Goal: Task Accomplishment & Management: Manage account settings

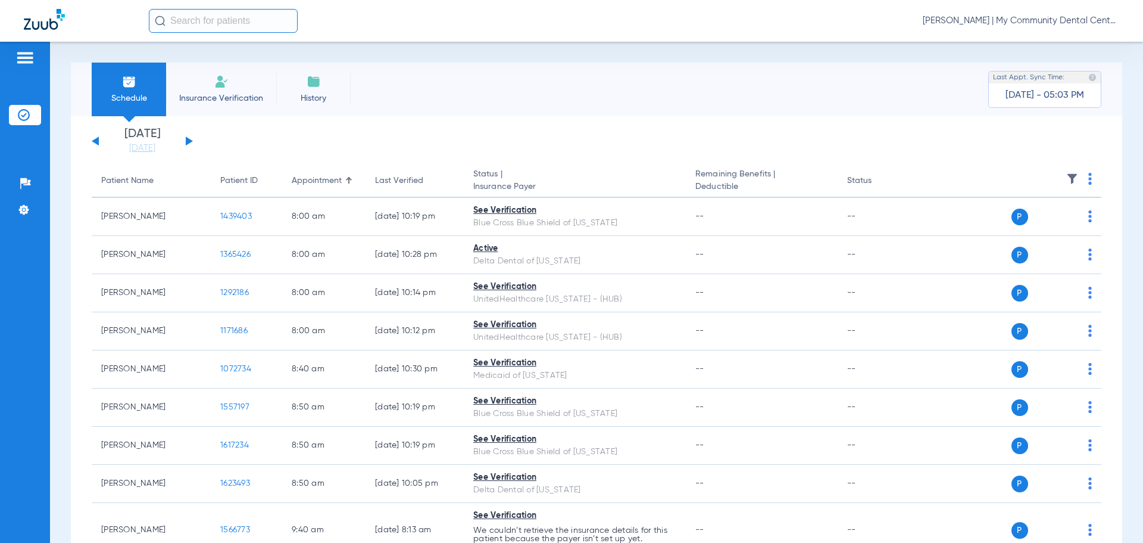
click at [1015, 19] on span "[PERSON_NAME] | My Community Dental Centers" at bounding box center [1021, 21] width 197 height 12
click at [1054, 46] on span "Account Selection" at bounding box center [1075, 42] width 67 height 8
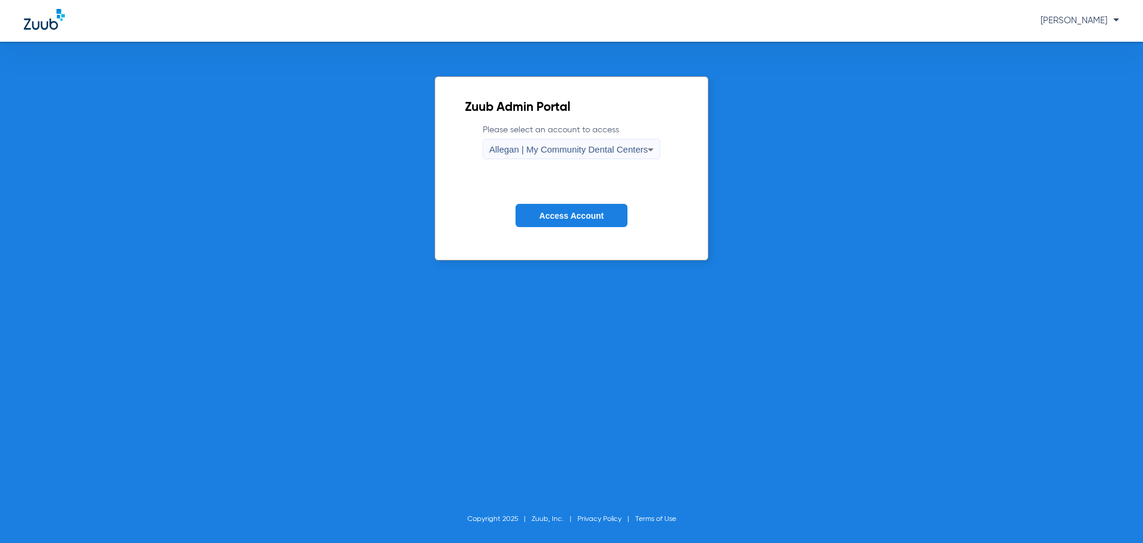
click at [570, 142] on div "Allegan | My Community Dental Centers" at bounding box center [569, 149] width 159 height 20
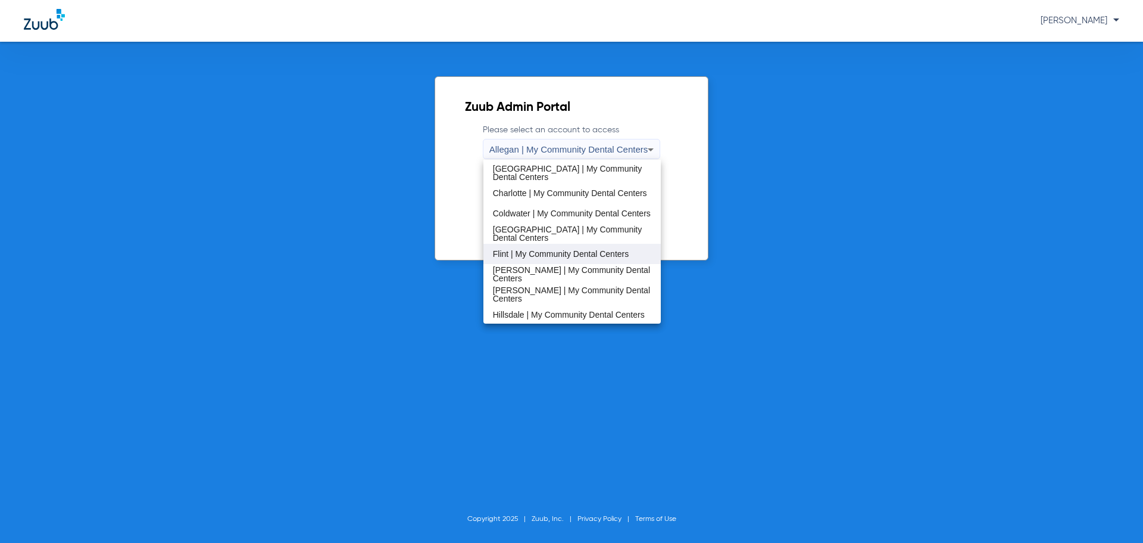
scroll to position [119, 0]
drag, startPoint x: 513, startPoint y: 254, endPoint x: 525, endPoint y: 239, distance: 18.2
click at [513, 253] on span "Flint | My Community Dental Centers" at bounding box center [561, 253] width 136 height 8
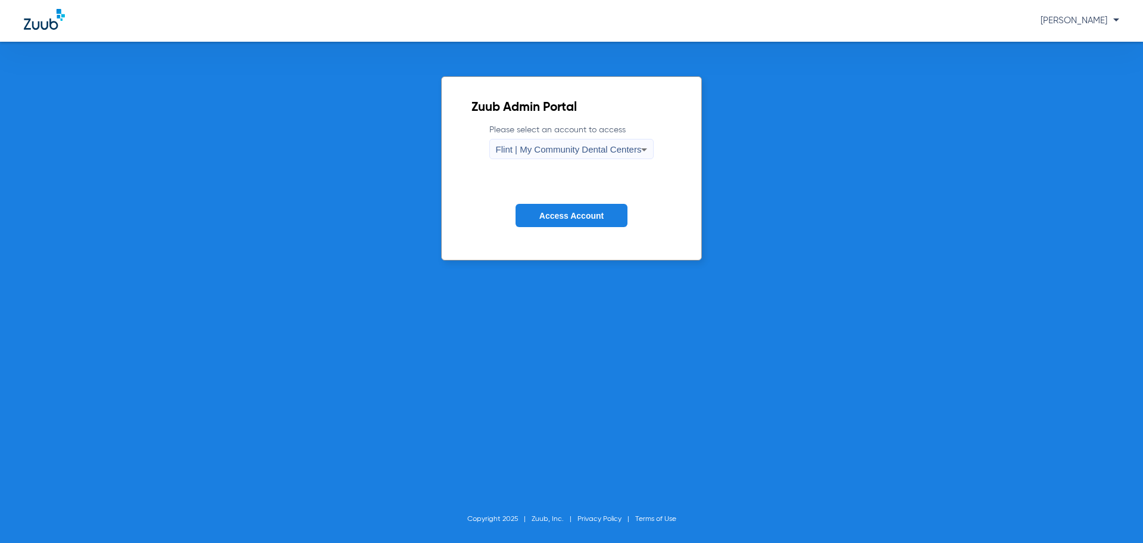
drag, startPoint x: 544, startPoint y: 216, endPoint x: 488, endPoint y: 214, distance: 56.6
click at [545, 214] on span "Access Account" at bounding box center [572, 216] width 64 height 10
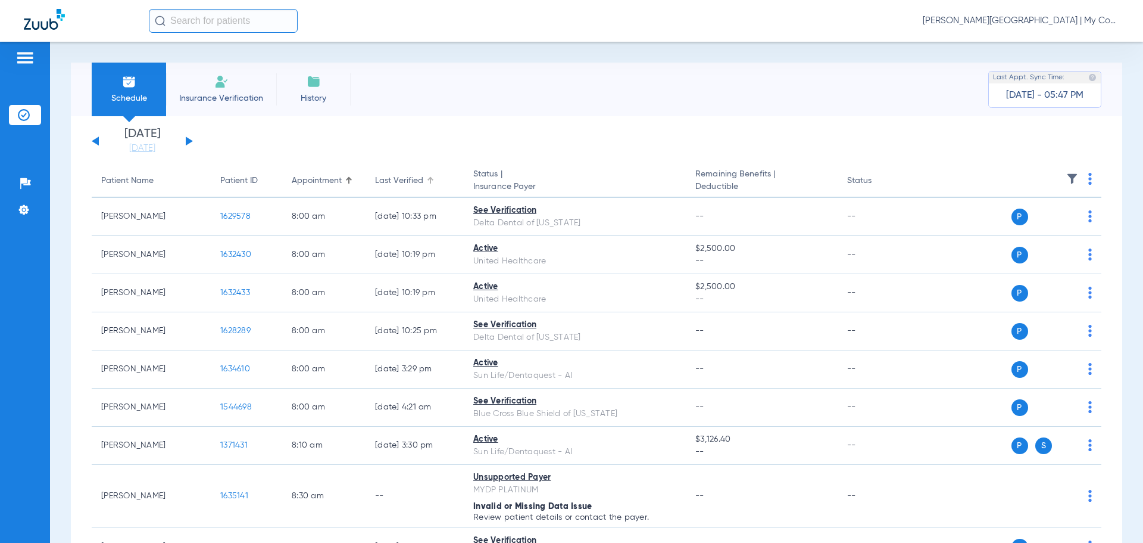
click at [431, 179] on div at bounding box center [432, 179] width 4 height 4
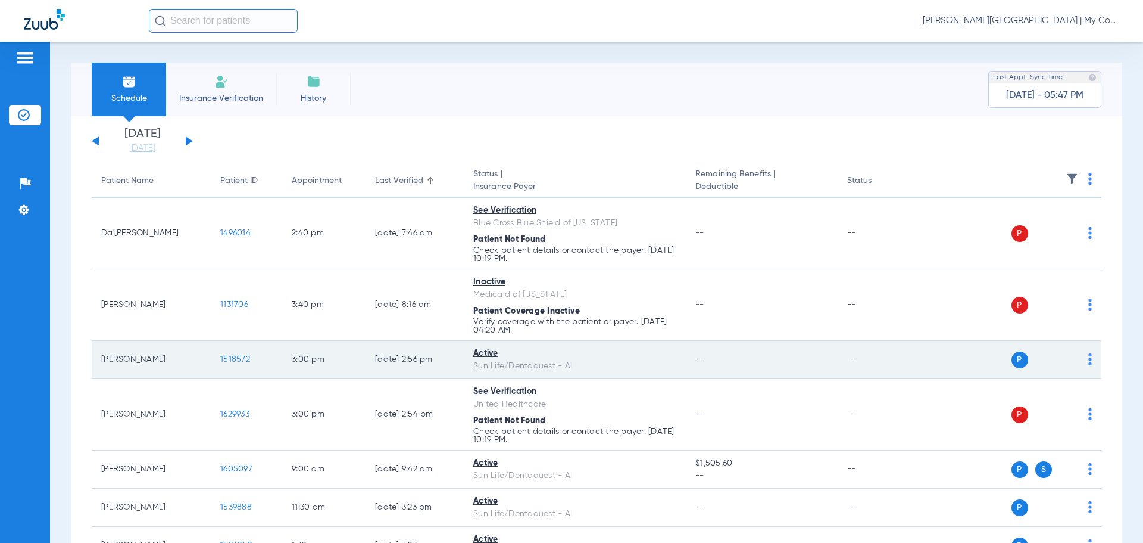
click at [1079, 364] on div "P S" at bounding box center [1005, 359] width 174 height 17
click at [1083, 360] on td "P S" at bounding box center [1010, 360] width 184 height 38
click at [1089, 363] on img at bounding box center [1091, 359] width 4 height 12
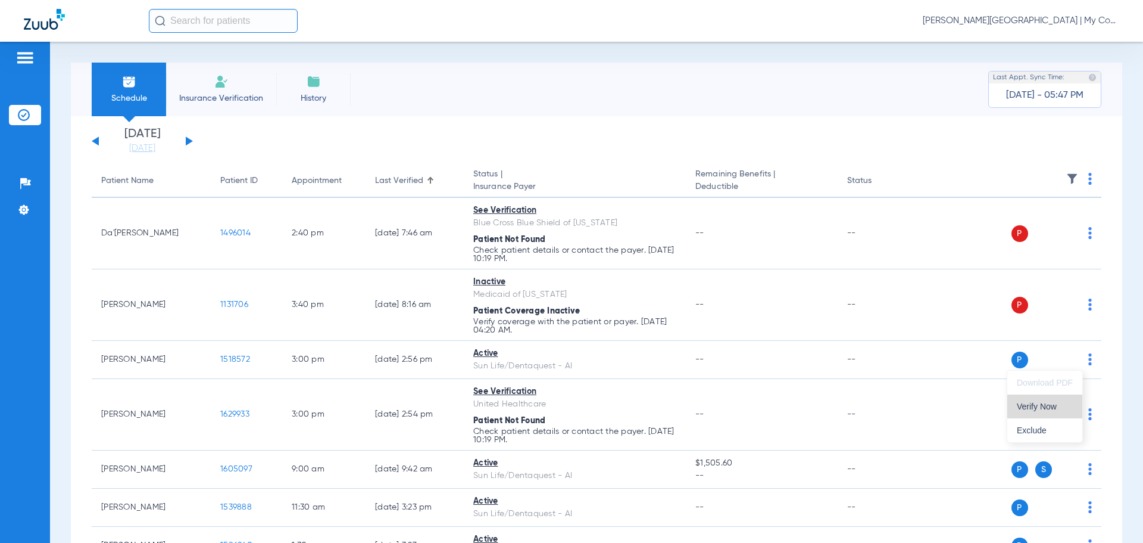
click at [1054, 403] on span "Verify Now" at bounding box center [1045, 406] width 56 height 8
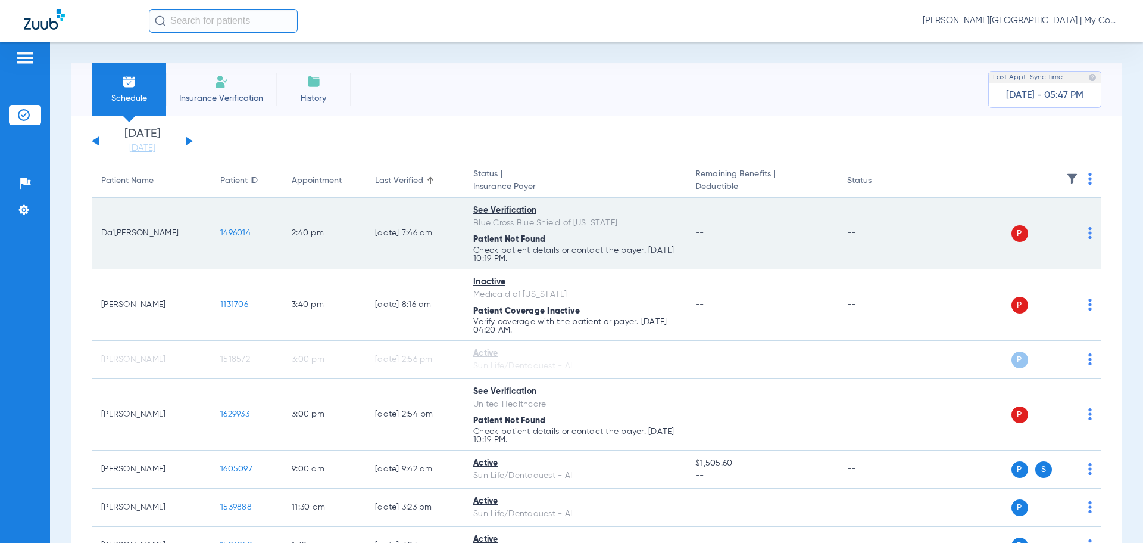
click at [1089, 236] on img at bounding box center [1091, 233] width 4 height 12
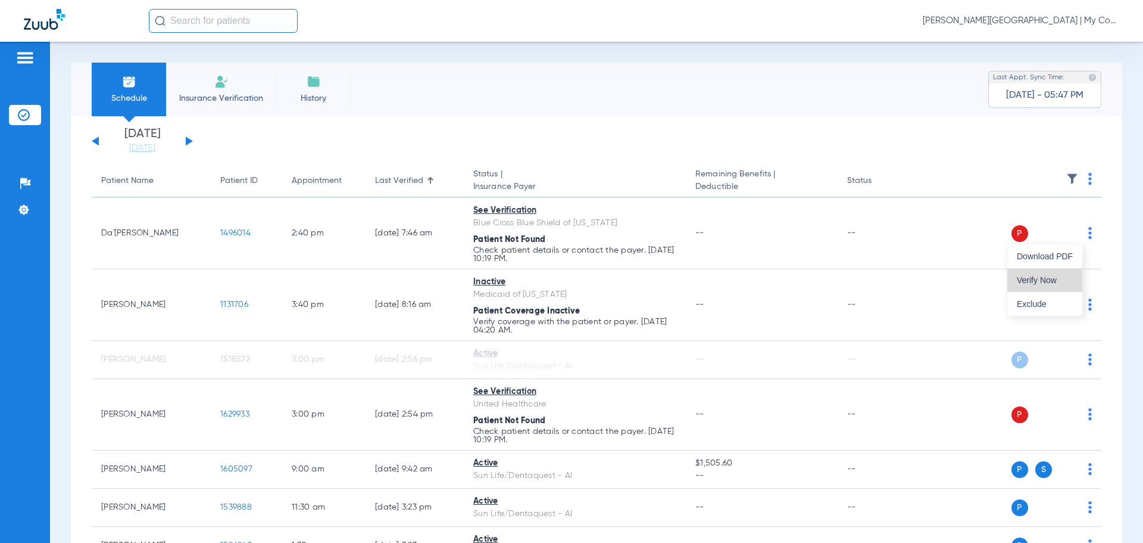
click at [1057, 278] on span "Verify Now" at bounding box center [1045, 280] width 56 height 8
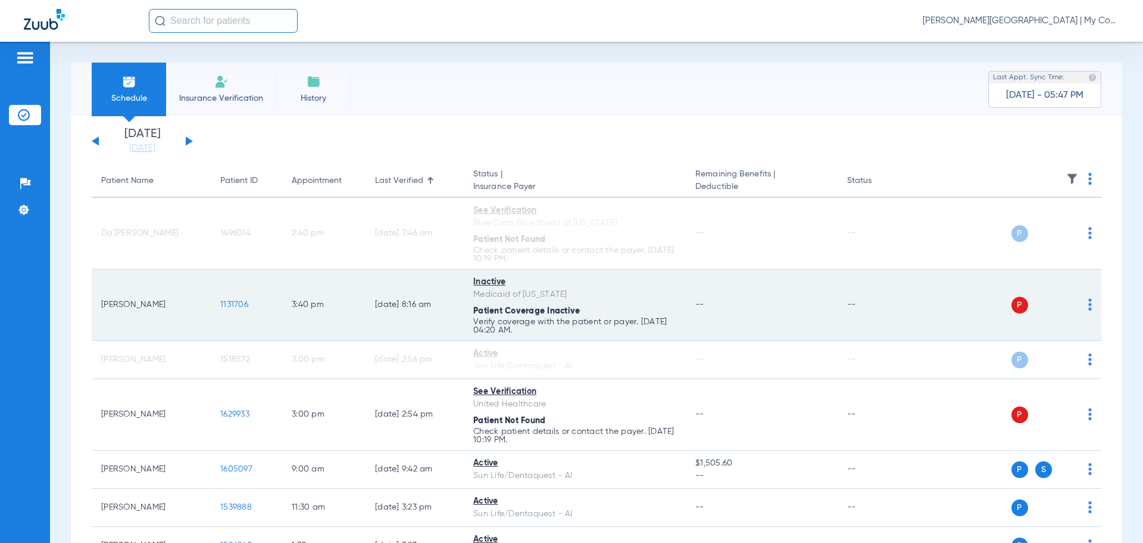
click at [1089, 305] on img at bounding box center [1091, 304] width 4 height 12
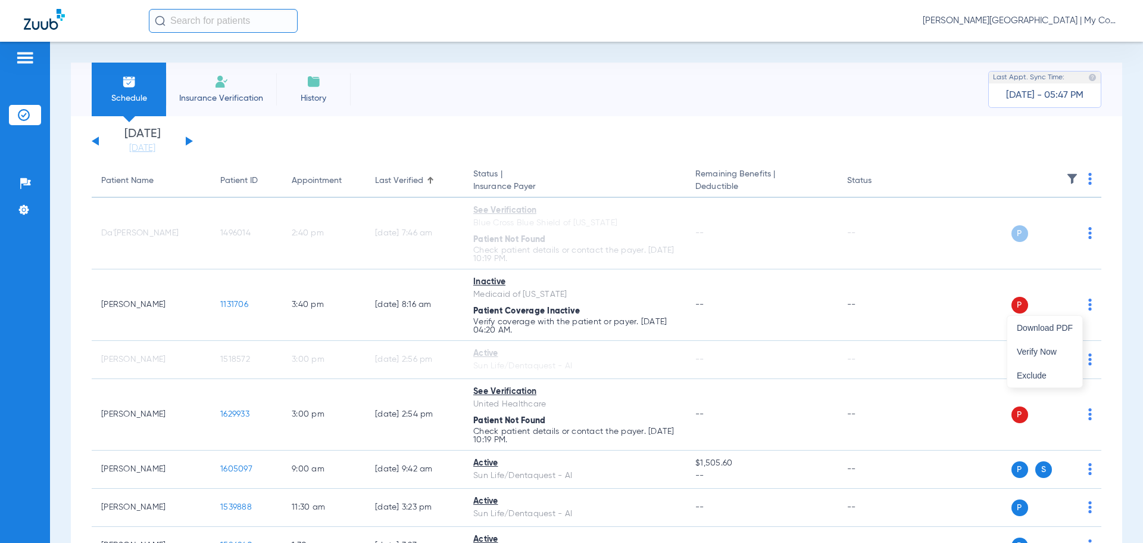
click at [1079, 411] on div at bounding box center [571, 271] width 1143 height 543
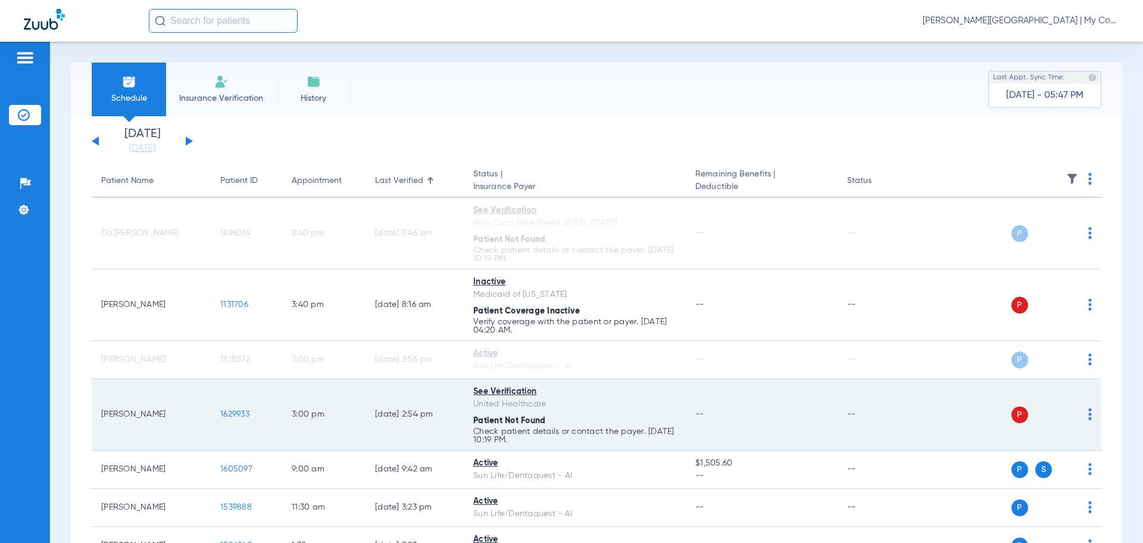
click at [1089, 415] on img at bounding box center [1091, 414] width 4 height 12
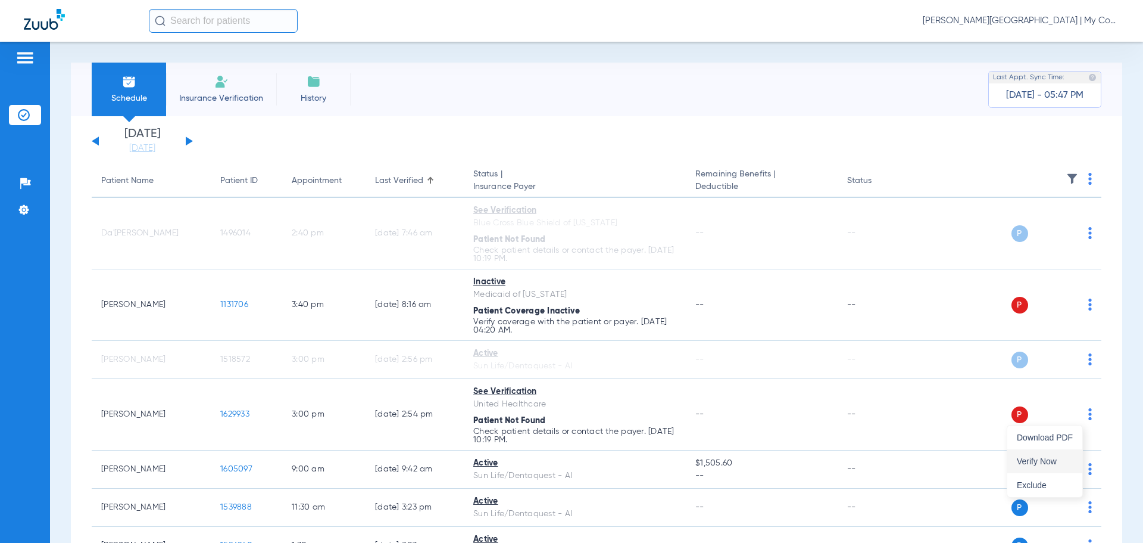
click at [1051, 461] on span "Verify Now" at bounding box center [1045, 461] width 56 height 8
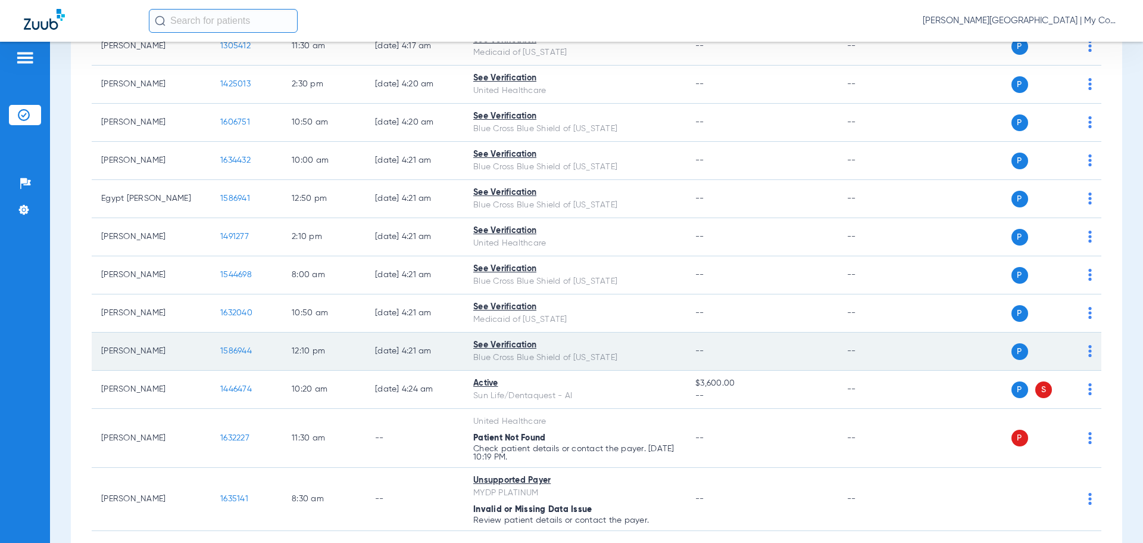
scroll to position [1787, 0]
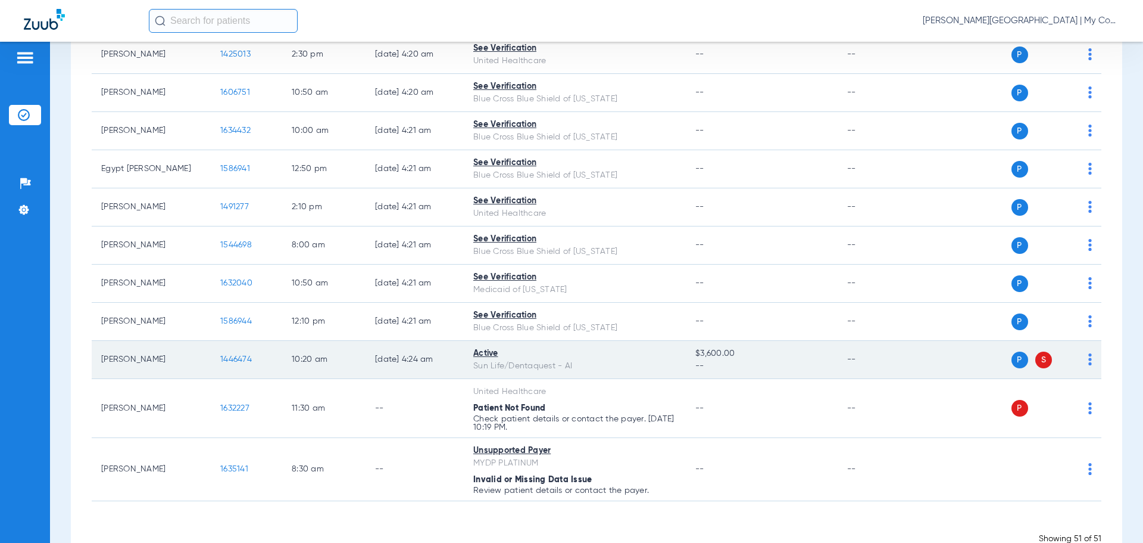
click at [1089, 358] on img at bounding box center [1091, 359] width 4 height 12
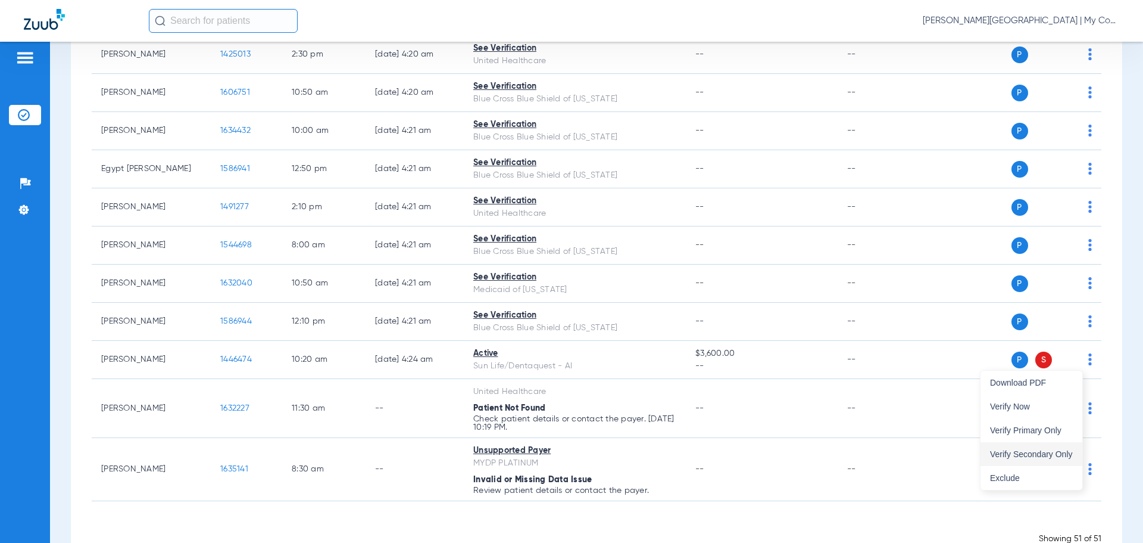
click at [1034, 451] on span "Verify Secondary Only" at bounding box center [1031, 454] width 83 height 8
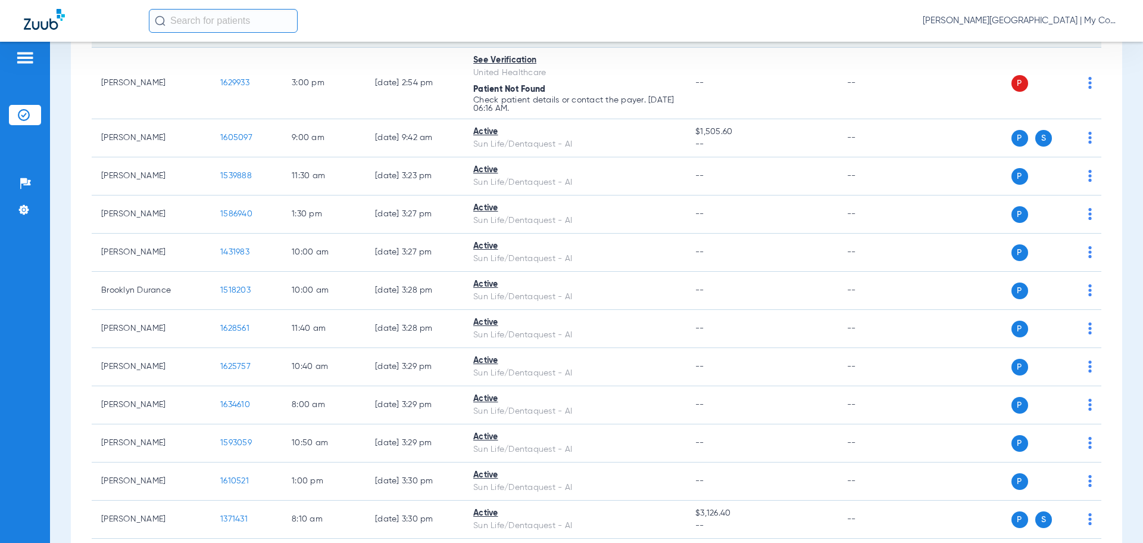
scroll to position [0, 0]
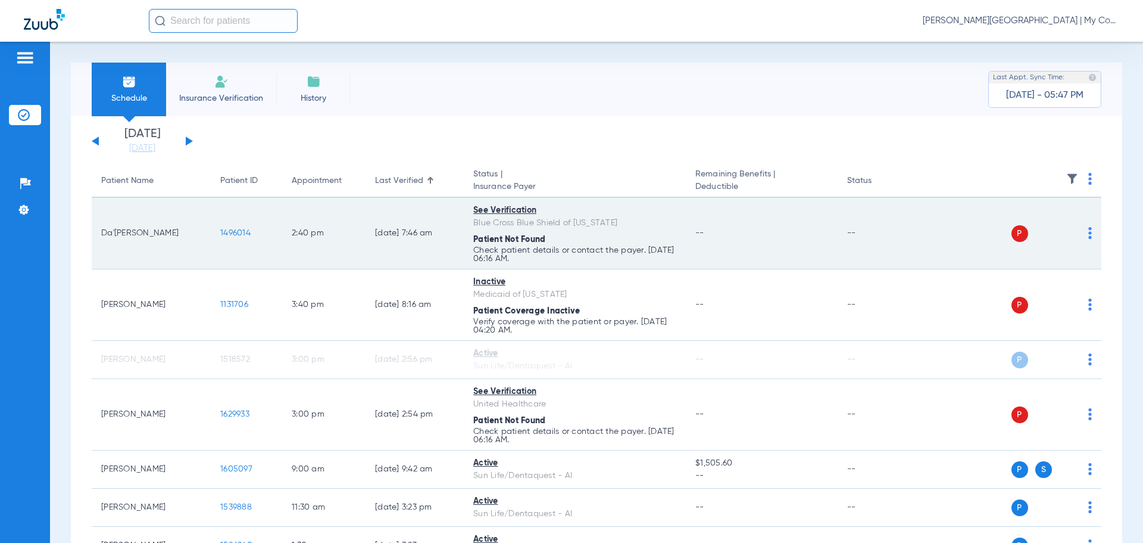
drag, startPoint x: 96, startPoint y: 236, endPoint x: 161, endPoint y: 238, distance: 65.0
click at [181, 231] on td "Da'naria Richard" at bounding box center [151, 233] width 119 height 71
copy td "Da'naria Richard"
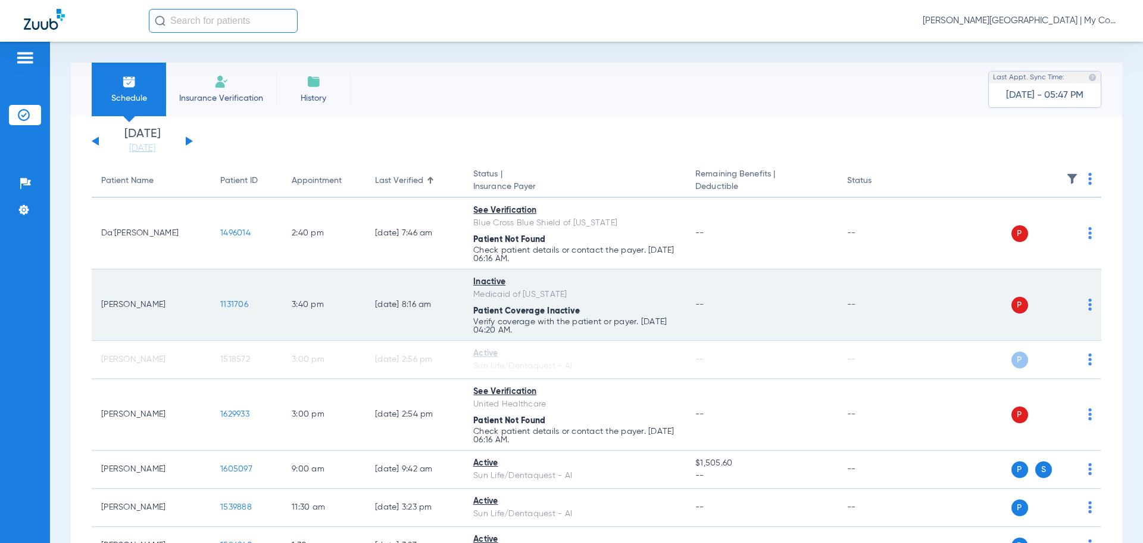
drag, startPoint x: 105, startPoint y: 303, endPoint x: 108, endPoint y: 309, distance: 7.2
click at [119, 310] on td "Steven Vanwagoner" at bounding box center [151, 304] width 119 height 71
drag, startPoint x: 96, startPoint y: 300, endPoint x: 188, endPoint y: 312, distance: 91.9
click at [188, 314] on td "Steven Vanwagoner" at bounding box center [151, 304] width 119 height 71
copy td "Steven Vanwagoner"
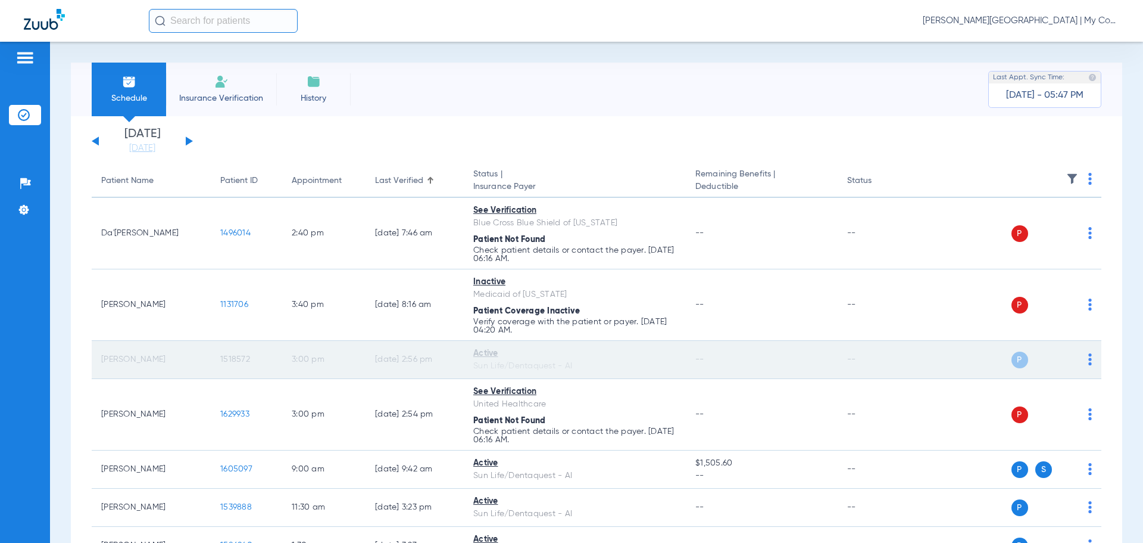
drag, startPoint x: 101, startPoint y: 359, endPoint x: 164, endPoint y: 364, distance: 63.4
click at [164, 364] on td "Shaneeka Grass" at bounding box center [151, 360] width 119 height 38
copy td "Shaneeka Grass"
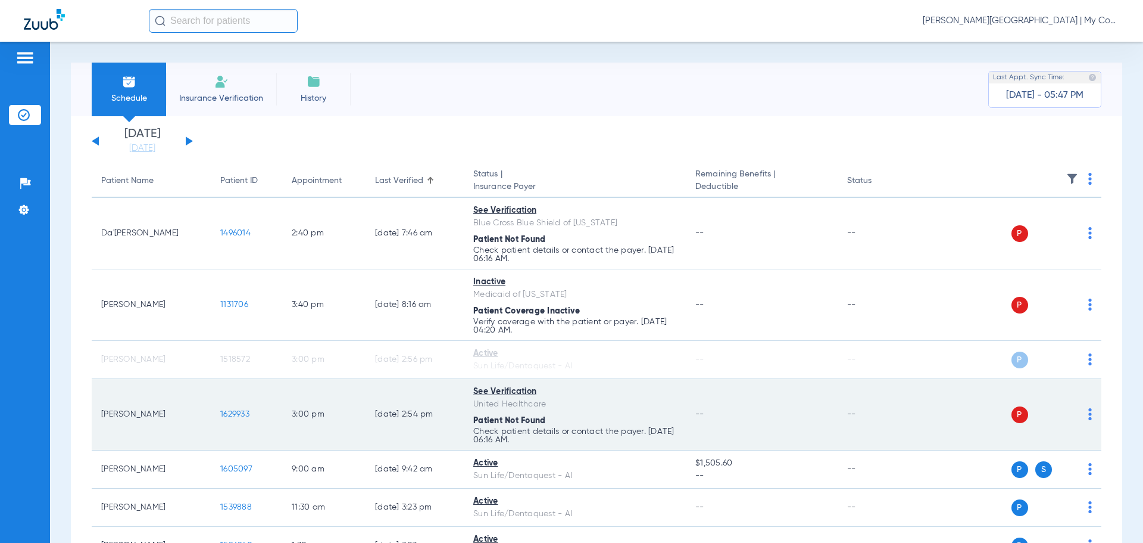
drag, startPoint x: 98, startPoint y: 413, endPoint x: 161, endPoint y: 426, distance: 65.1
click at [161, 426] on td "Iyonna Jones" at bounding box center [151, 414] width 119 height 71
copy td "Iyonna Jones"
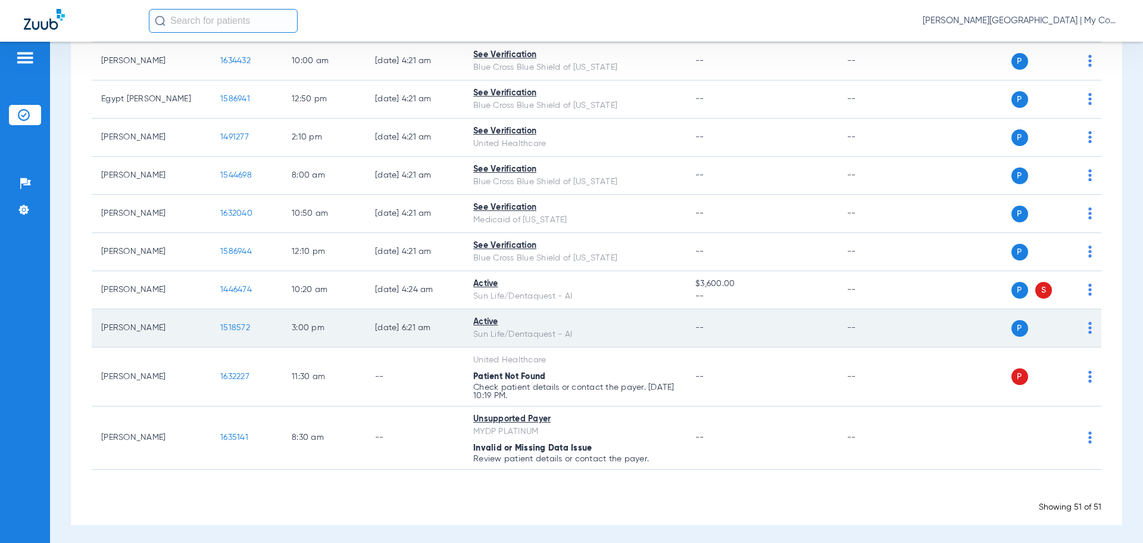
scroll to position [1821, 0]
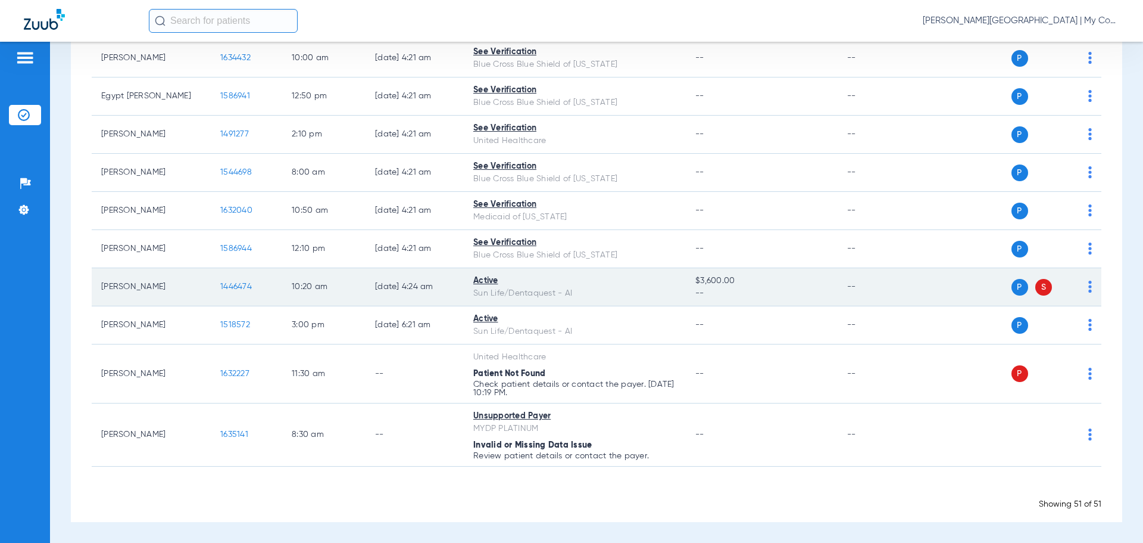
drag, startPoint x: 98, startPoint y: 286, endPoint x: 166, endPoint y: 294, distance: 67.7
click at [166, 294] on td "Patrick Cistrunk" at bounding box center [151, 287] width 119 height 38
copy td "Patrick Cistrunk"
click at [226, 286] on span "1446474" at bounding box center [236, 286] width 32 height 8
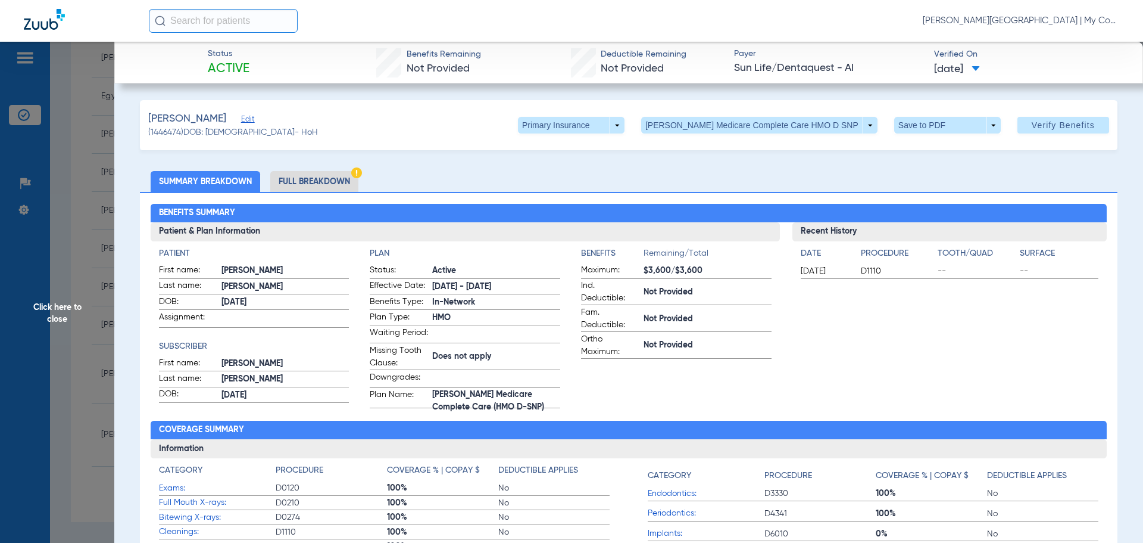
drag, startPoint x: 56, startPoint y: 317, endPoint x: 126, endPoint y: 355, distance: 79.4
click at [55, 316] on span "Click here to close" at bounding box center [57, 313] width 114 height 543
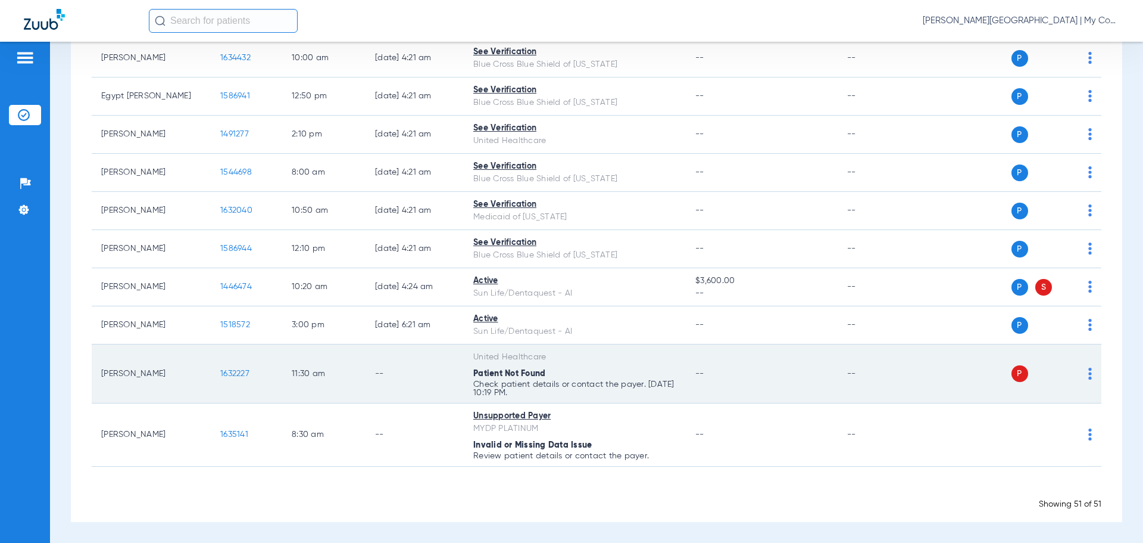
click at [172, 378] on td "Catherine Rogers" at bounding box center [151, 373] width 119 height 59
drag, startPoint x: 172, startPoint y: 378, endPoint x: 142, endPoint y: 382, distance: 29.6
click at [142, 382] on td "Catherine Rogers" at bounding box center [151, 373] width 119 height 59
drag, startPoint x: 95, startPoint y: 374, endPoint x: 173, endPoint y: 379, distance: 77.6
click at [173, 379] on td "Catherine Rogers" at bounding box center [151, 373] width 119 height 59
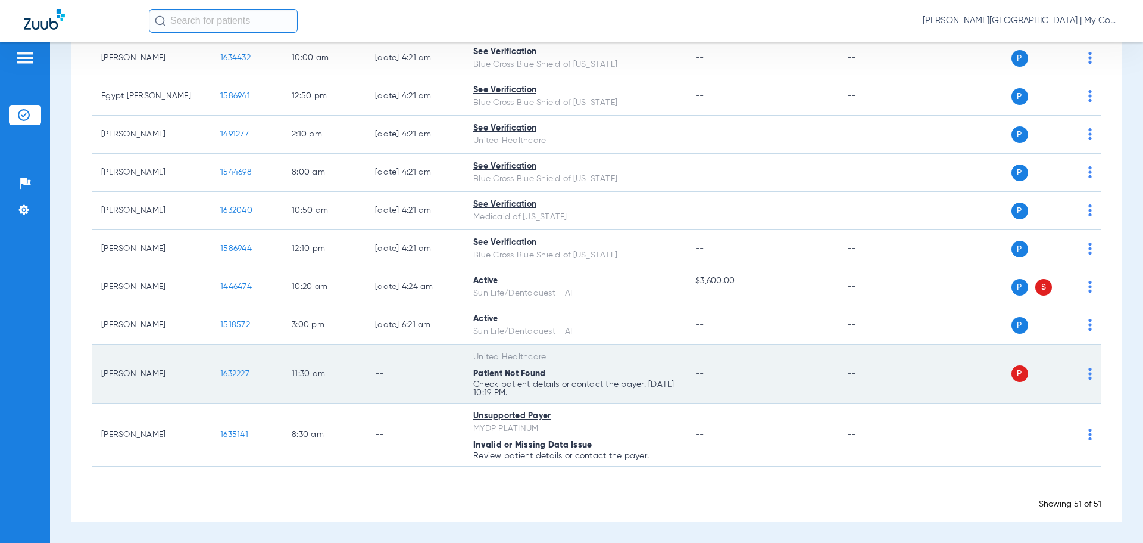
copy td "Catherine Rogers"
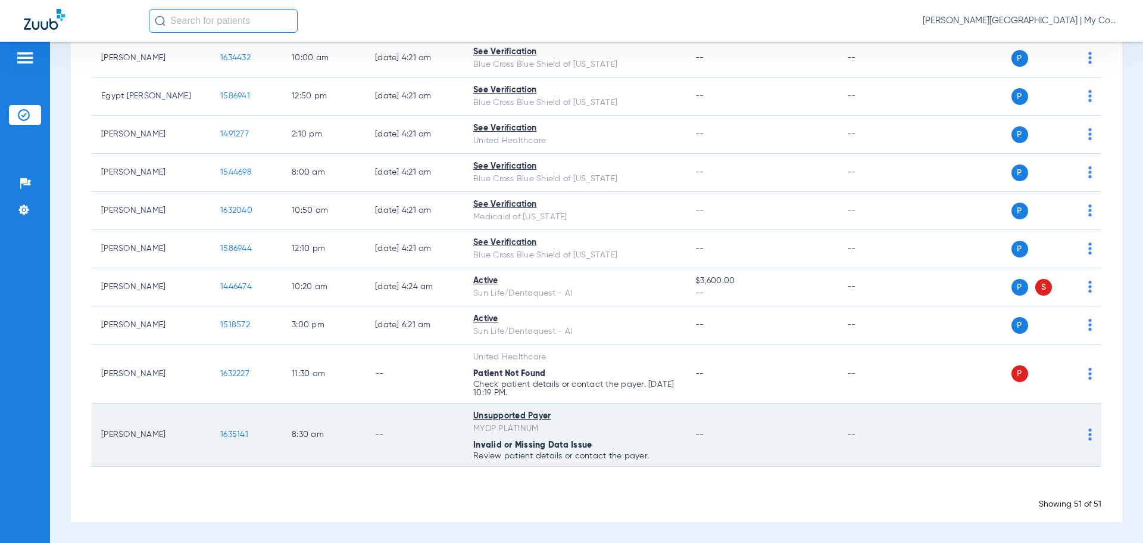
drag, startPoint x: 100, startPoint y: 435, endPoint x: 157, endPoint y: 441, distance: 56.9
click at [157, 441] on td "Miraya Luna" at bounding box center [151, 434] width 119 height 63
copy td "Miraya Luna"
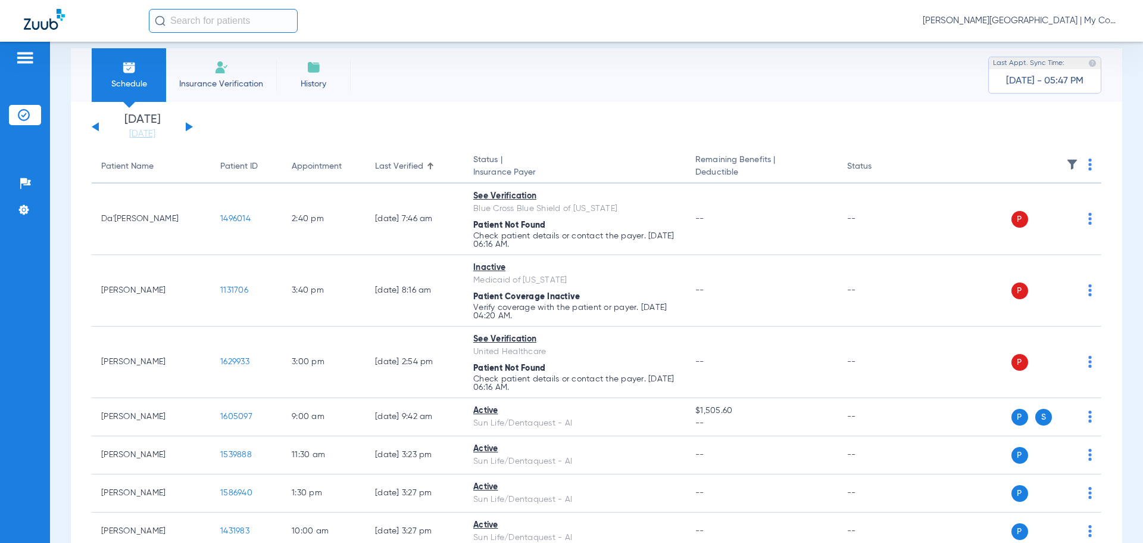
scroll to position [0, 0]
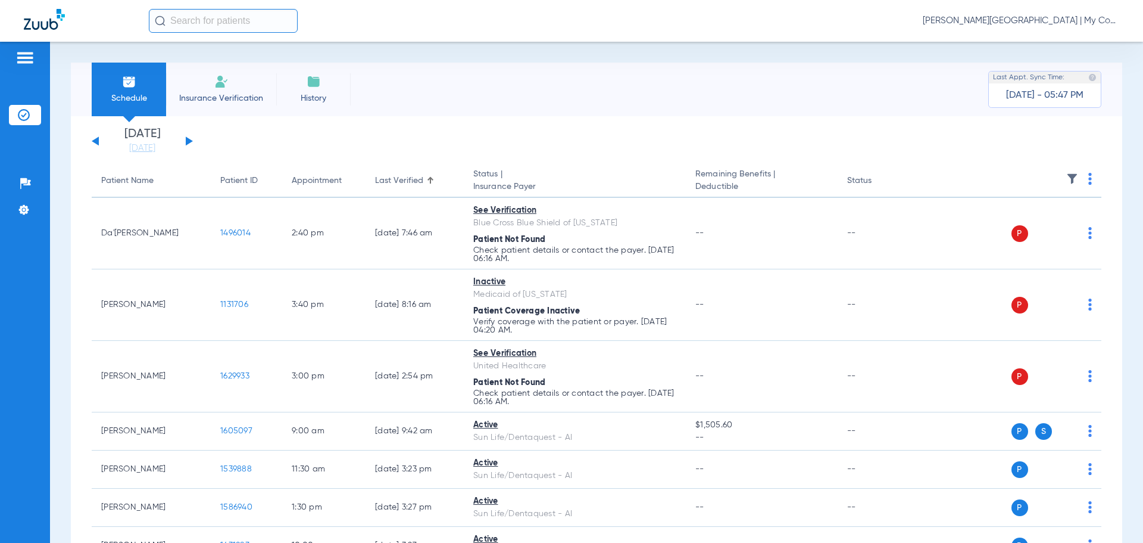
click at [155, 152] on link "[DATE]" at bounding box center [142, 148] width 71 height 12
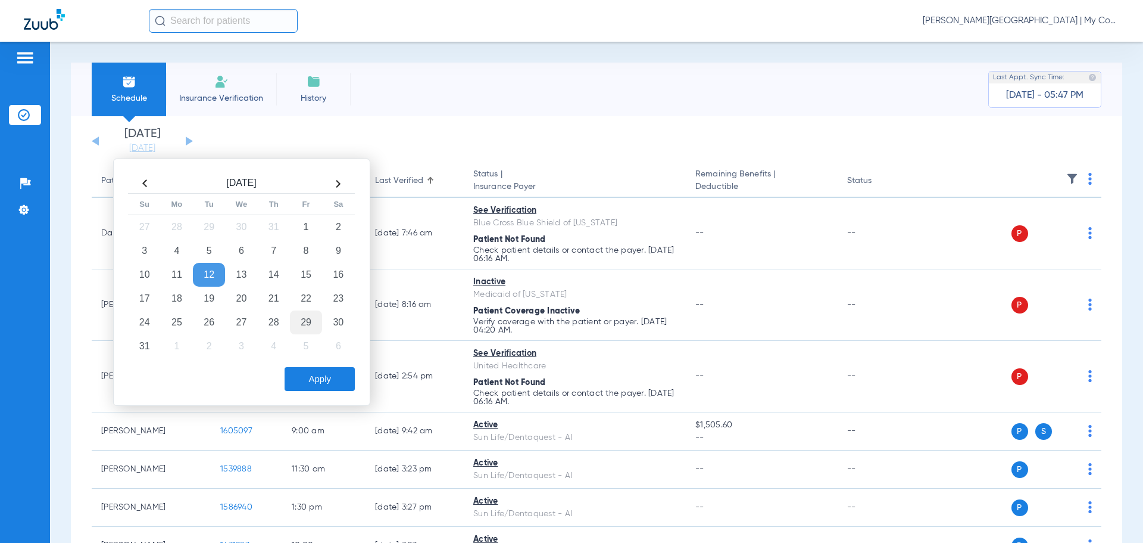
drag, startPoint x: 304, startPoint y: 278, endPoint x: 314, endPoint y: 311, distance: 34.9
click at [306, 278] on td "15" at bounding box center [306, 275] width 32 height 24
drag, startPoint x: 329, startPoint y: 375, endPoint x: 335, endPoint y: 377, distance: 7.0
click at [329, 374] on button "Apply" at bounding box center [320, 379] width 70 height 24
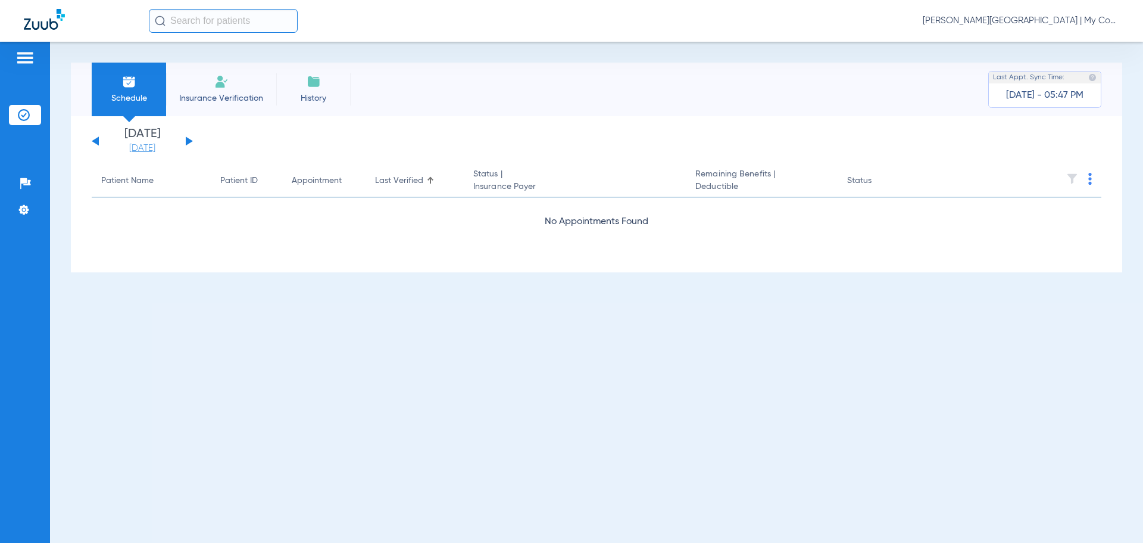
click at [142, 151] on link "[DATE]" at bounding box center [142, 148] width 71 height 12
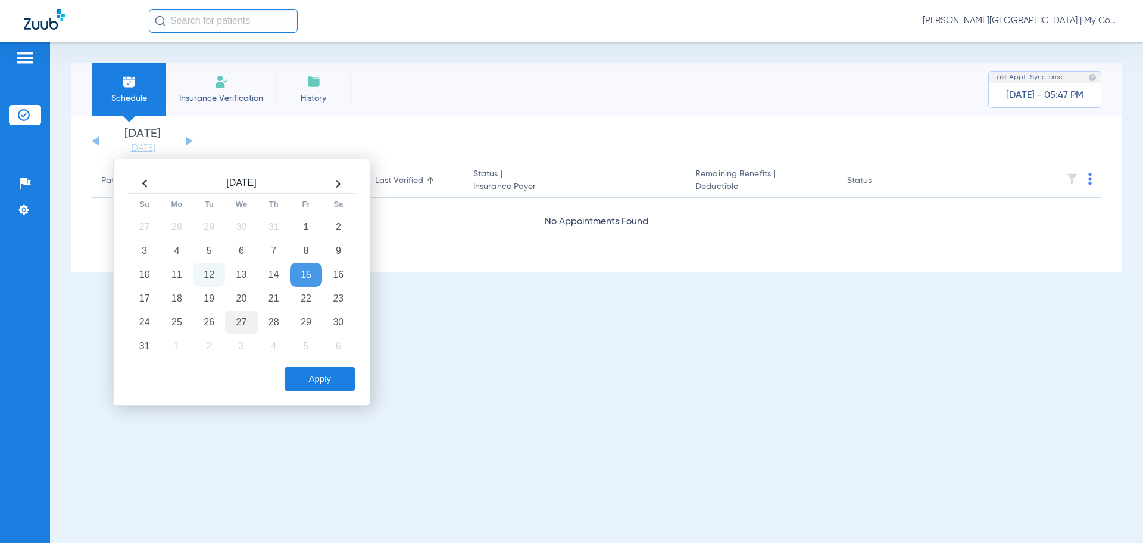
drag, startPoint x: 239, startPoint y: 297, endPoint x: 250, endPoint y: 319, distance: 24.3
click at [239, 297] on td "20" at bounding box center [241, 298] width 32 height 24
click at [316, 376] on button "Apply" at bounding box center [320, 379] width 70 height 24
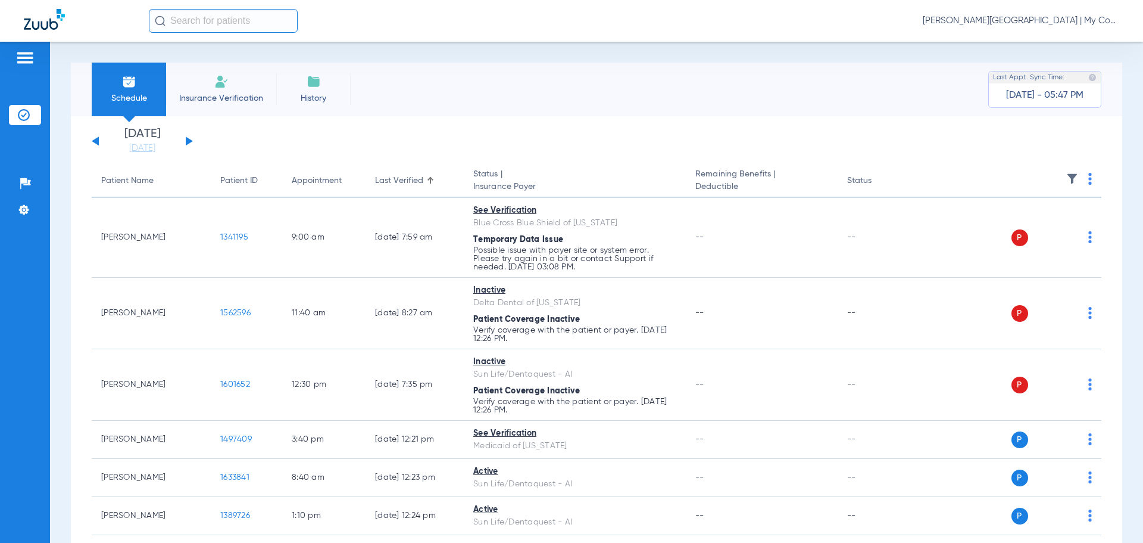
click at [1005, 17] on span "Dafne Castro - Flint | My Community Dental Centers" at bounding box center [1021, 21] width 197 height 12
click at [1054, 45] on span "Account Selection" at bounding box center [1075, 42] width 67 height 8
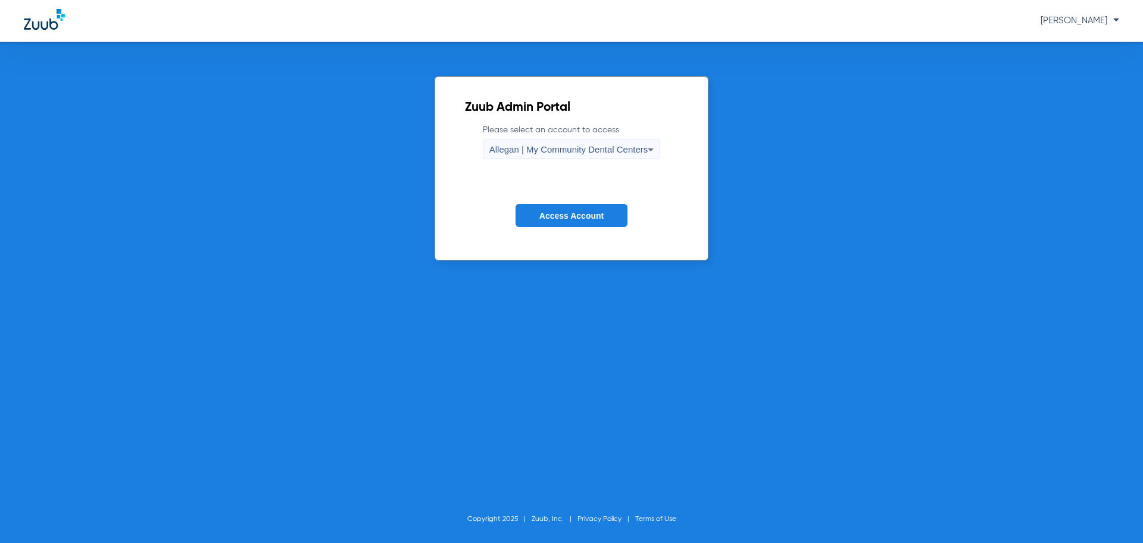
click at [535, 149] on span "Allegan | My Community Dental Centers" at bounding box center [569, 149] width 159 height 10
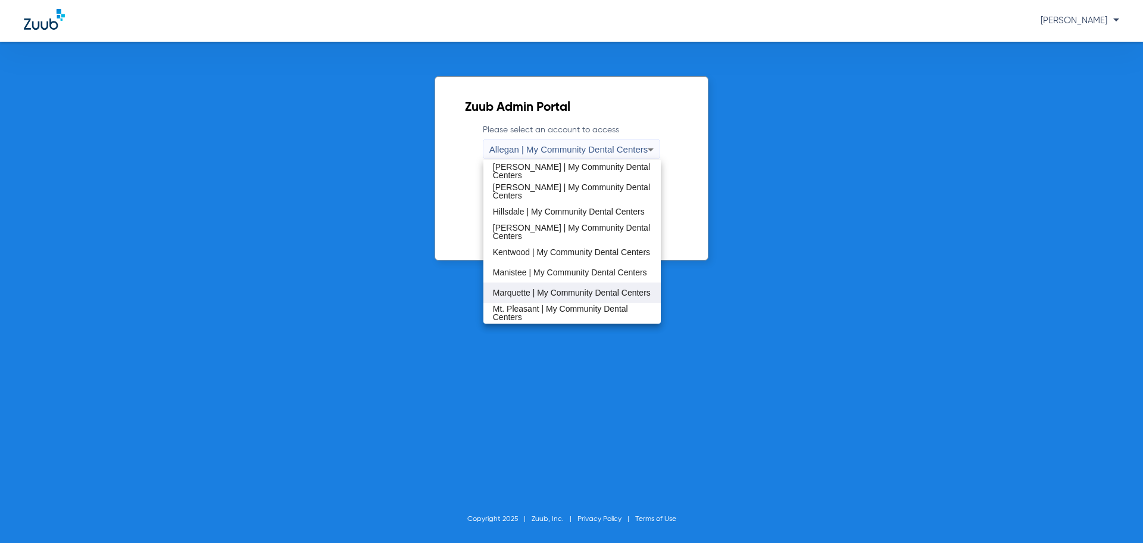
scroll to position [238, 0]
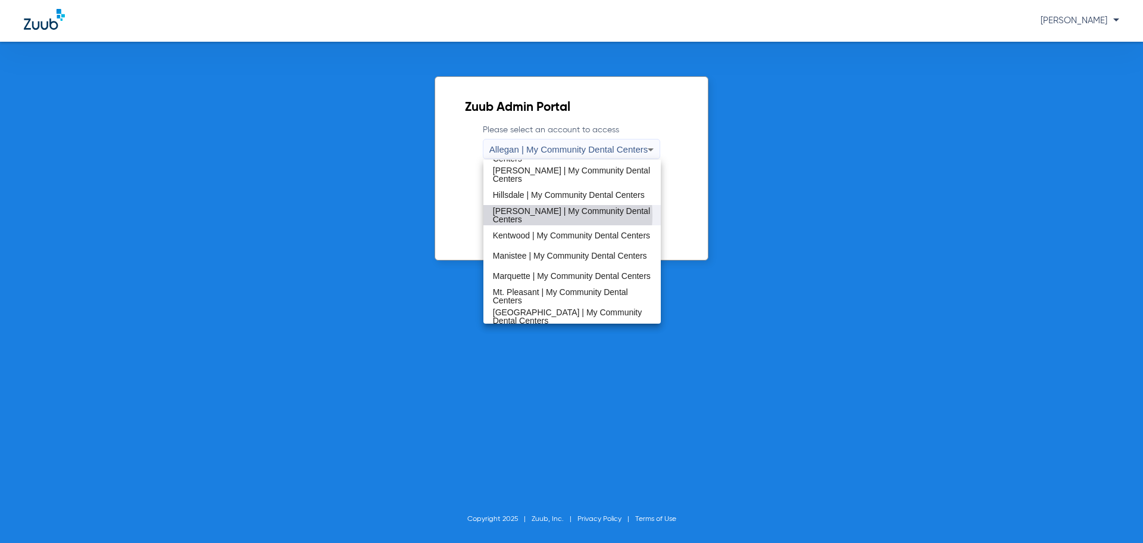
click at [526, 215] on span "Howell | My Community Dental Centers" at bounding box center [572, 215] width 159 height 17
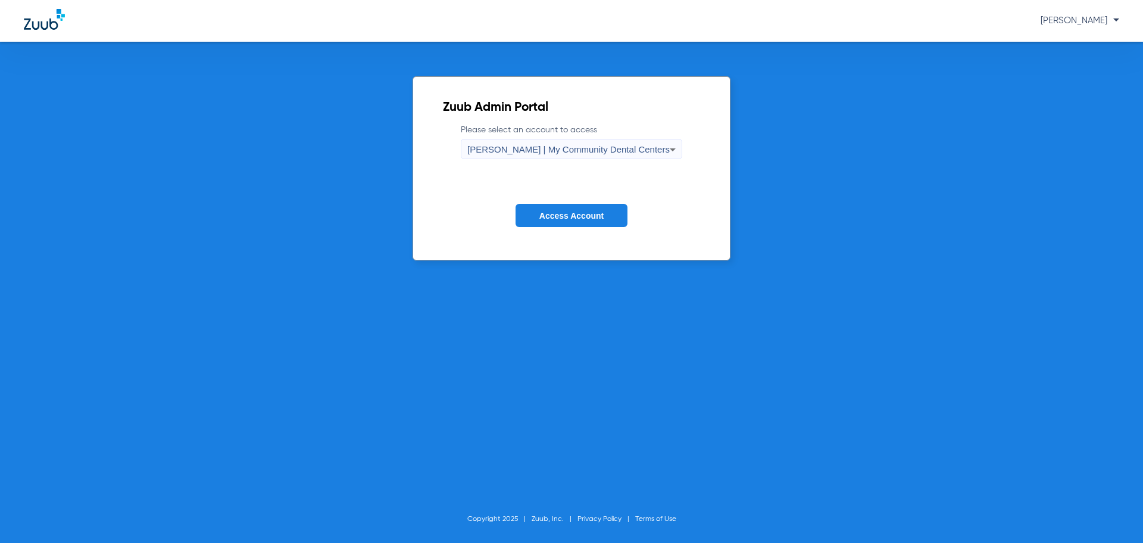
drag, startPoint x: 549, startPoint y: 220, endPoint x: 526, endPoint y: 229, distance: 23.8
click at [549, 220] on button "Access Account" at bounding box center [572, 215] width 112 height 23
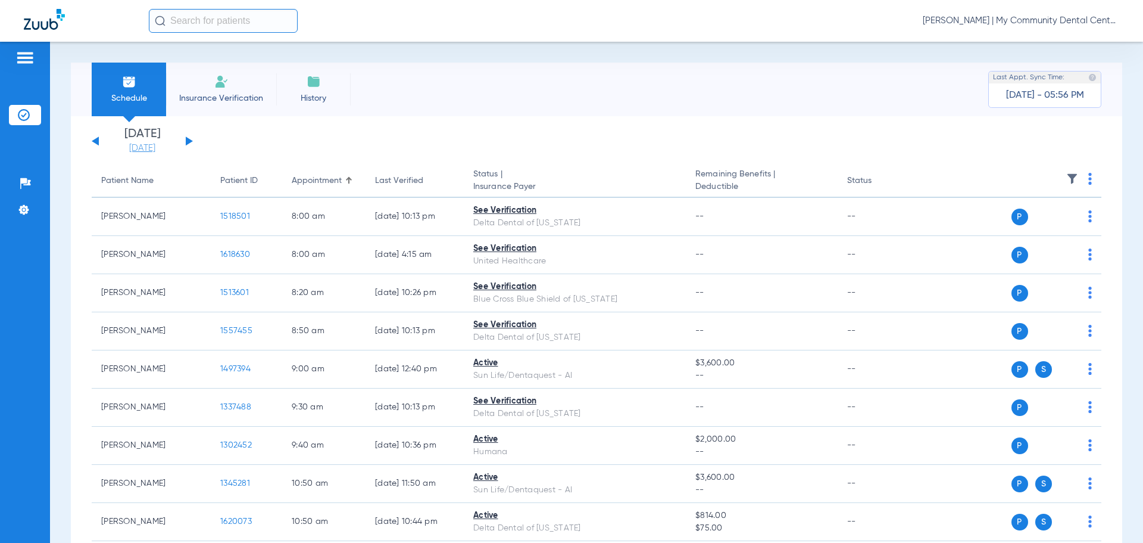
click at [150, 147] on link "[DATE]" at bounding box center [142, 148] width 71 height 12
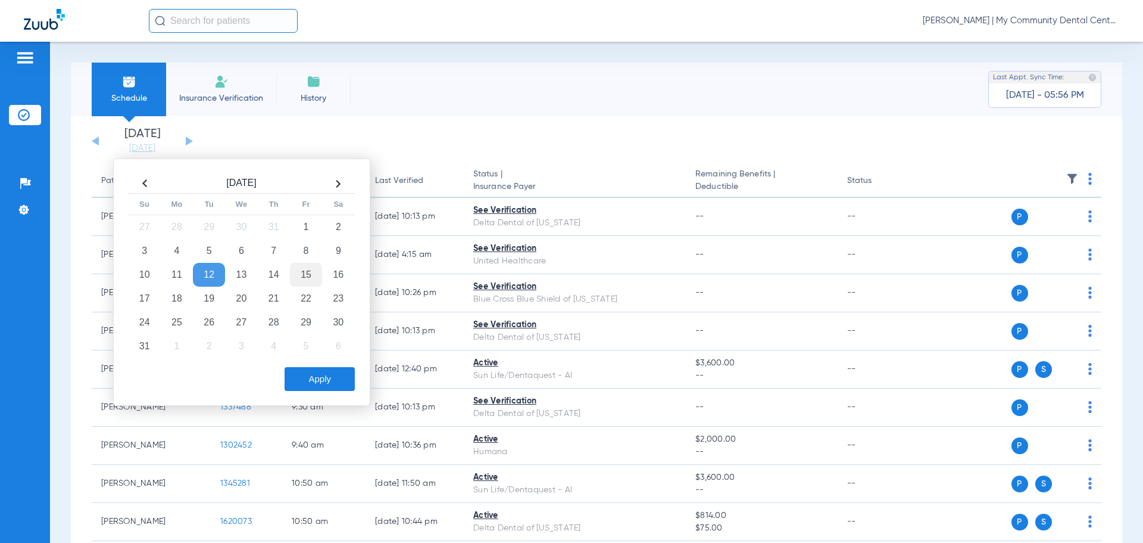
click at [311, 271] on td "15" at bounding box center [306, 275] width 32 height 24
click at [318, 384] on button "Apply" at bounding box center [320, 379] width 70 height 24
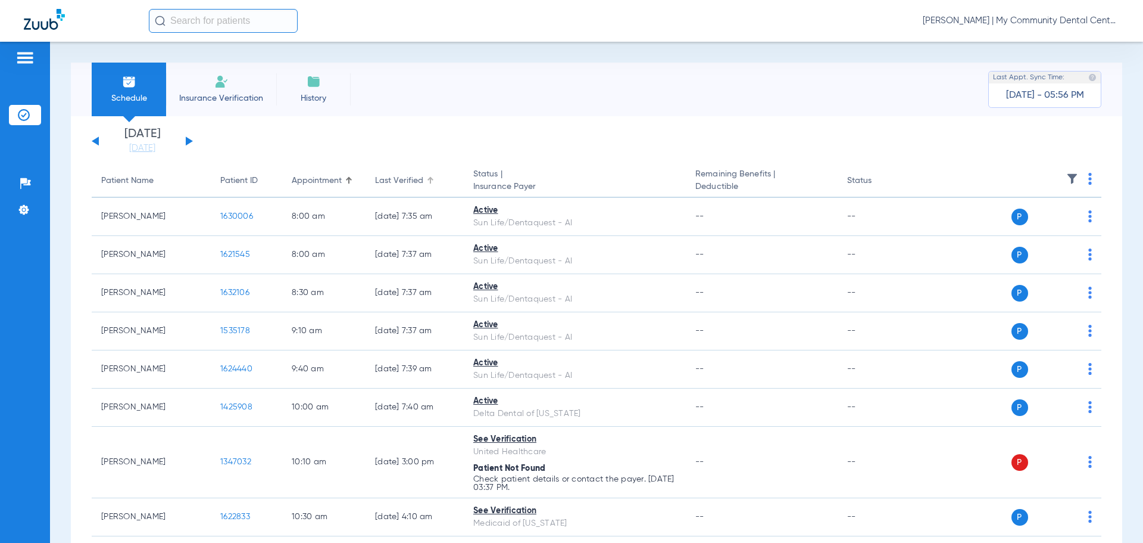
click at [434, 176] on div "Last Verified" at bounding box center [414, 180] width 79 height 13
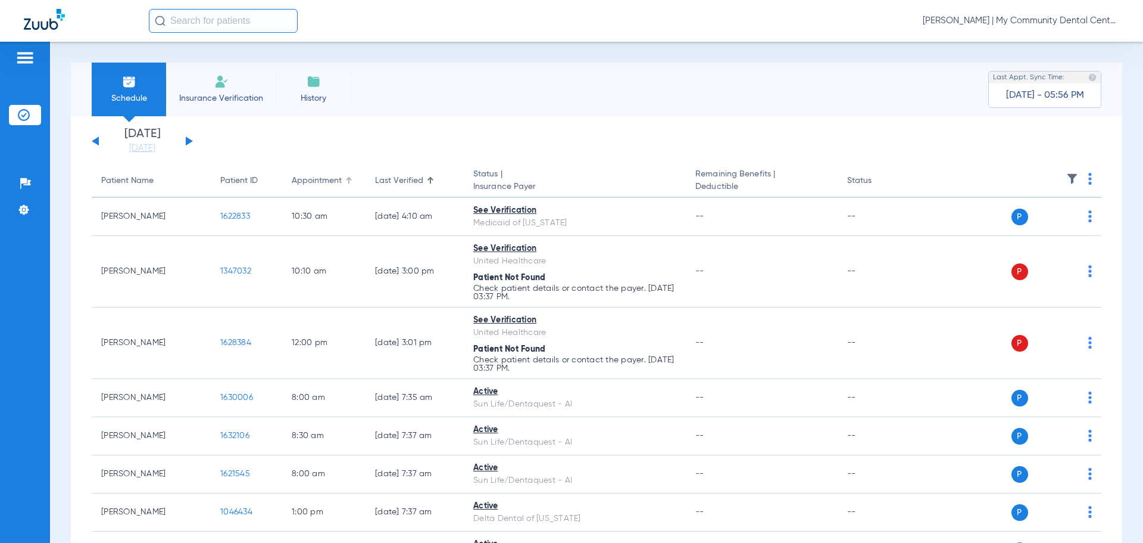
drag, startPoint x: 346, startPoint y: 179, endPoint x: 351, endPoint y: 190, distance: 12.5
click at [348, 178] on div at bounding box center [348, 180] width 7 height 7
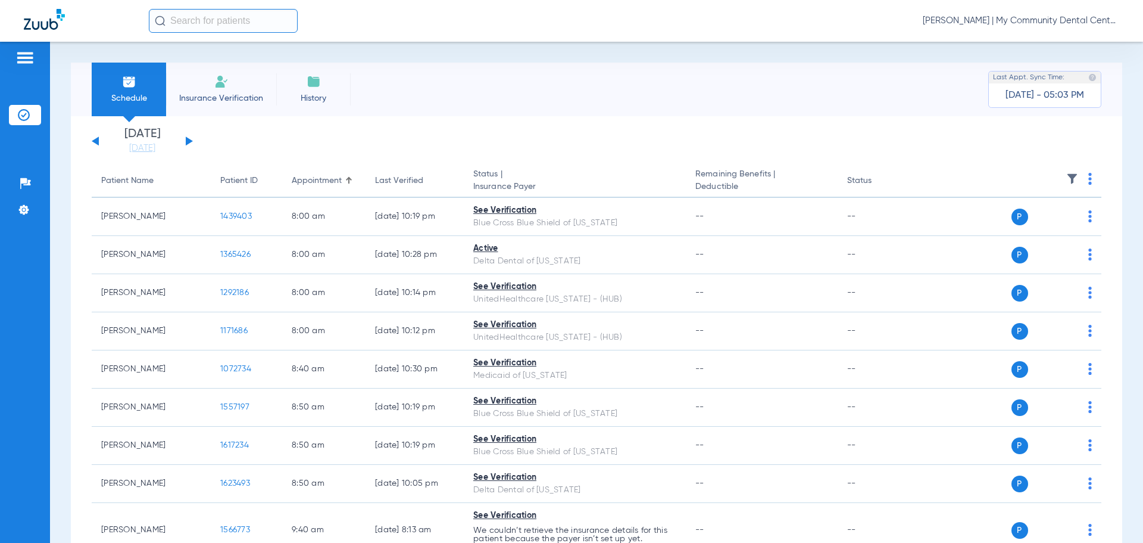
click at [1006, 24] on span "[PERSON_NAME] | My Community Dental Centers" at bounding box center [1021, 21] width 197 height 12
click at [1056, 39] on button "Account Selection" at bounding box center [1075, 42] width 86 height 24
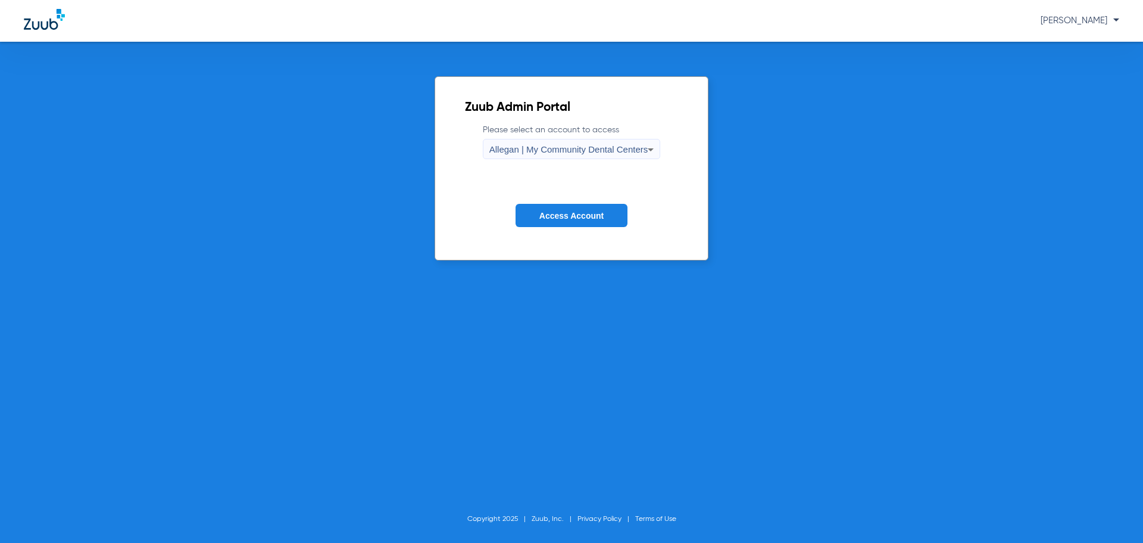
click at [582, 161] on form "Please select an account to access Allegan | My Community Dental Centers Access…" at bounding box center [572, 184] width 214 height 121
click at [581, 154] on span "Allegan | My Community Dental Centers" at bounding box center [569, 149] width 159 height 10
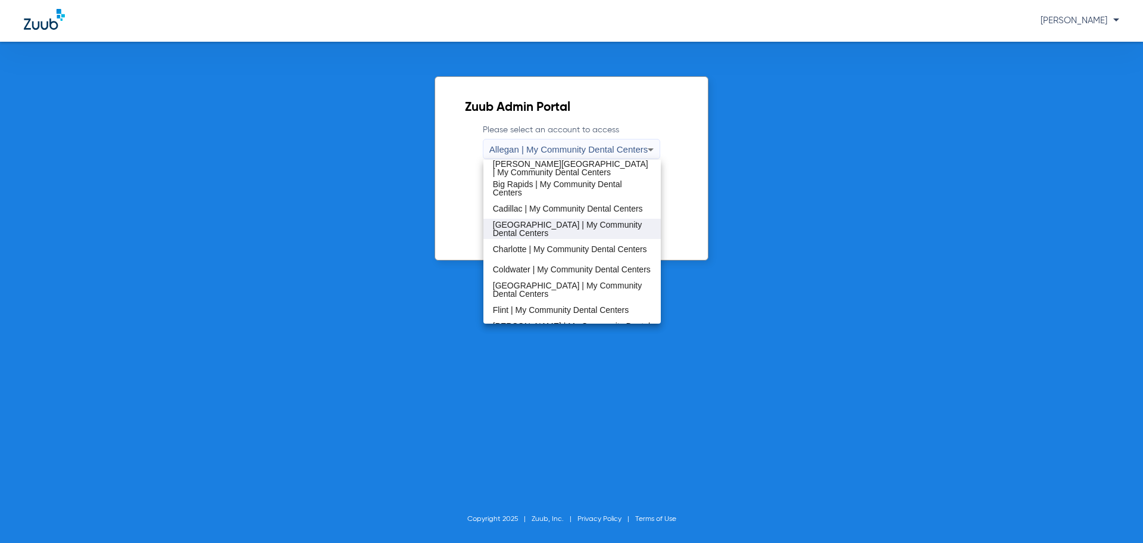
scroll to position [119, 0]
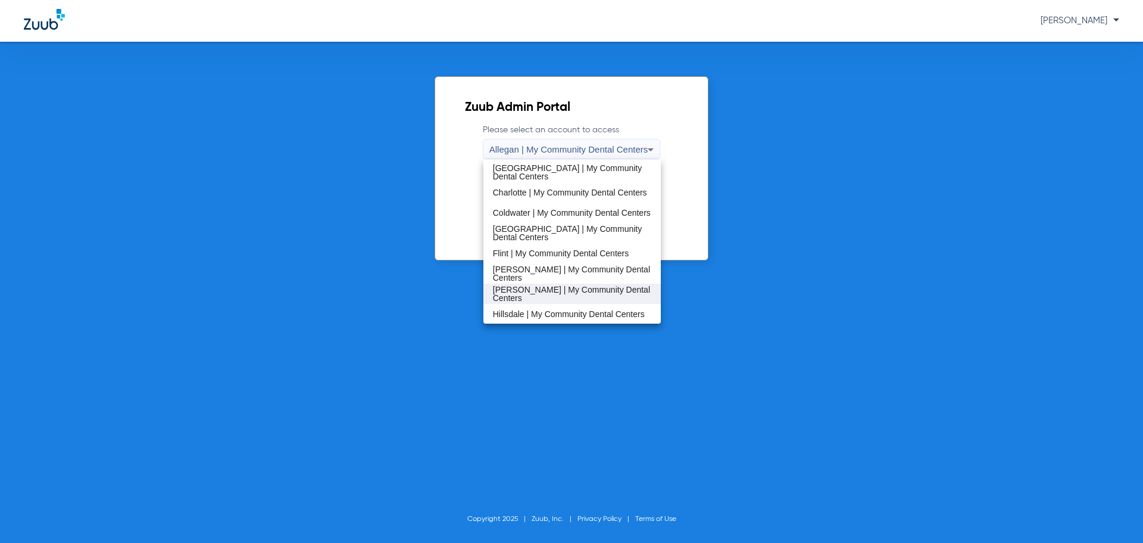
click at [539, 295] on span "[PERSON_NAME] | My Community Dental Centers" at bounding box center [572, 293] width 159 height 17
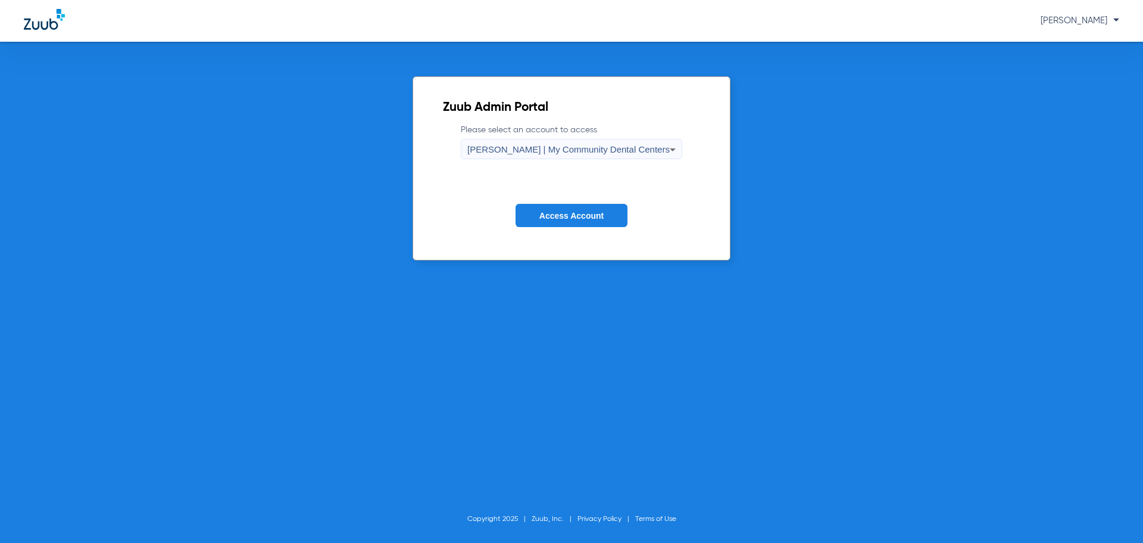
click at [557, 214] on span "Access Account" at bounding box center [572, 216] width 64 height 10
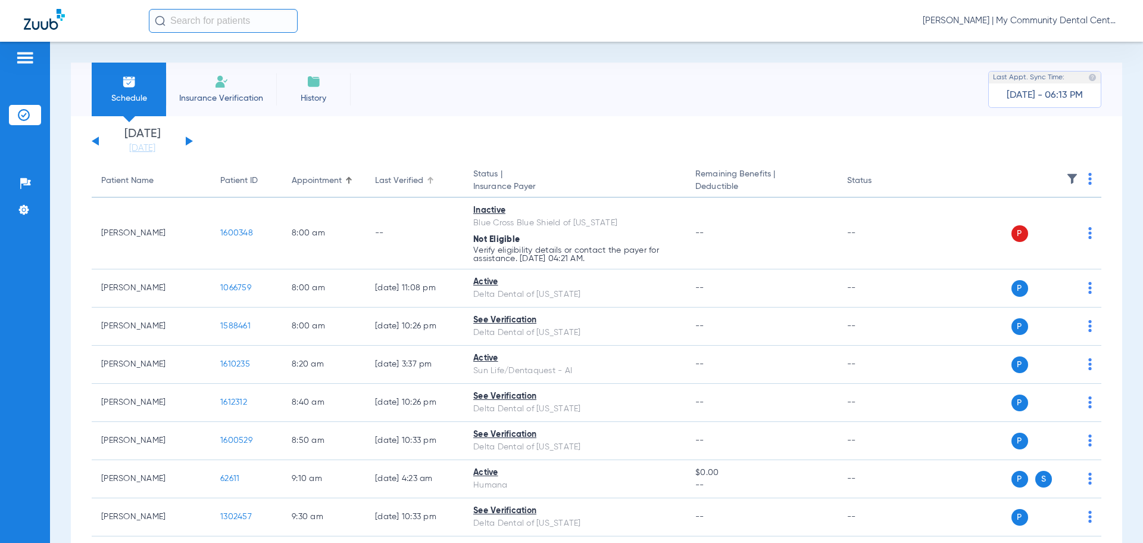
click at [431, 179] on div at bounding box center [432, 179] width 4 height 4
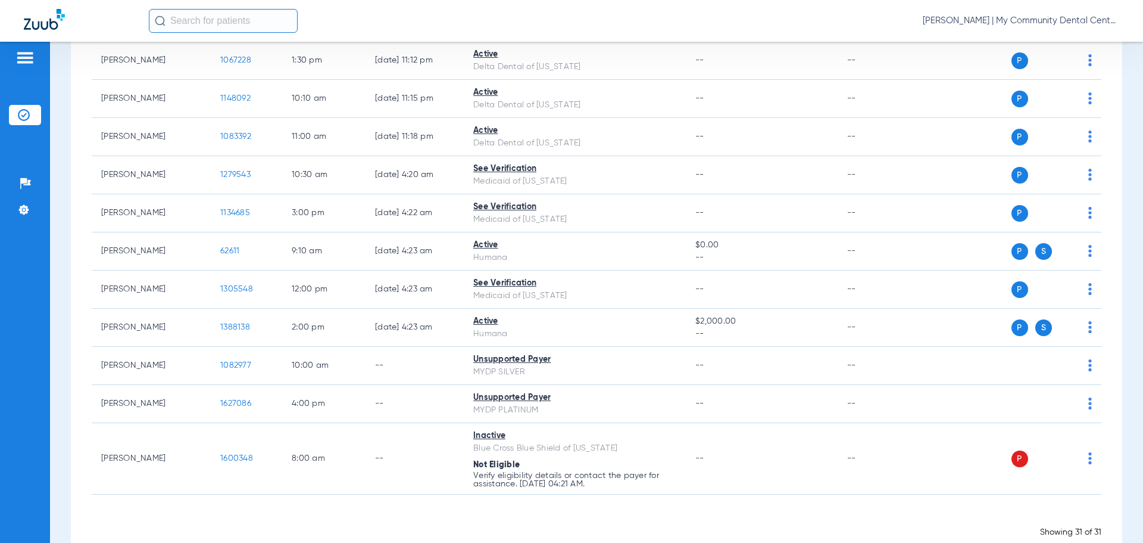
scroll to position [946, 0]
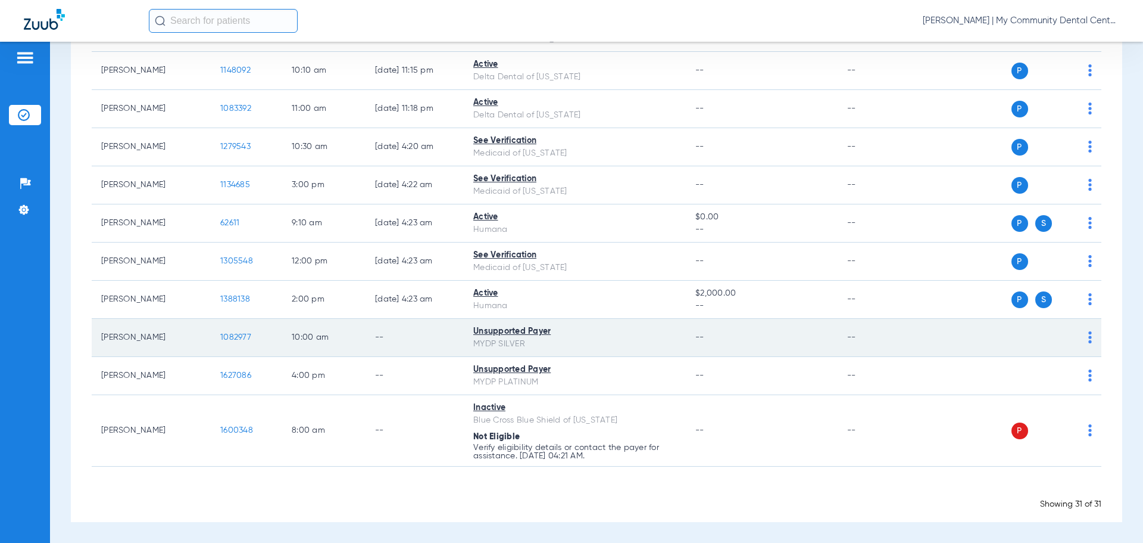
drag, startPoint x: 96, startPoint y: 335, endPoint x: 144, endPoint y: 341, distance: 48.0
click at [159, 349] on td "Dale Smith" at bounding box center [151, 338] width 119 height 38
copy td "Dale Smith"
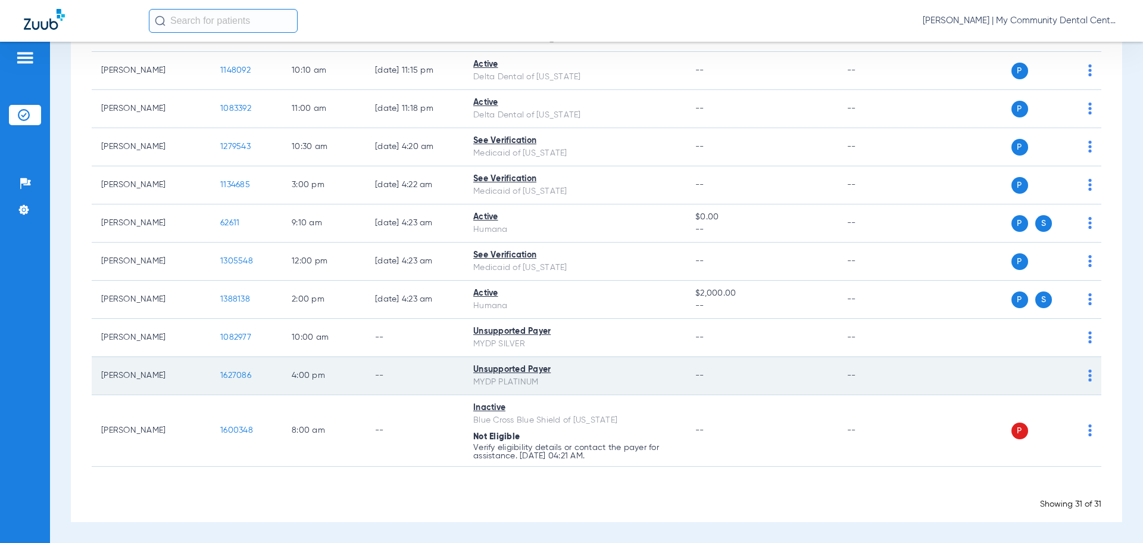
drag, startPoint x: 96, startPoint y: 375, endPoint x: 170, endPoint y: 384, distance: 74.5
click at [170, 384] on td "Christopher Silvis" at bounding box center [151, 376] width 119 height 38
copy td "Christopher Silvis"
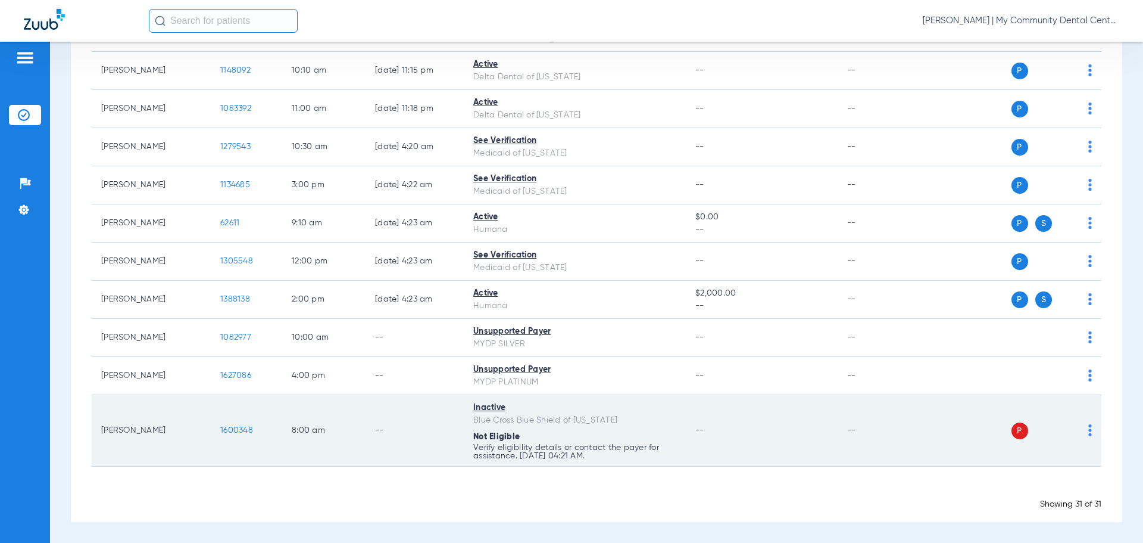
drag, startPoint x: 101, startPoint y: 432, endPoint x: 148, endPoint y: 431, distance: 47.1
click at [148, 431] on td "Elena Moul" at bounding box center [151, 430] width 119 height 71
copy td "Elena Moul"
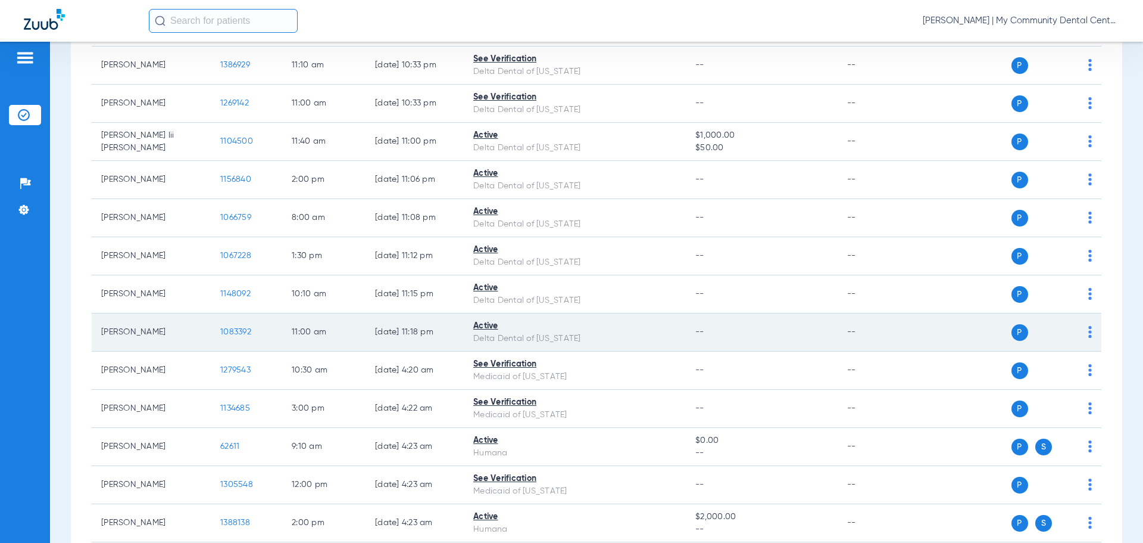
scroll to position [708, 0]
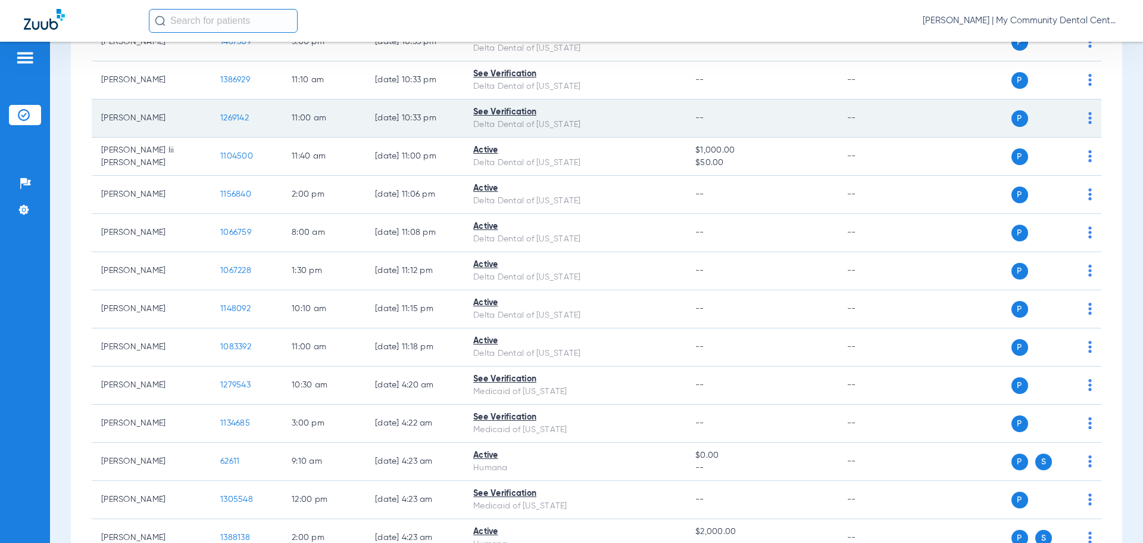
click at [235, 118] on span "1269142" at bounding box center [234, 118] width 29 height 8
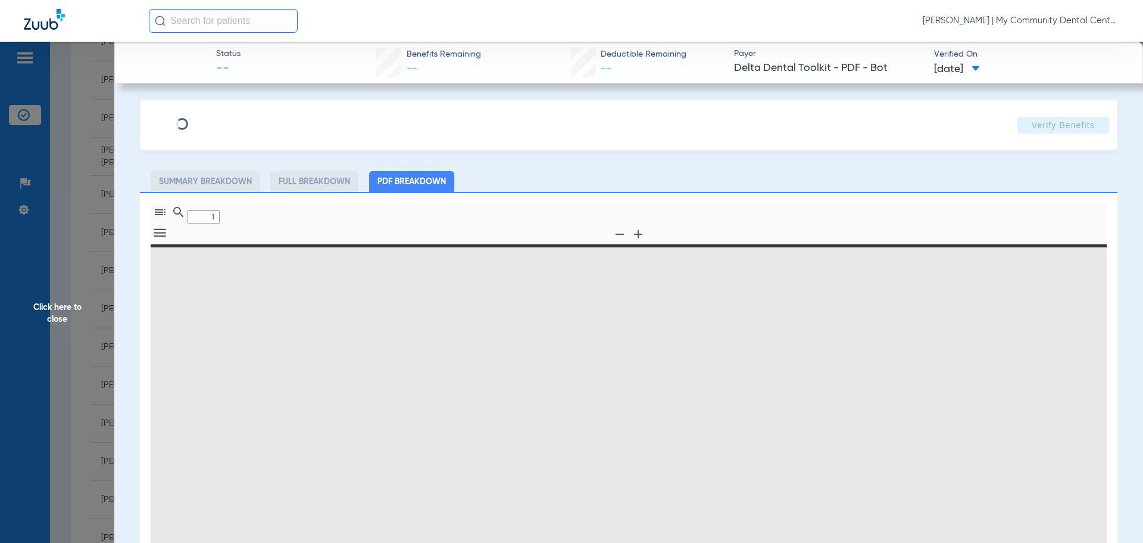
type input "0"
select select "page-width"
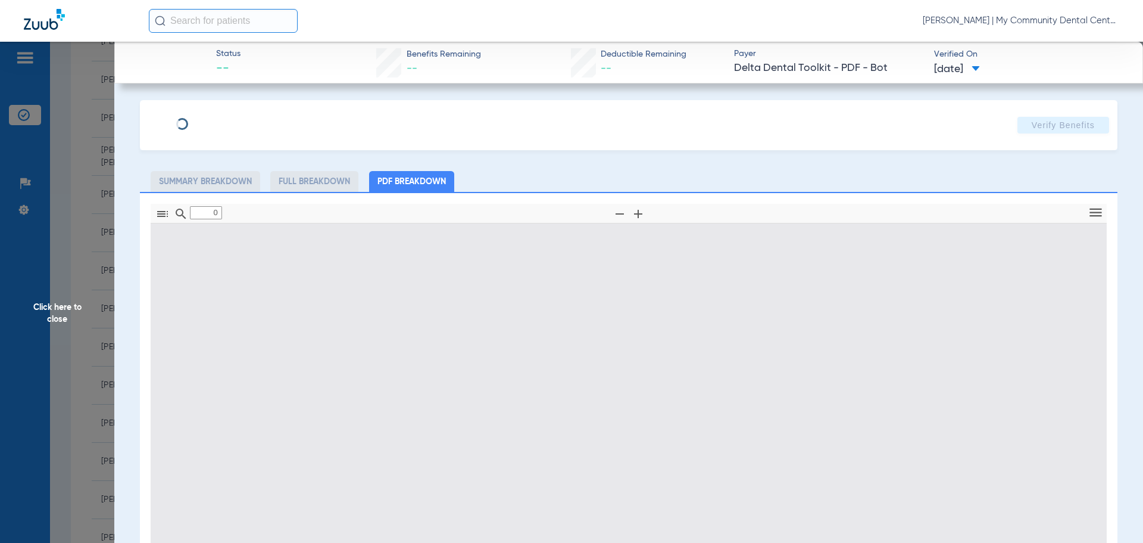
type input "1"
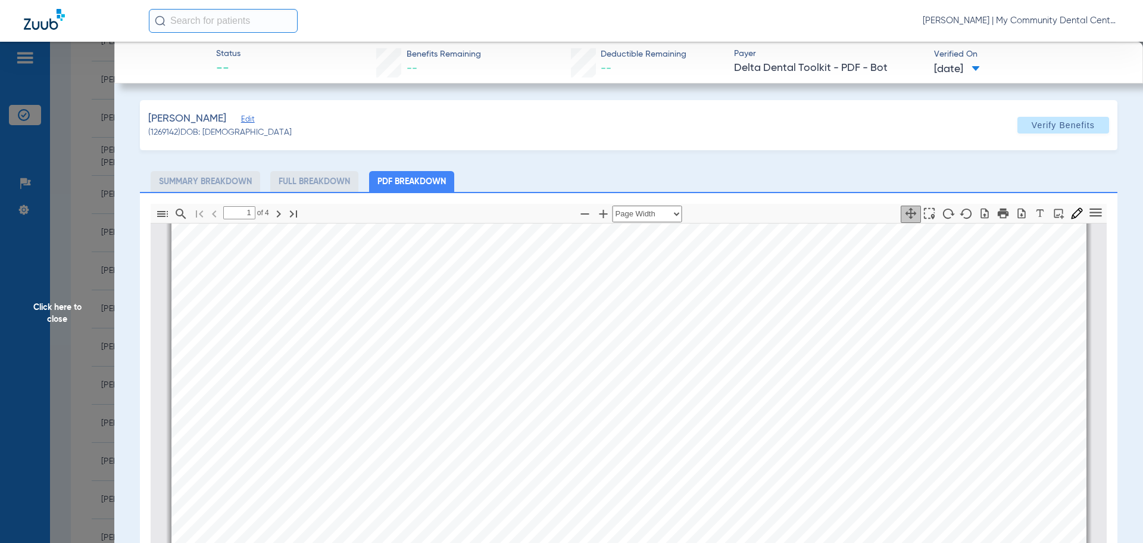
scroll to position [304, 0]
click at [54, 311] on span "Click here to close" at bounding box center [57, 313] width 114 height 543
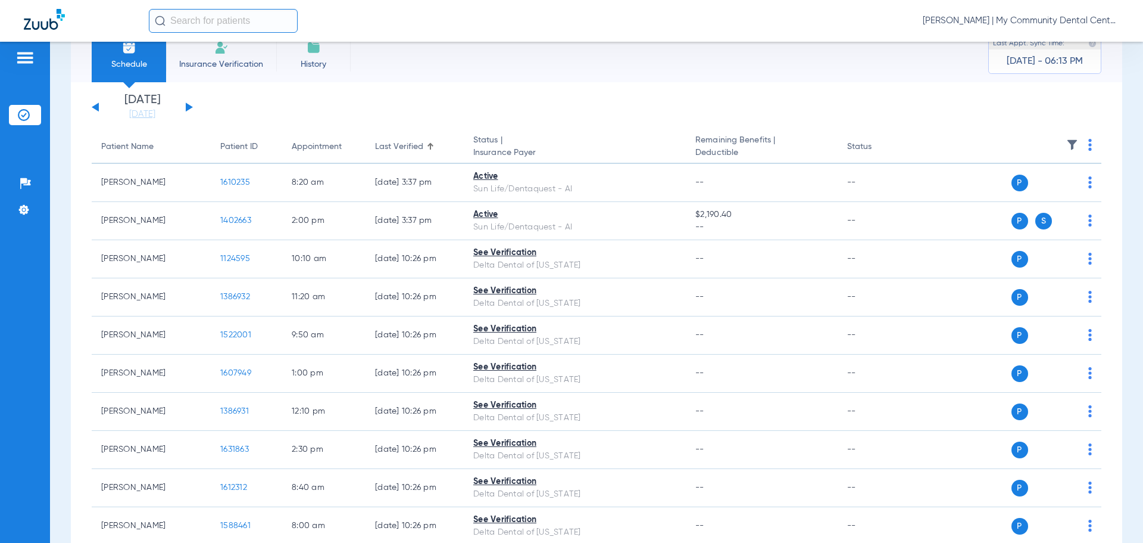
scroll to position [0, 0]
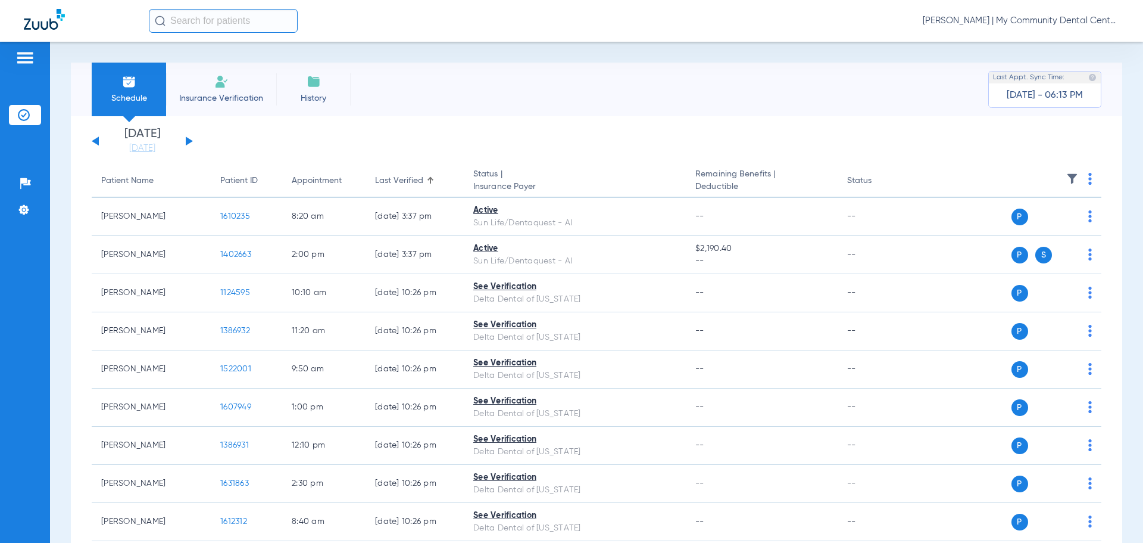
drag, startPoint x: 148, startPoint y: 146, endPoint x: 159, endPoint y: 170, distance: 26.7
click at [148, 145] on link "[DATE]" at bounding box center [142, 148] width 71 height 12
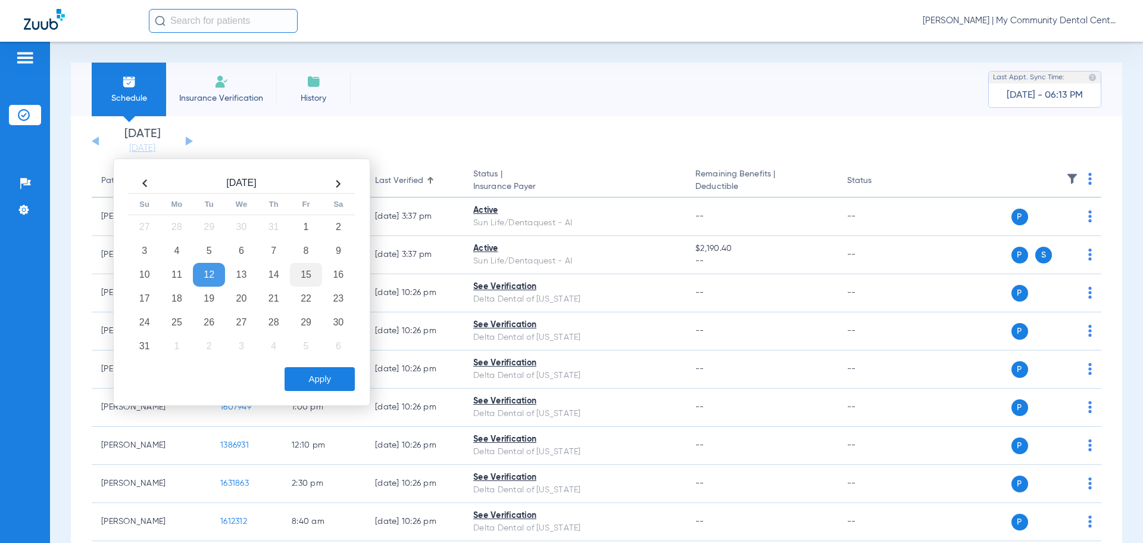
click at [309, 276] on td "15" at bounding box center [306, 275] width 32 height 24
drag, startPoint x: 316, startPoint y: 376, endPoint x: 326, endPoint y: 385, distance: 13.5
click at [318, 375] on button "Apply" at bounding box center [320, 379] width 70 height 24
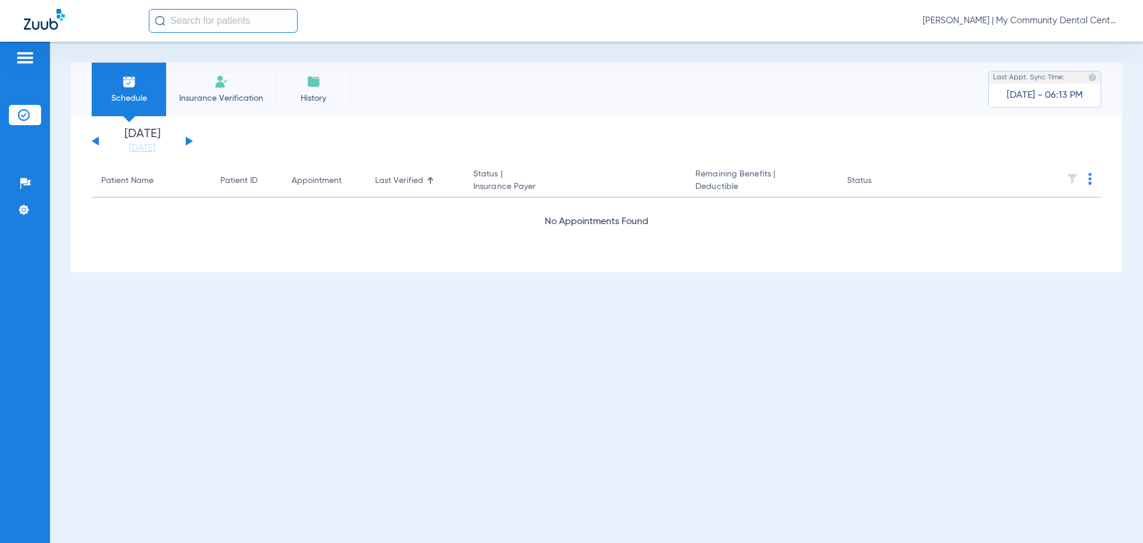
click at [155, 155] on div "Sunday 06-08-2025 Monday 06-09-2025 Tuesday 06-10-2025 Wednesday 06-11-2025 Thu…" at bounding box center [597, 194] width 1052 height 156
drag, startPoint x: 157, startPoint y: 152, endPoint x: 170, endPoint y: 168, distance: 19.9
click at [158, 152] on link "[DATE]" at bounding box center [142, 148] width 71 height 12
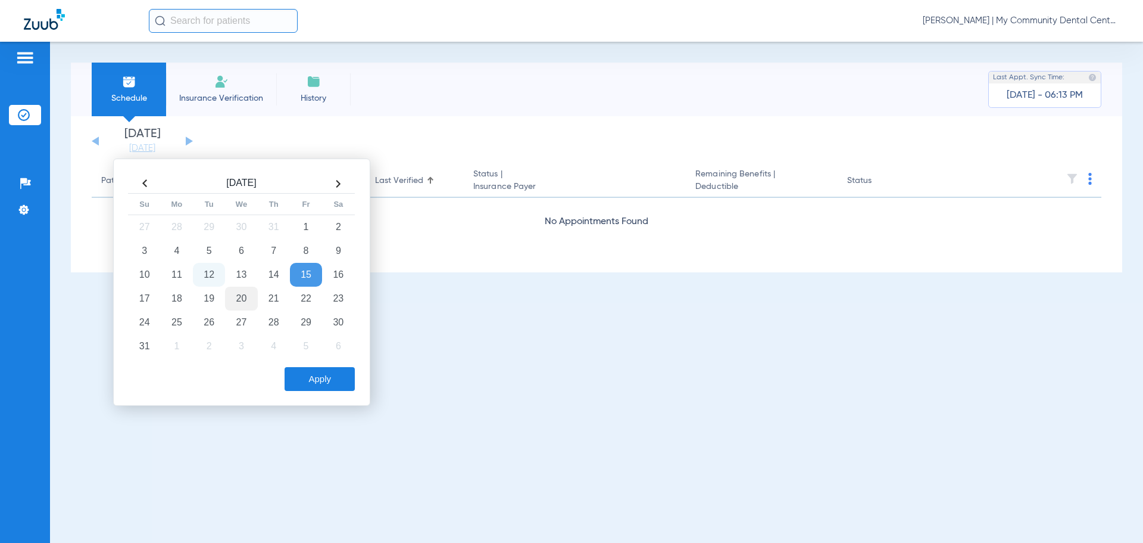
click at [236, 299] on td "20" at bounding box center [241, 298] width 32 height 24
click at [310, 384] on button "Apply" at bounding box center [320, 379] width 70 height 24
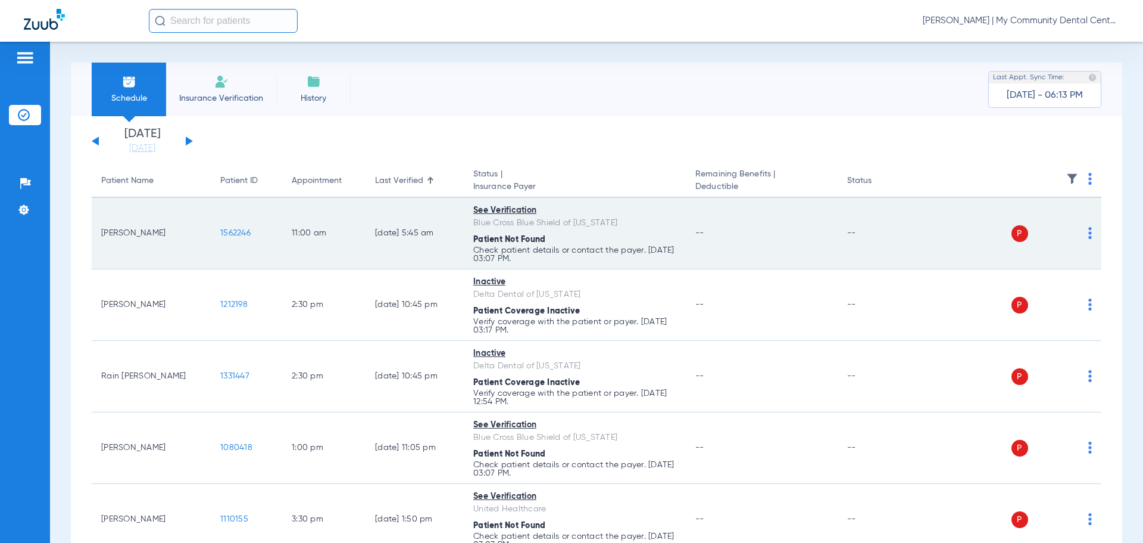
click at [1089, 231] on img at bounding box center [1091, 233] width 4 height 12
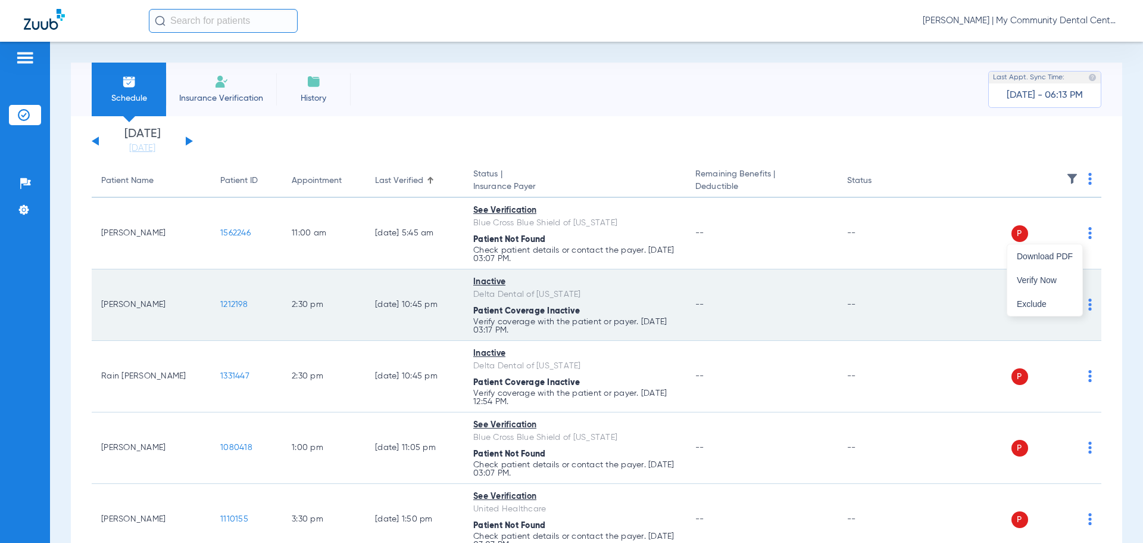
drag, startPoint x: 1052, startPoint y: 281, endPoint x: 1061, endPoint y: 316, distance: 35.7
click at [1052, 282] on span "Verify Now" at bounding box center [1045, 280] width 56 height 8
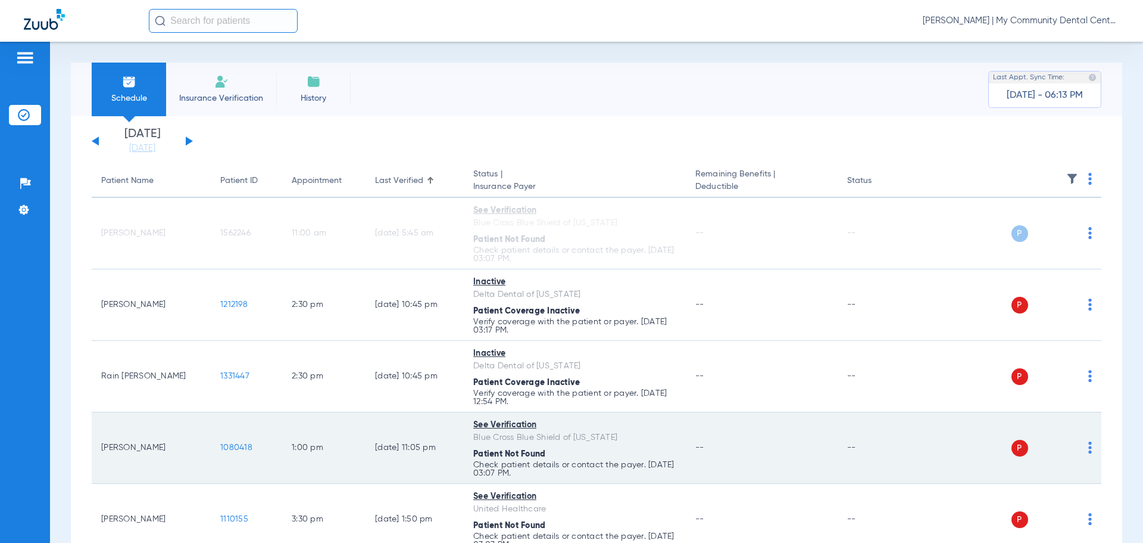
click at [1089, 451] on img at bounding box center [1091, 447] width 4 height 12
drag, startPoint x: 1049, startPoint y: 494, endPoint x: 1032, endPoint y: 483, distance: 20.2
click at [1047, 495] on span "Verify Now" at bounding box center [1045, 494] width 56 height 8
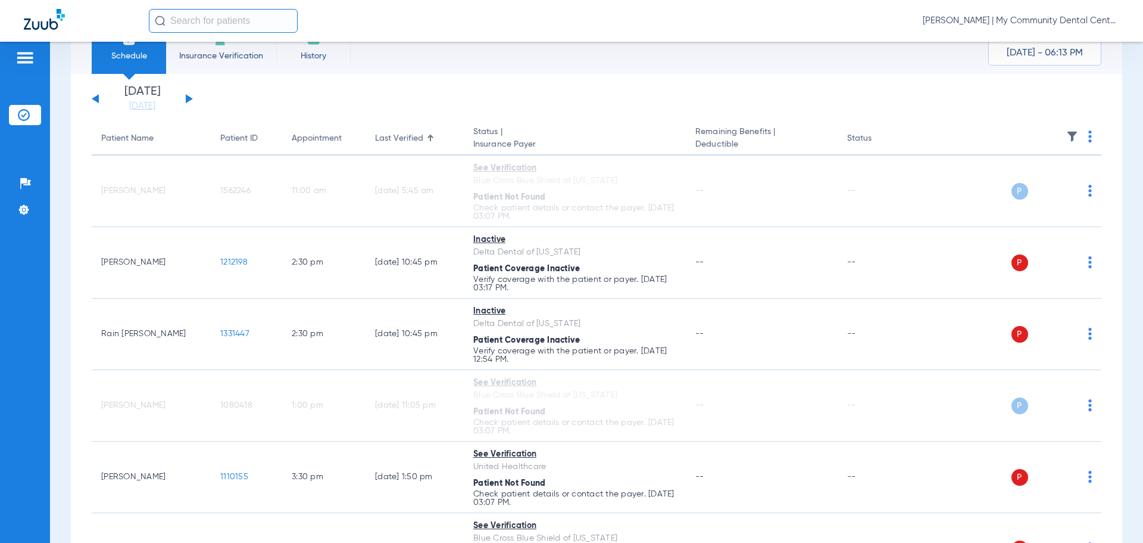
scroll to position [238, 0]
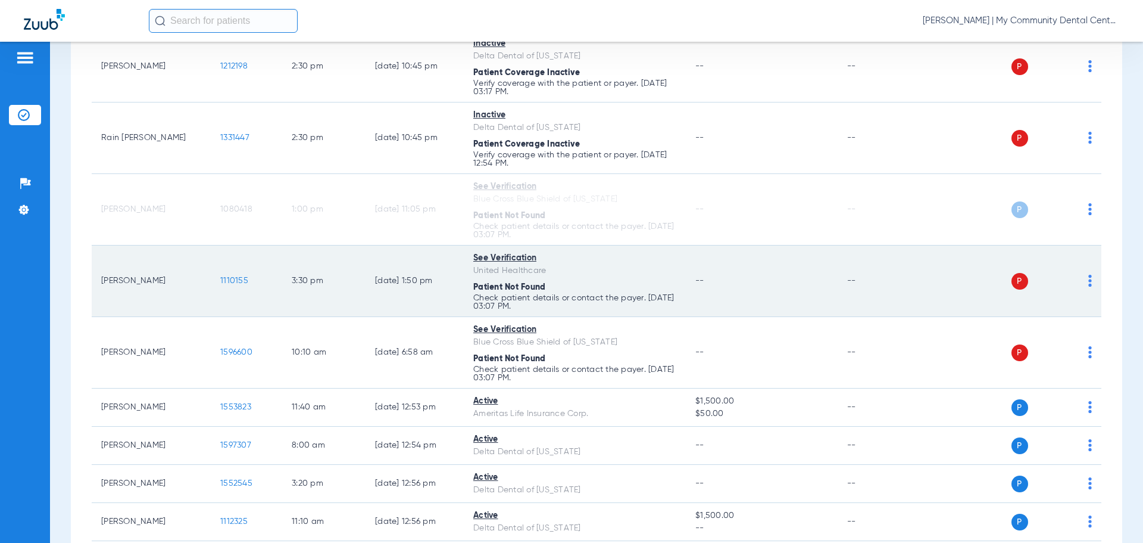
click at [1079, 279] on div "P S" at bounding box center [1005, 281] width 174 height 17
click at [1089, 279] on img at bounding box center [1091, 281] width 4 height 12
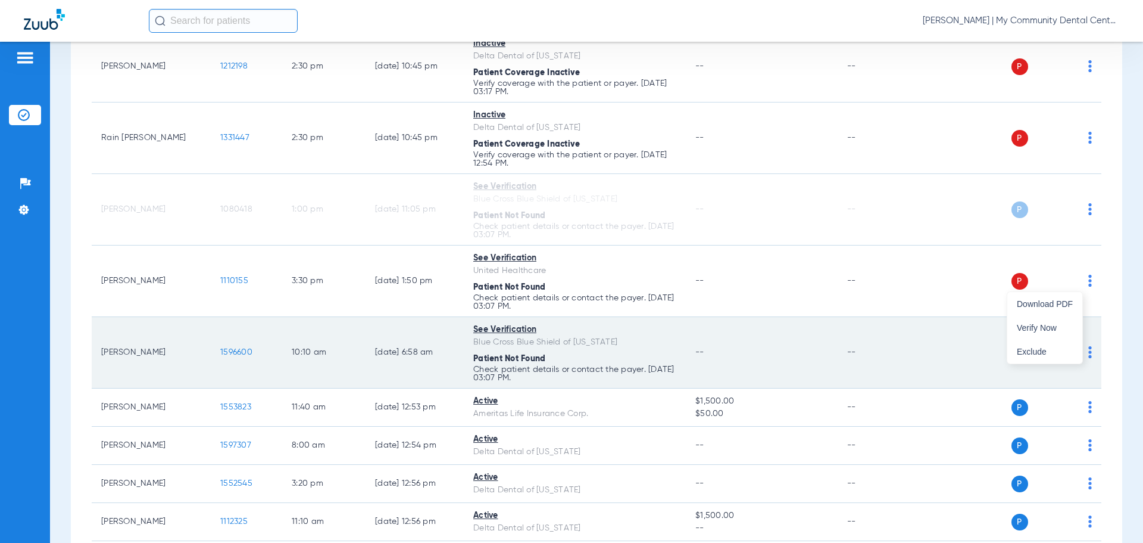
drag, startPoint x: 1051, startPoint y: 329, endPoint x: 1053, endPoint y: 338, distance: 9.1
click at [1051, 330] on span "Verify Now" at bounding box center [1045, 327] width 56 height 8
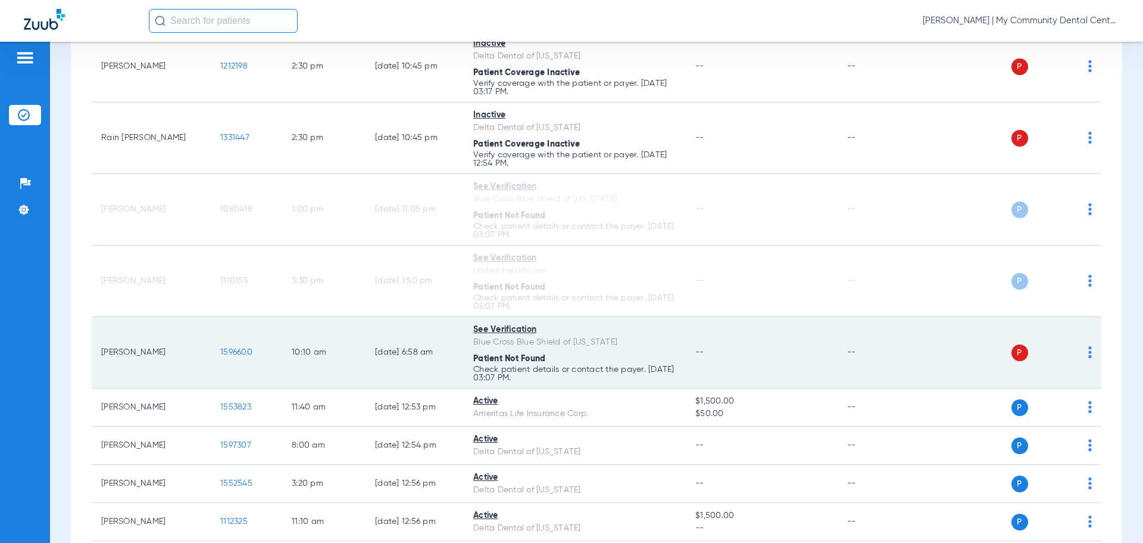
drag, startPoint x: 1083, startPoint y: 353, endPoint x: 1078, endPoint y: 357, distance: 6.3
click at [1089, 353] on img at bounding box center [1091, 352] width 4 height 12
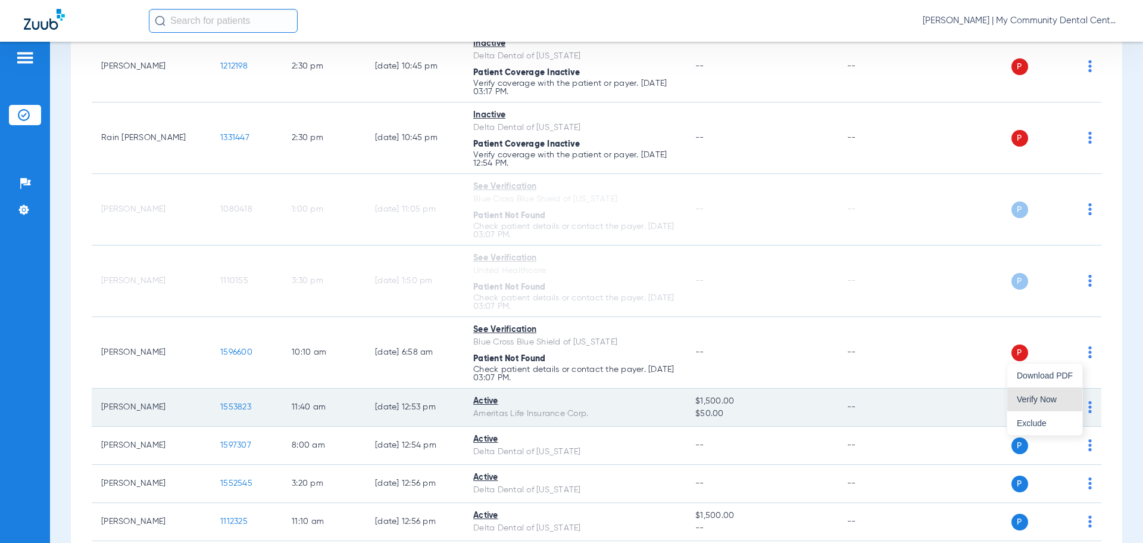
drag, startPoint x: 1064, startPoint y: 396, endPoint x: 931, endPoint y: 394, distance: 132.8
click at [1064, 396] on span "Verify Now" at bounding box center [1045, 399] width 56 height 8
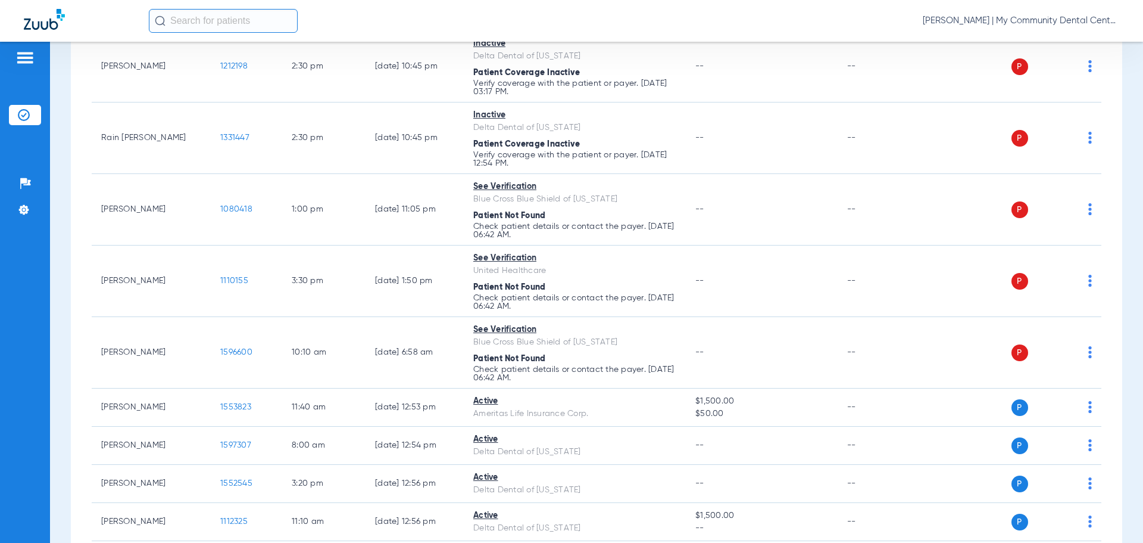
click at [1012, 23] on span "Dafne Castro - Hart | My Community Dental Centers" at bounding box center [1021, 21] width 197 height 12
click at [1063, 40] on span "Account Selection" at bounding box center [1075, 42] width 67 height 8
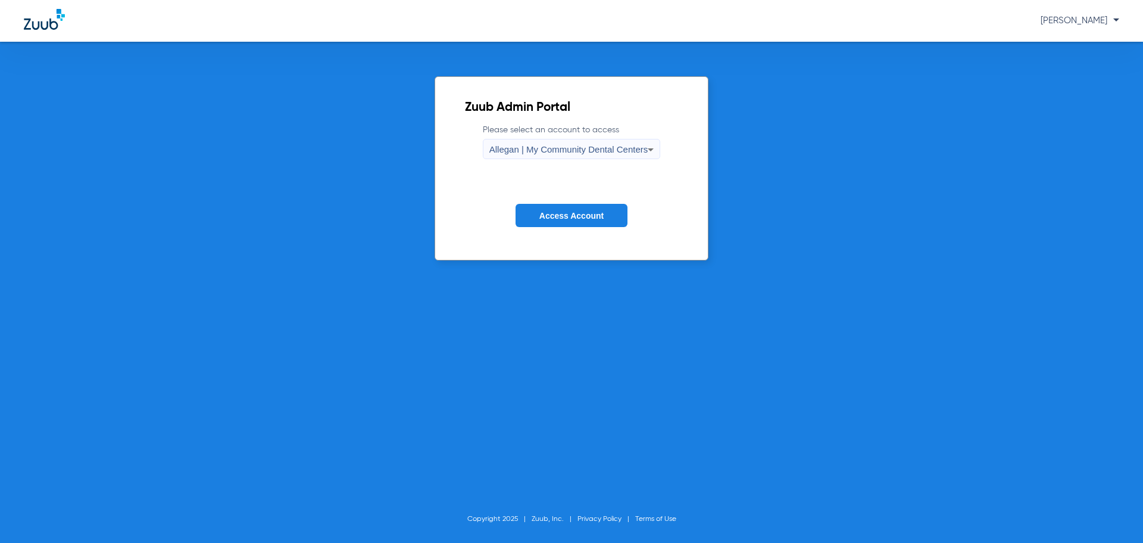
click at [583, 149] on span "Allegan | My Community Dental Centers" at bounding box center [569, 149] width 159 height 10
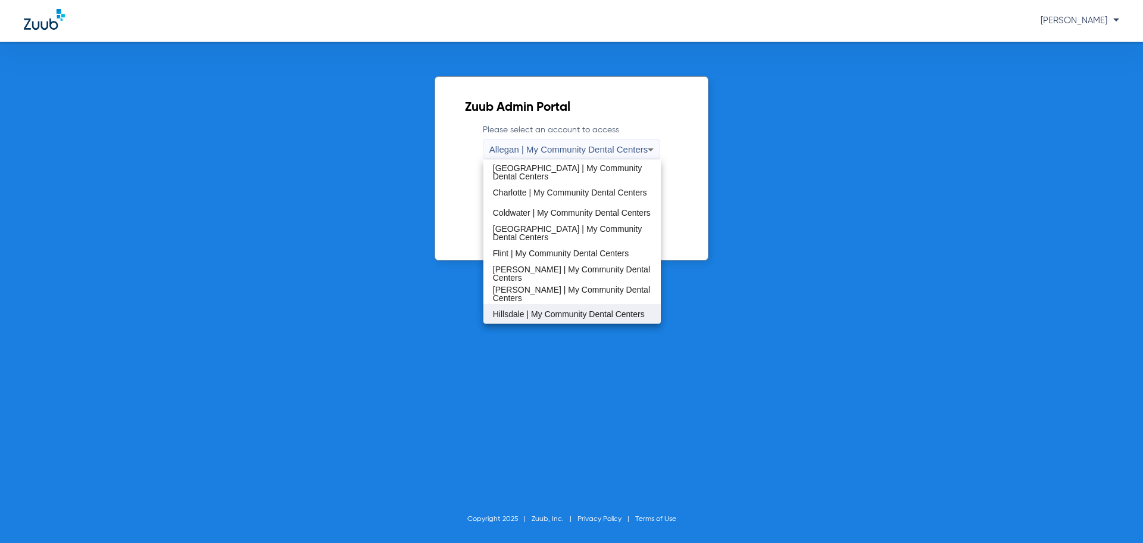
scroll to position [179, 0]
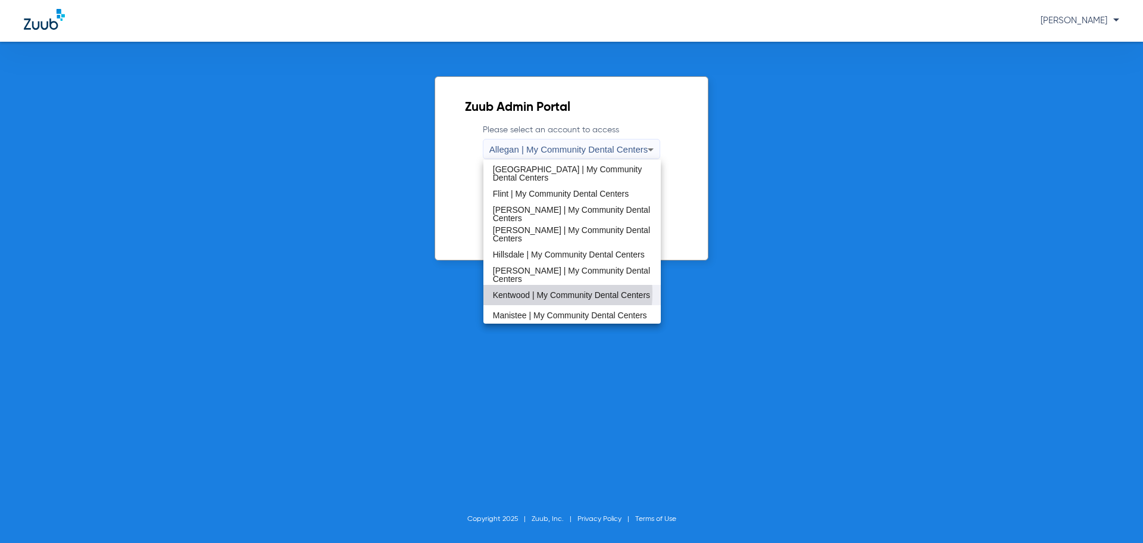
click at [535, 293] on span "Kentwood | My Community Dental Centers" at bounding box center [571, 295] width 157 height 8
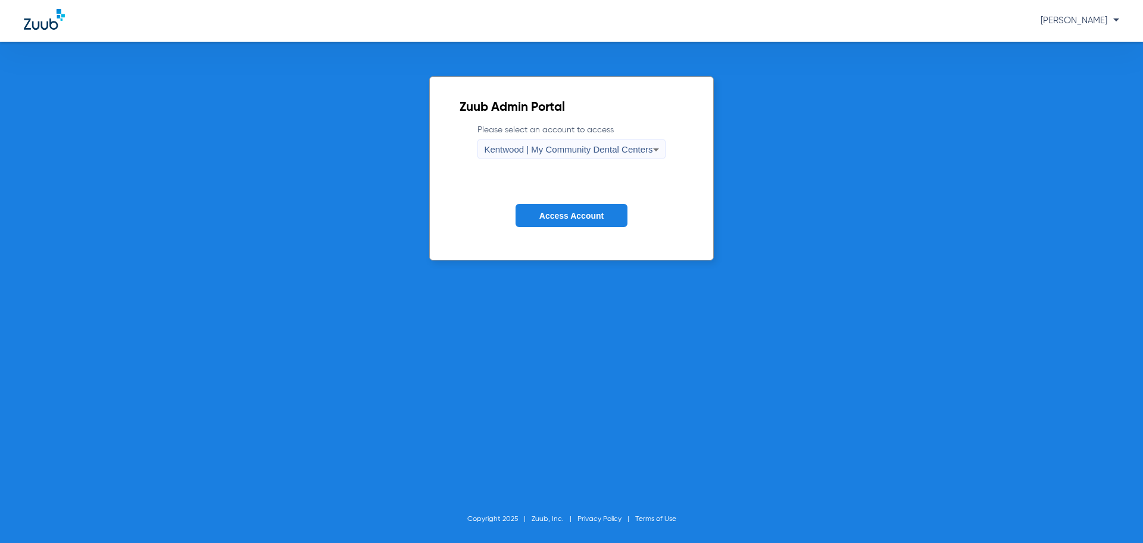
click at [560, 220] on button "Access Account" at bounding box center [572, 215] width 112 height 23
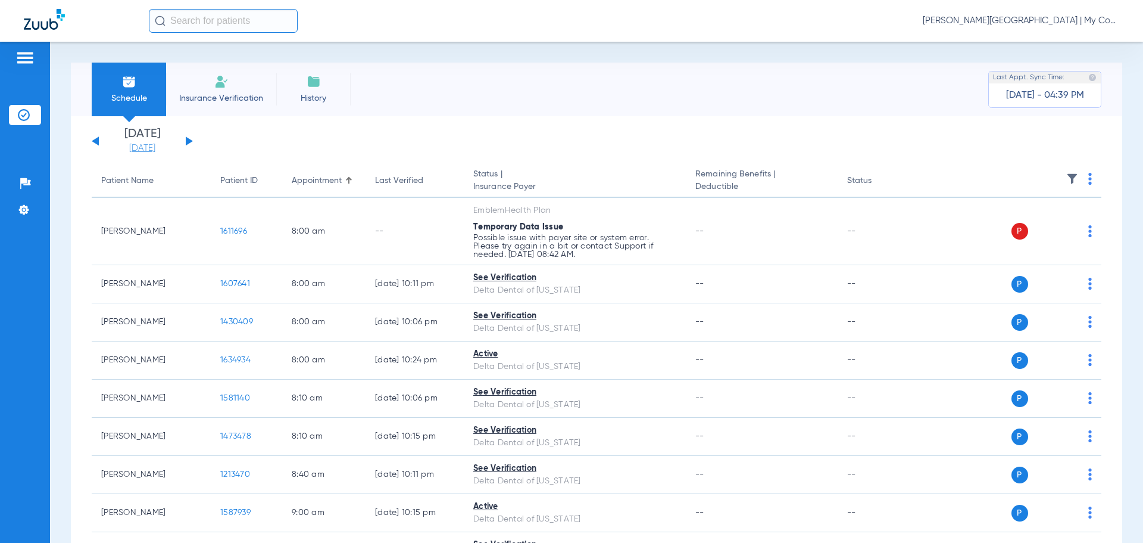
click at [155, 146] on link "[DATE]" at bounding box center [142, 148] width 71 height 12
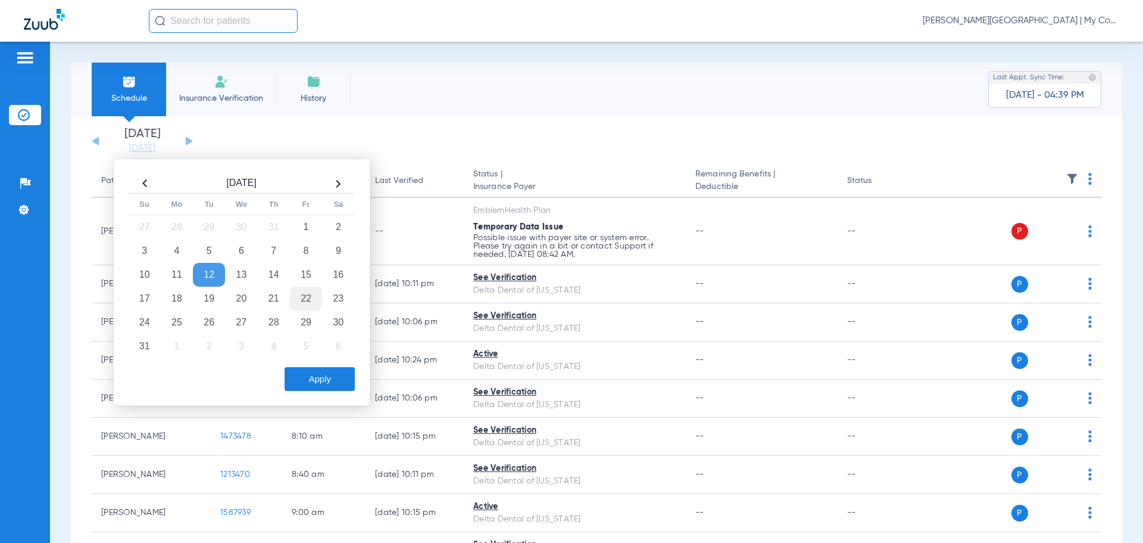
click at [298, 275] on td "15" at bounding box center [306, 275] width 32 height 24
drag, startPoint x: 319, startPoint y: 378, endPoint x: 289, endPoint y: 365, distance: 31.7
click at [319, 377] on button "Apply" at bounding box center [320, 379] width 70 height 24
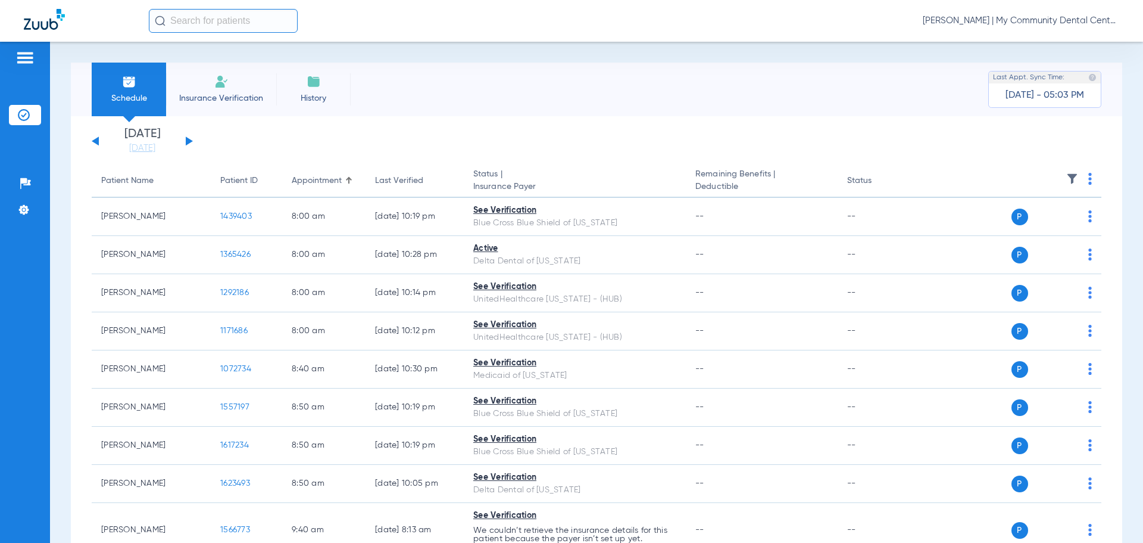
click at [1043, 22] on span "[PERSON_NAME] | My Community Dental Centers" at bounding box center [1021, 21] width 197 height 12
click at [1079, 48] on button "Account Selection" at bounding box center [1075, 42] width 86 height 24
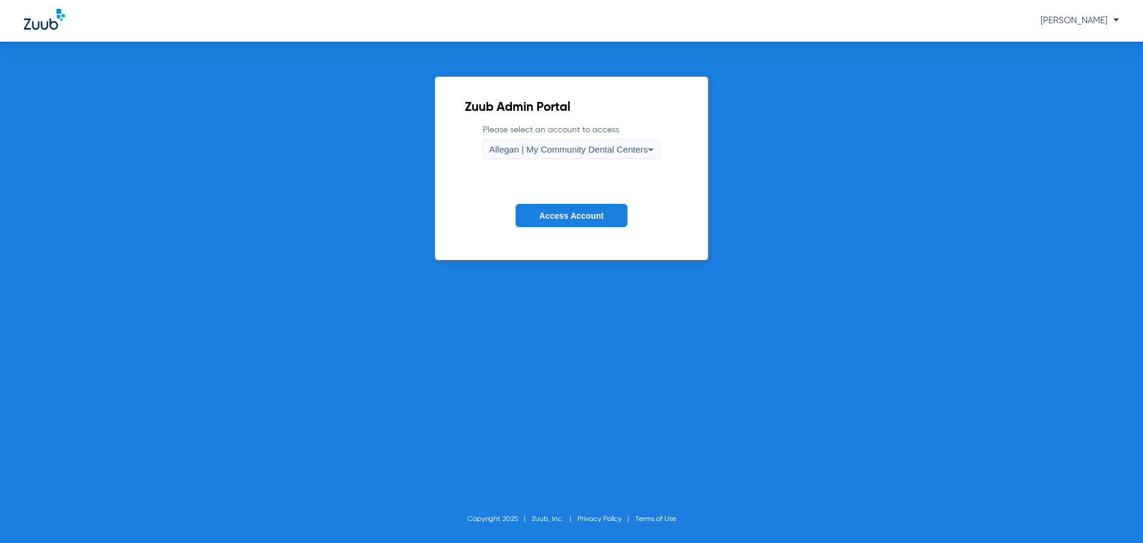
drag, startPoint x: 578, startPoint y: 138, endPoint x: 604, endPoint y: 143, distance: 26.0
click at [578, 137] on label "Please select an account to access Allegan | My Community Dental Centers" at bounding box center [572, 141] width 178 height 35
click at [606, 148] on span "Allegan | My Community Dental Centers" at bounding box center [569, 149] width 159 height 10
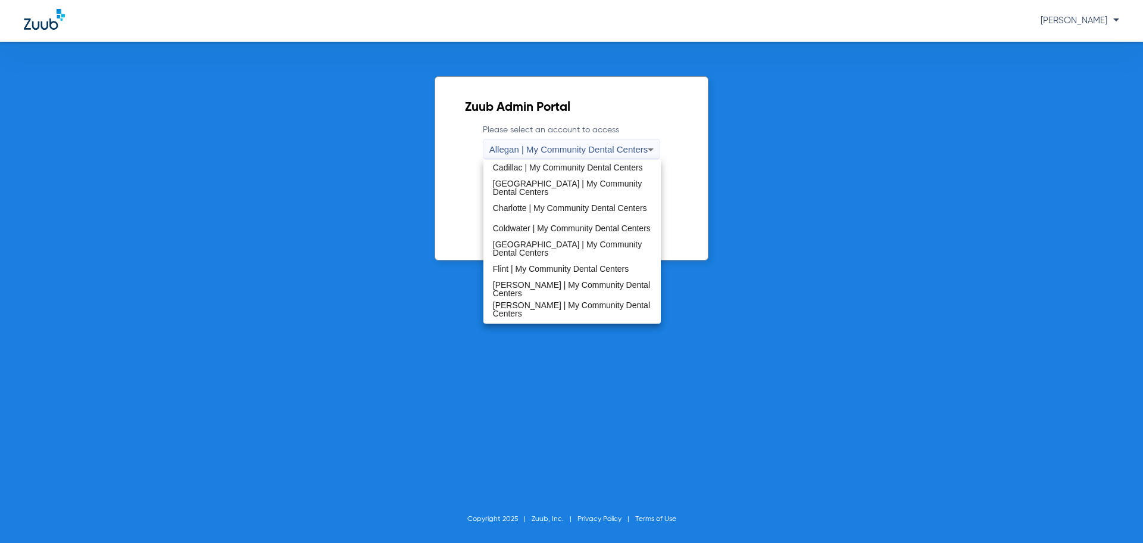
scroll to position [119, 0]
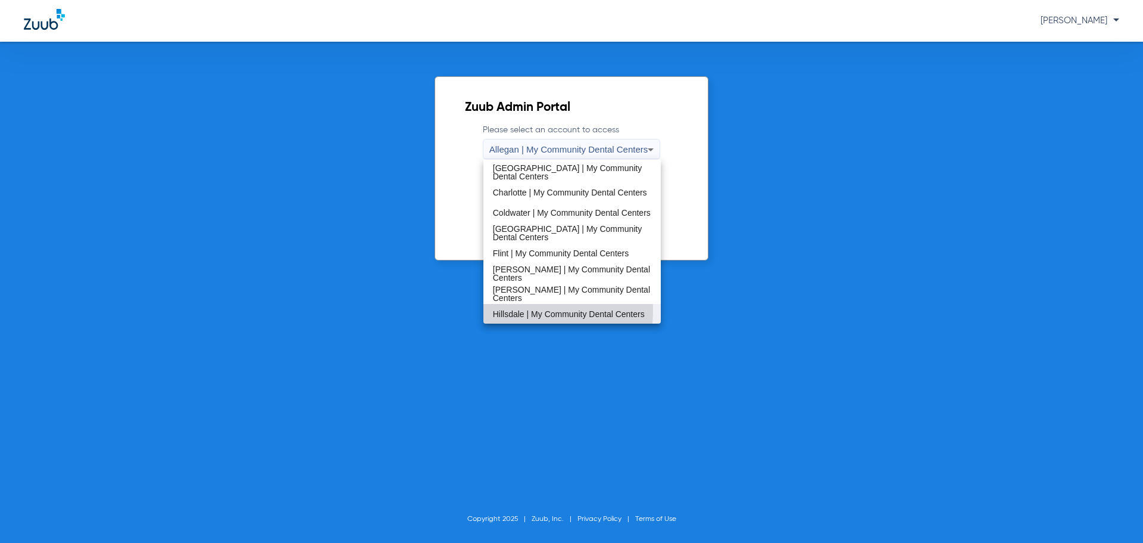
click at [520, 310] on span "Hillsdale | My Community Dental Centers" at bounding box center [569, 314] width 152 height 8
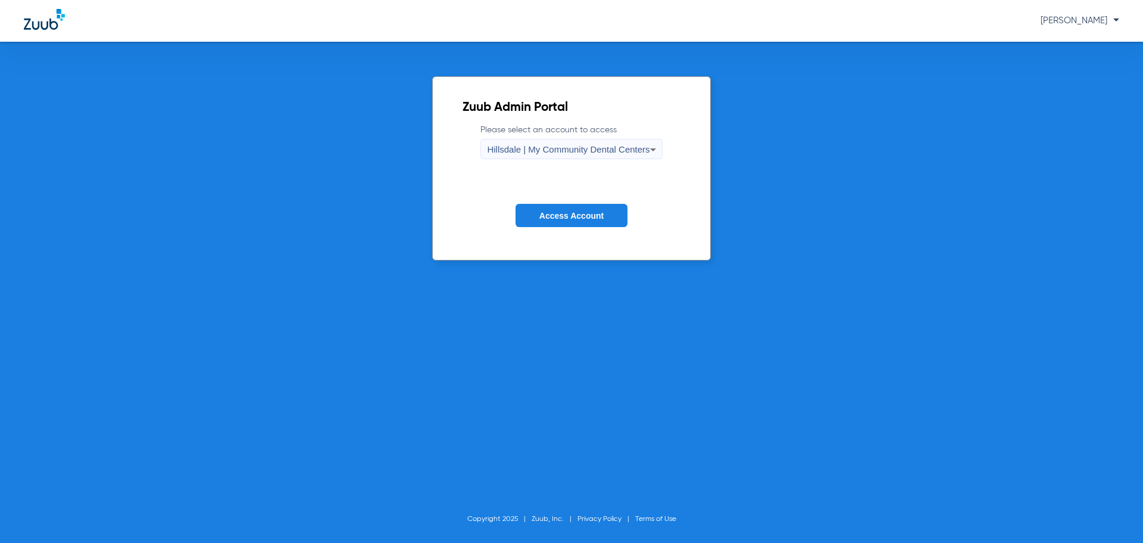
drag, startPoint x: 557, startPoint y: 216, endPoint x: 546, endPoint y: 225, distance: 14.1
click at [557, 217] on span "Access Account" at bounding box center [572, 216] width 64 height 10
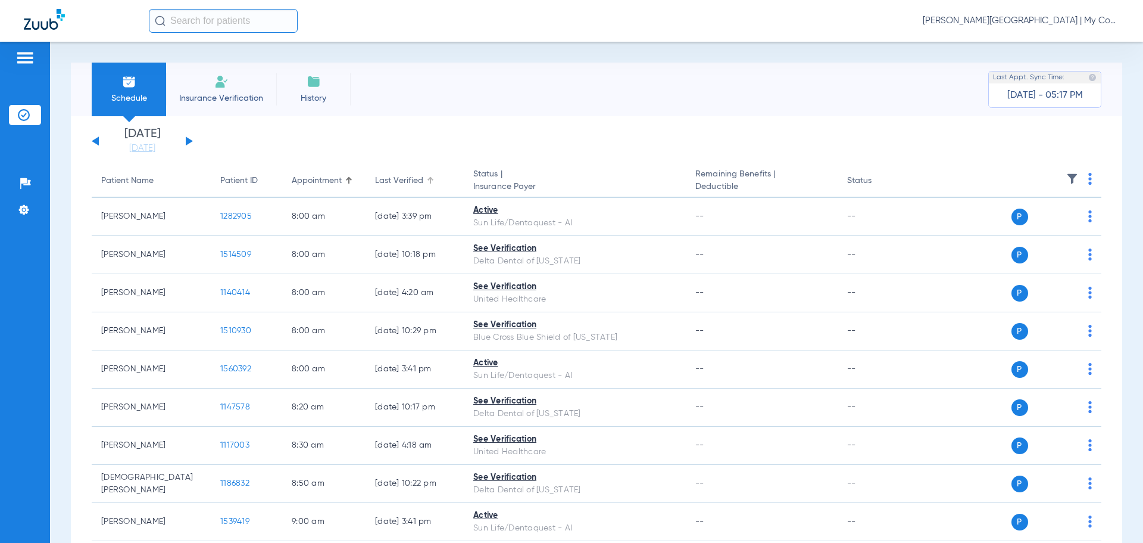
click at [430, 182] on div at bounding box center [430, 180] width 1 height 6
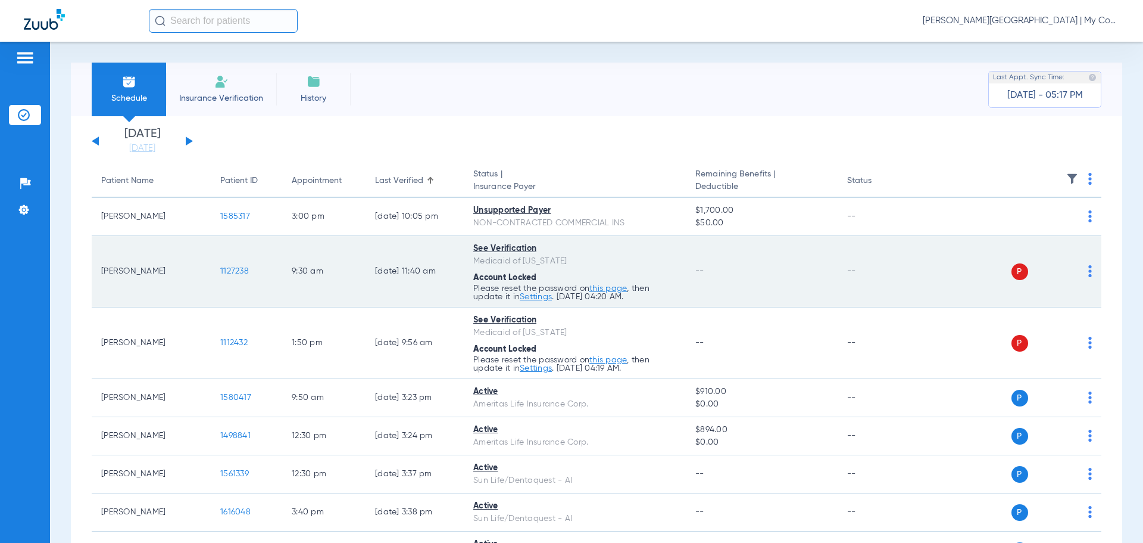
drag, startPoint x: 99, startPoint y: 269, endPoint x: 154, endPoint y: 279, distance: 55.7
click at [154, 279] on td "Lynette Kas" at bounding box center [151, 271] width 119 height 71
copy td "Lynette Kas"
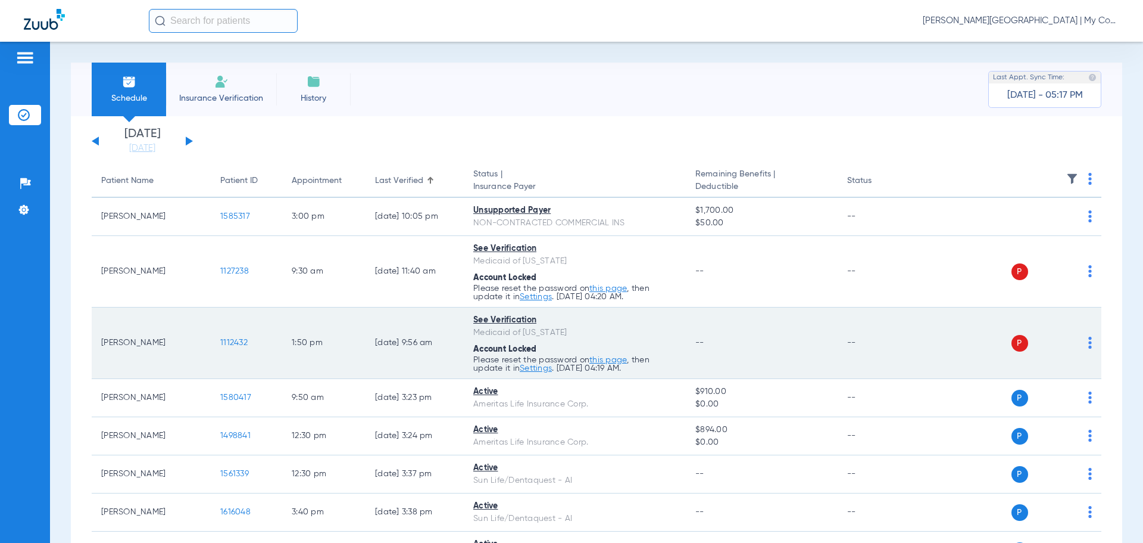
drag, startPoint x: 102, startPoint y: 345, endPoint x: 164, endPoint y: 350, distance: 62.1
click at [164, 350] on td "Joseph Werner" at bounding box center [151, 342] width 119 height 71
copy td "Joseph Werner"
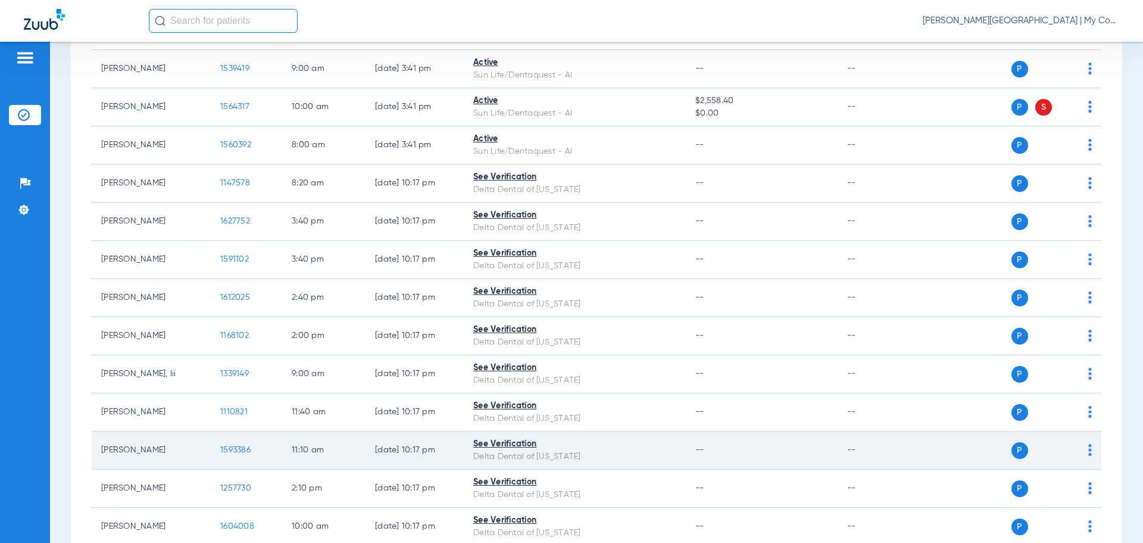
scroll to position [655, 0]
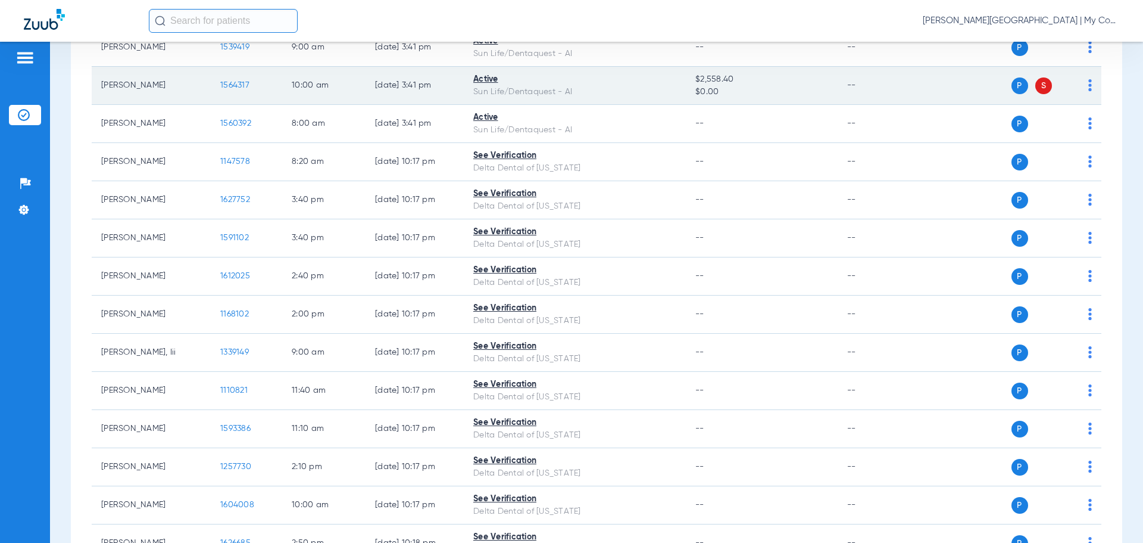
drag, startPoint x: 98, startPoint y: 85, endPoint x: 149, endPoint y: 90, distance: 51.5
click at [149, 90] on td "Shirley Dunn" at bounding box center [151, 86] width 119 height 38
copy td "Shirley Dunn"
click at [236, 87] on span "1564317" at bounding box center [234, 85] width 29 height 8
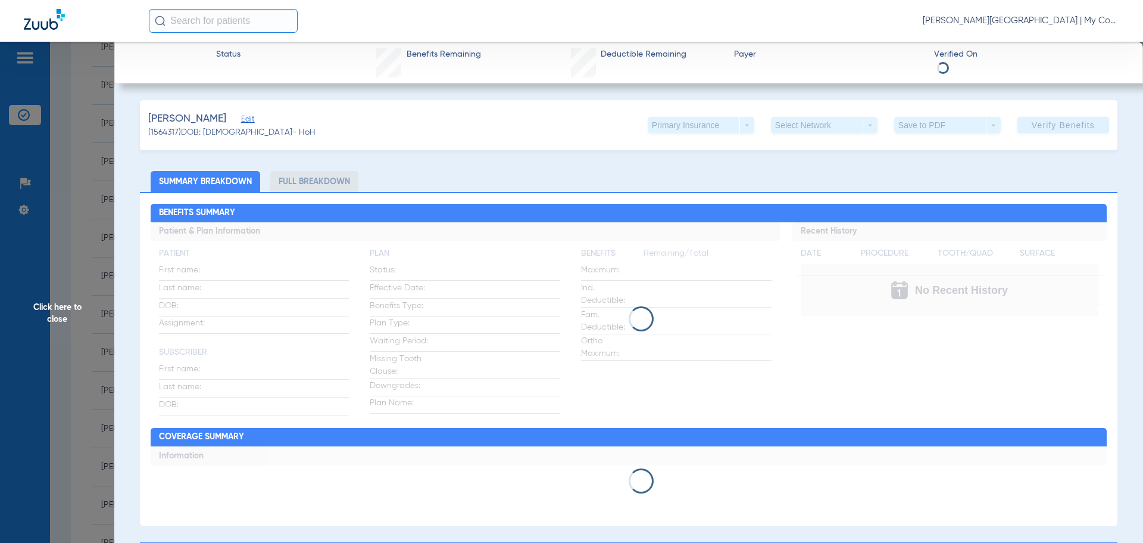
click at [327, 183] on li "Full Breakdown" at bounding box center [314, 181] width 88 height 21
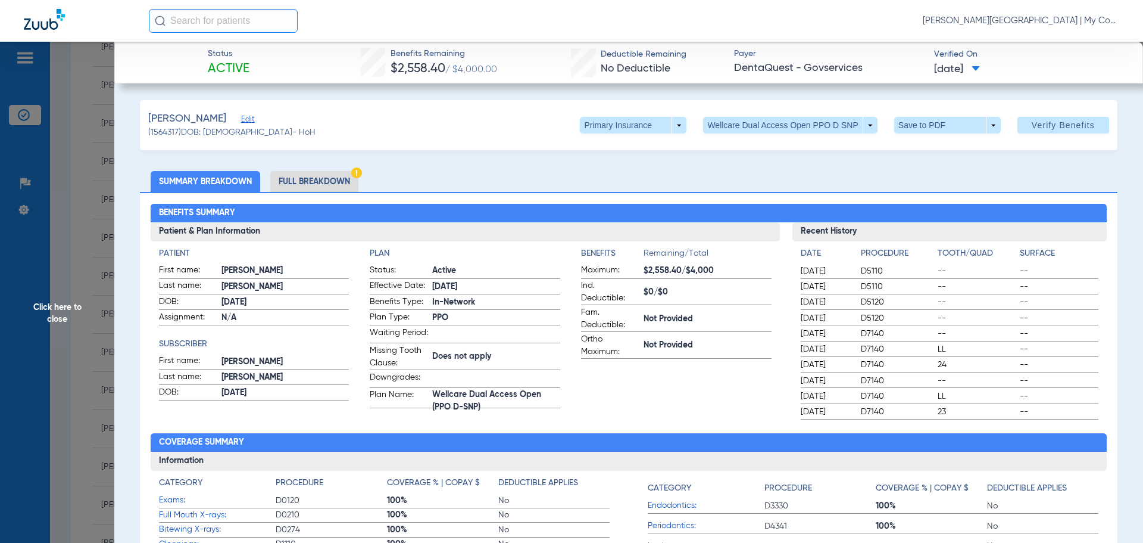
click at [327, 183] on li "Full Breakdown" at bounding box center [314, 181] width 88 height 21
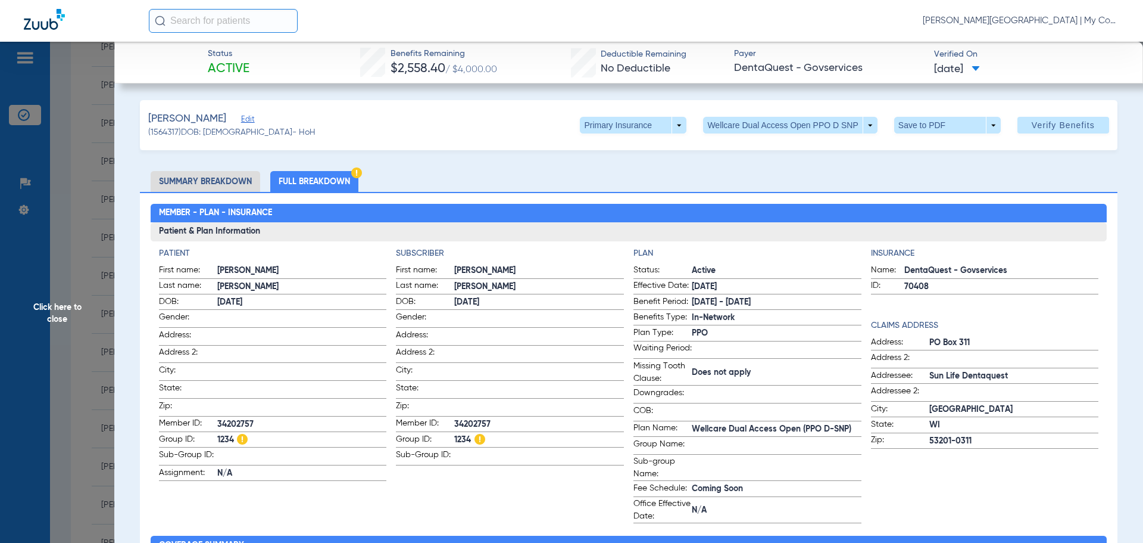
click at [59, 316] on span "Click here to close" at bounding box center [57, 313] width 114 height 543
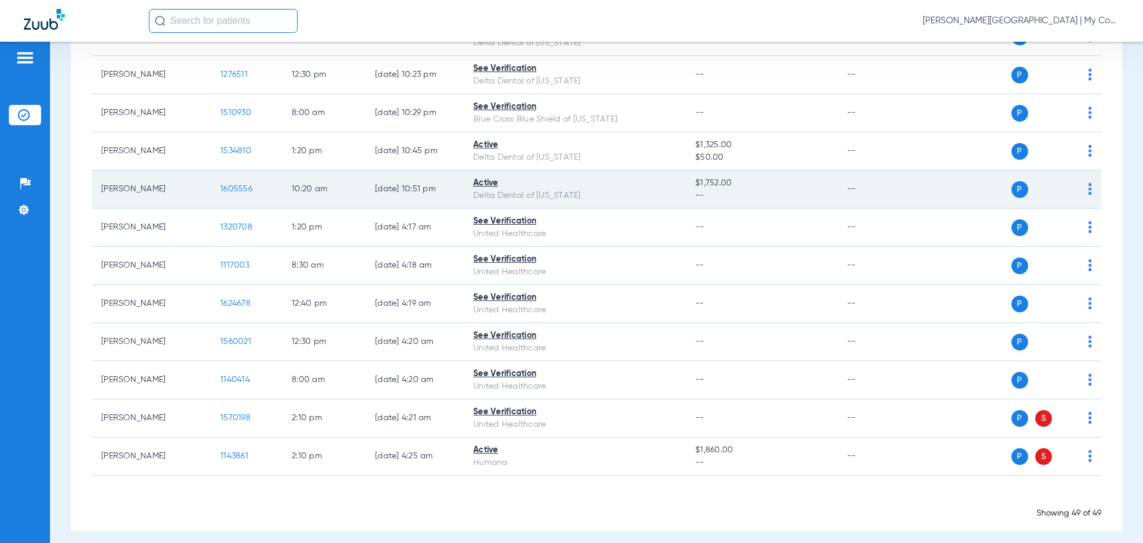
scroll to position [1666, 0]
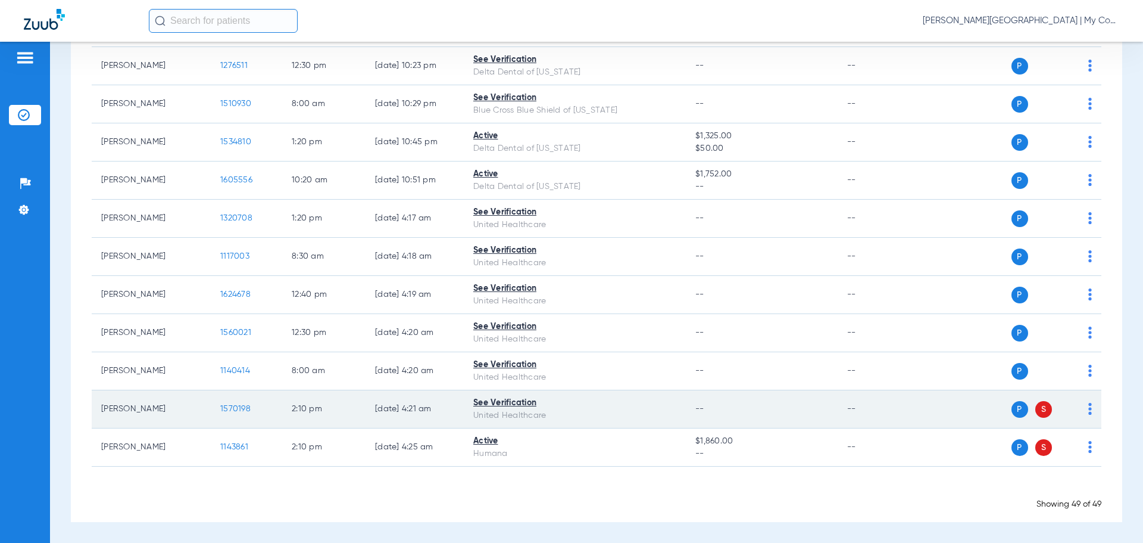
drag, startPoint x: 107, startPoint y: 407, endPoint x: 120, endPoint y: 410, distance: 13.4
click at [120, 410] on td "Jatan Ehrhart" at bounding box center [151, 409] width 119 height 38
drag, startPoint x: 100, startPoint y: 409, endPoint x: 154, endPoint y: 407, distance: 54.2
click at [154, 407] on td "Jatan Ehrhart" at bounding box center [151, 409] width 119 height 38
copy td "Jatan Ehrhart"
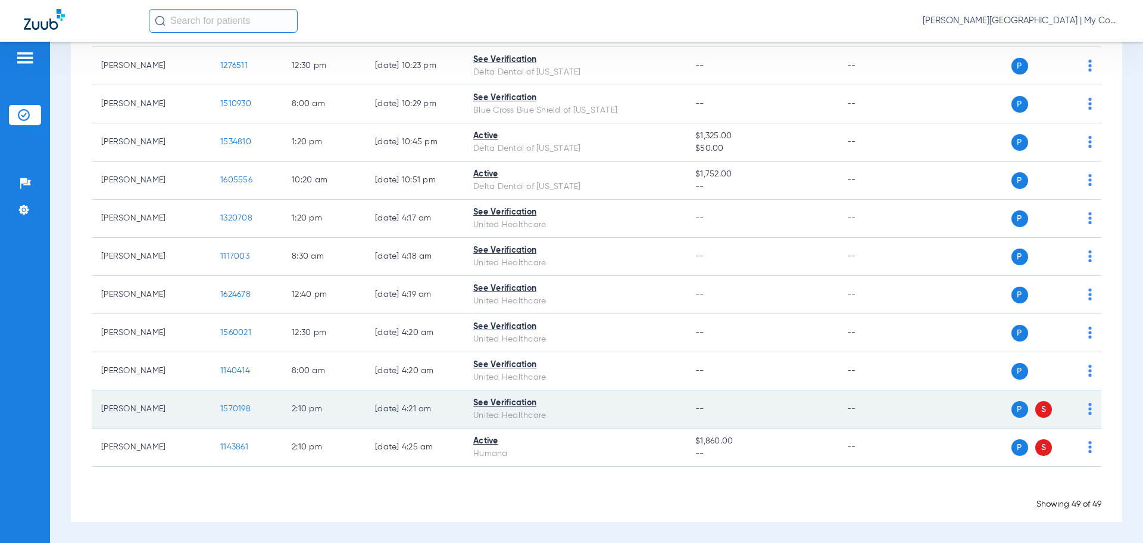
click at [247, 407] on span "1570198" at bounding box center [235, 408] width 30 height 8
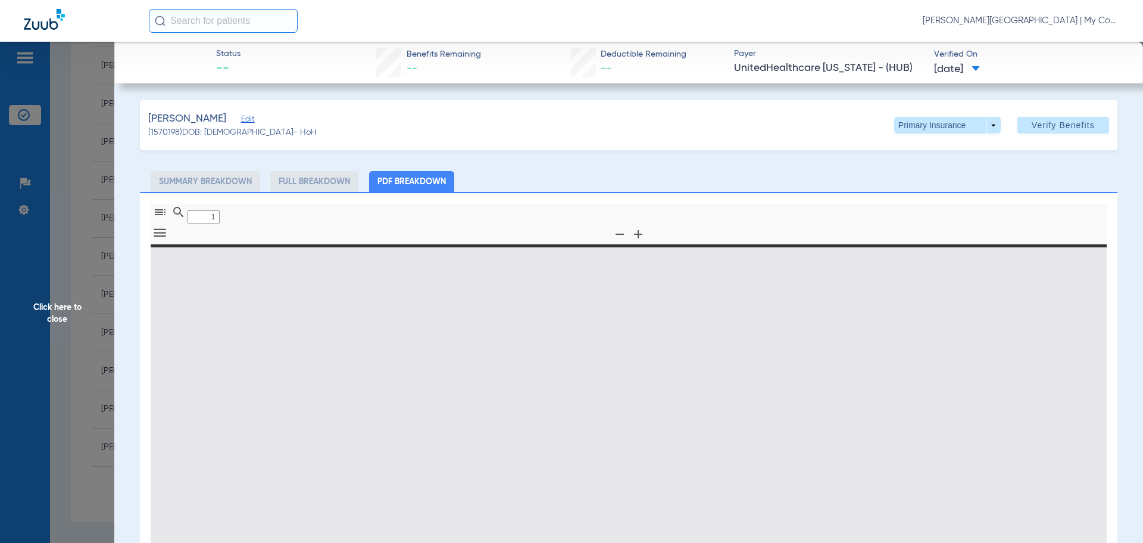
type input "0"
select select "page-width"
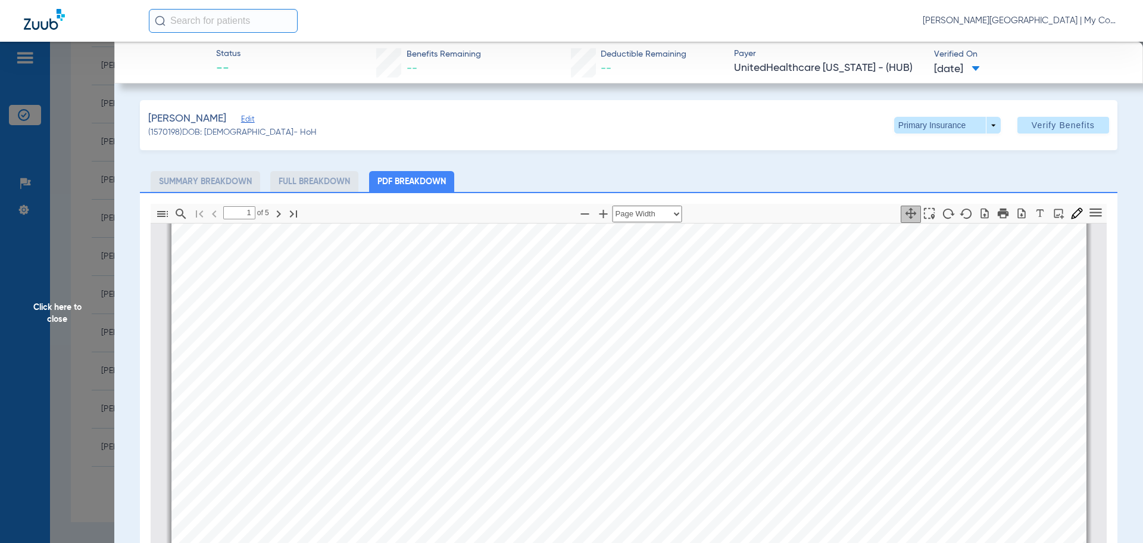
type input "2"
drag, startPoint x: 39, startPoint y: 307, endPoint x: 181, endPoint y: 387, distance: 162.7
click at [39, 307] on span "Click here to close" at bounding box center [57, 313] width 114 height 543
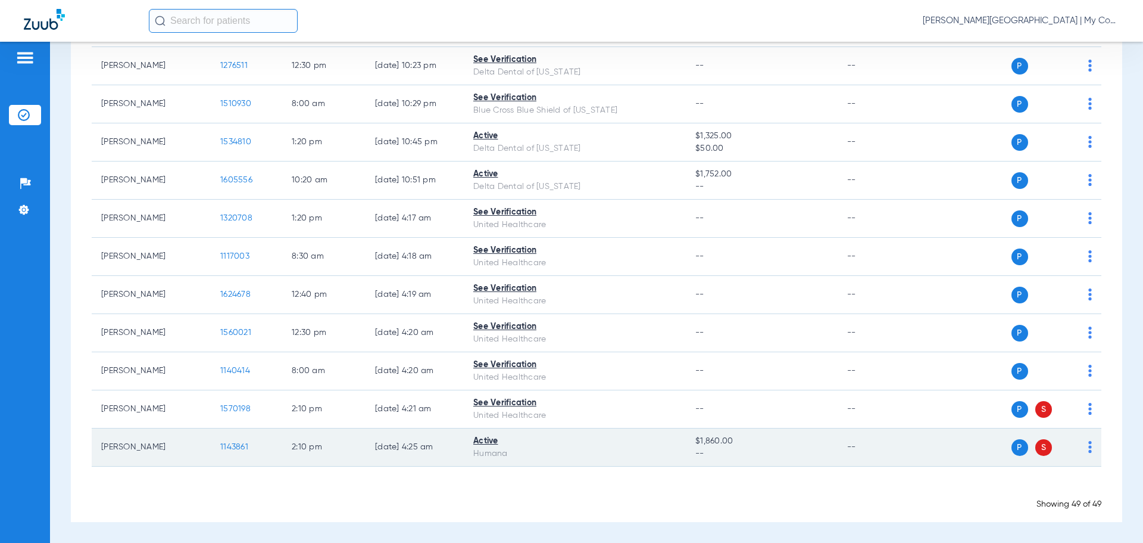
drag, startPoint x: 100, startPoint y: 449, endPoint x: 156, endPoint y: 455, distance: 56.3
click at [157, 457] on td "Mary Wright" at bounding box center [151, 447] width 119 height 38
copy td "Mary Wright"
click at [226, 443] on span "1143861" at bounding box center [234, 447] width 28 height 8
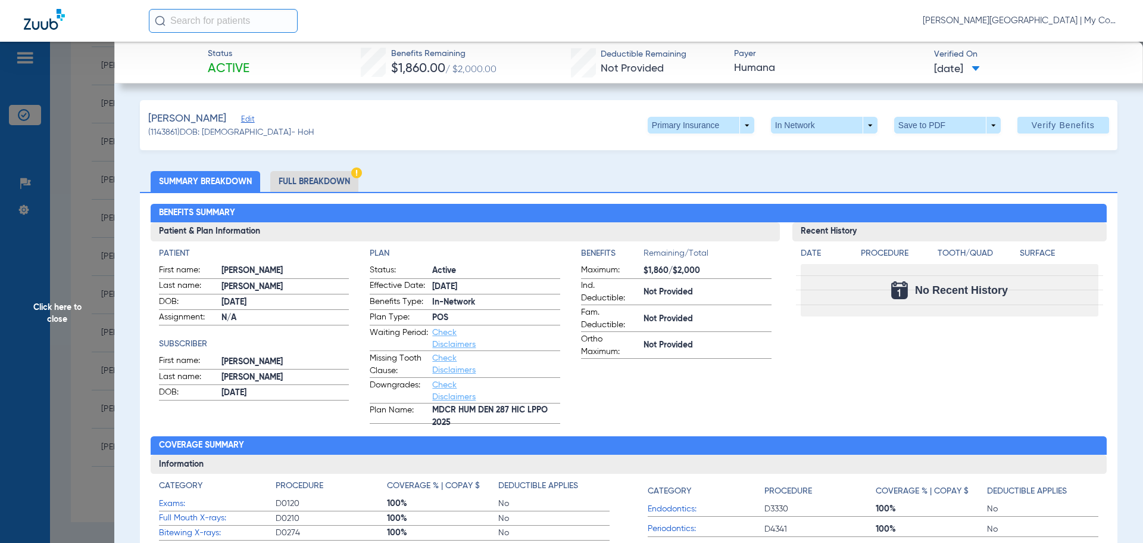
drag, startPoint x: 42, startPoint y: 314, endPoint x: 158, endPoint y: 307, distance: 116.9
click at [40, 314] on span "Click here to close" at bounding box center [57, 313] width 114 height 543
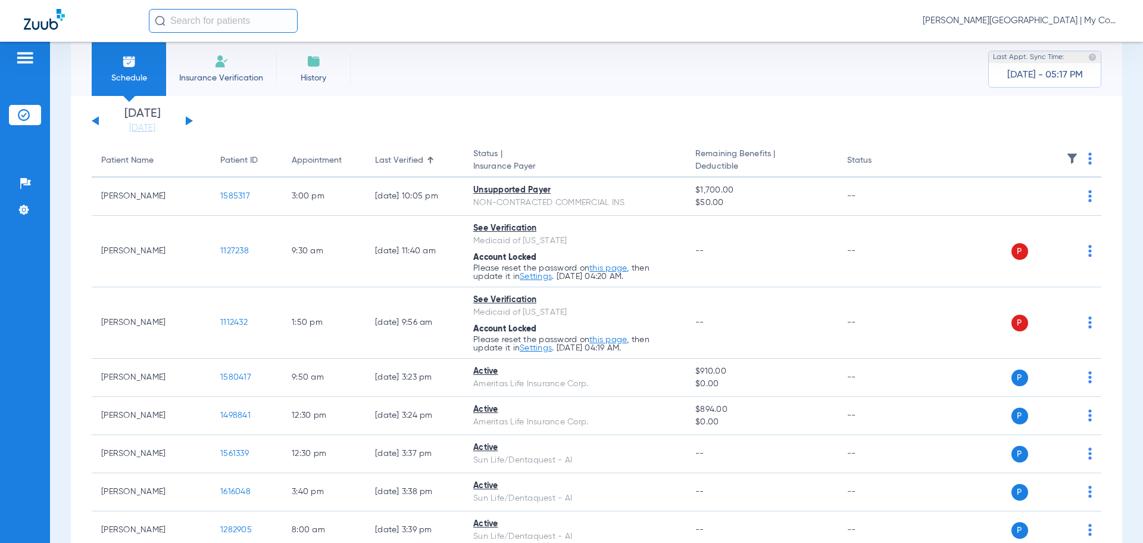
scroll to position [0, 0]
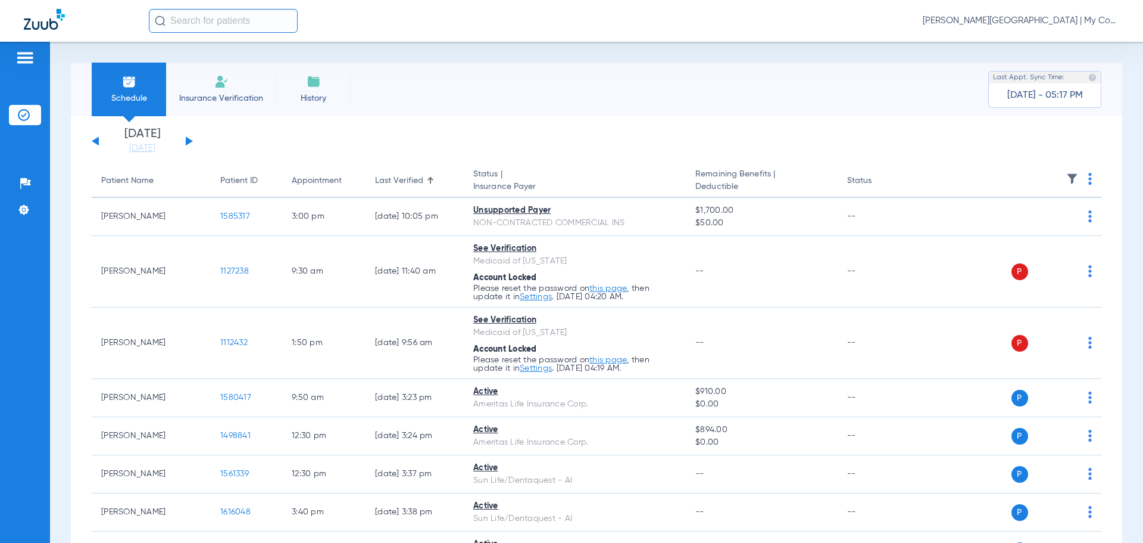
drag, startPoint x: 141, startPoint y: 148, endPoint x: 196, endPoint y: 195, distance: 72.7
click at [142, 148] on link "[DATE]" at bounding box center [142, 148] width 71 height 12
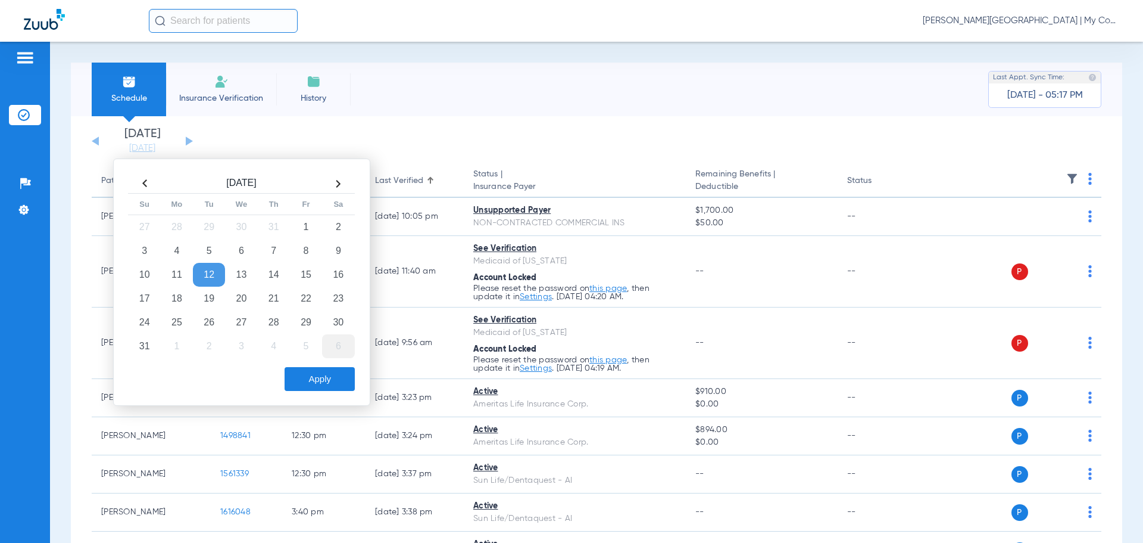
drag, startPoint x: 306, startPoint y: 272, endPoint x: 328, endPoint y: 336, distance: 67.8
click at [307, 272] on td "15" at bounding box center [306, 275] width 32 height 24
drag, startPoint x: 328, startPoint y: 378, endPoint x: 288, endPoint y: 340, distance: 54.8
click at [327, 377] on button "Apply" at bounding box center [320, 379] width 70 height 24
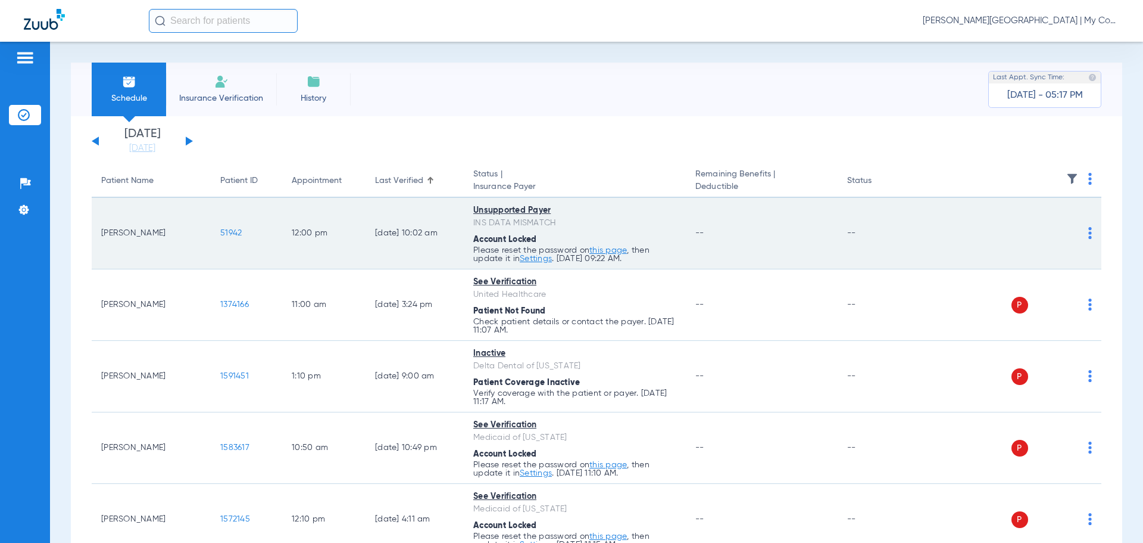
drag, startPoint x: 102, startPoint y: 233, endPoint x: 154, endPoint y: 239, distance: 52.1
click at [154, 239] on td "Darcy Adkins" at bounding box center [151, 233] width 119 height 71
copy td "Darcy Adkins"
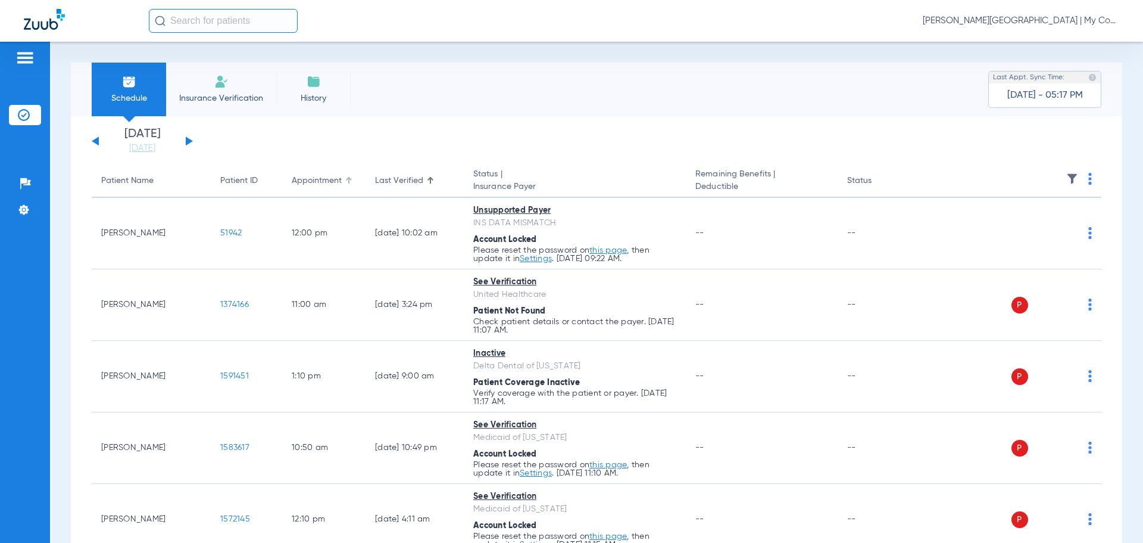
click at [347, 180] on div at bounding box center [348, 179] width 4 height 4
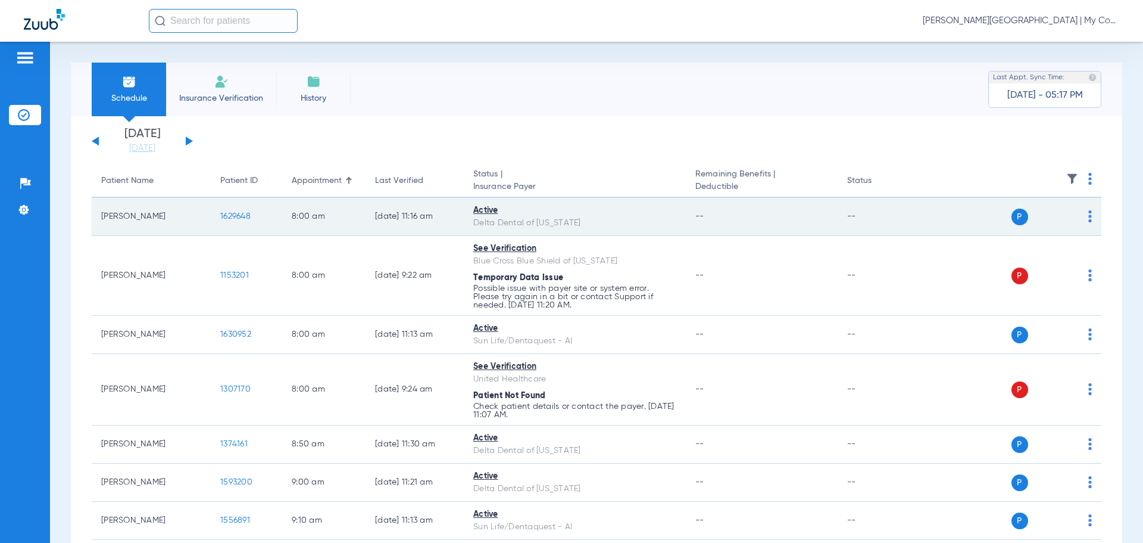
click at [242, 212] on span "1629648" at bounding box center [235, 216] width 30 height 8
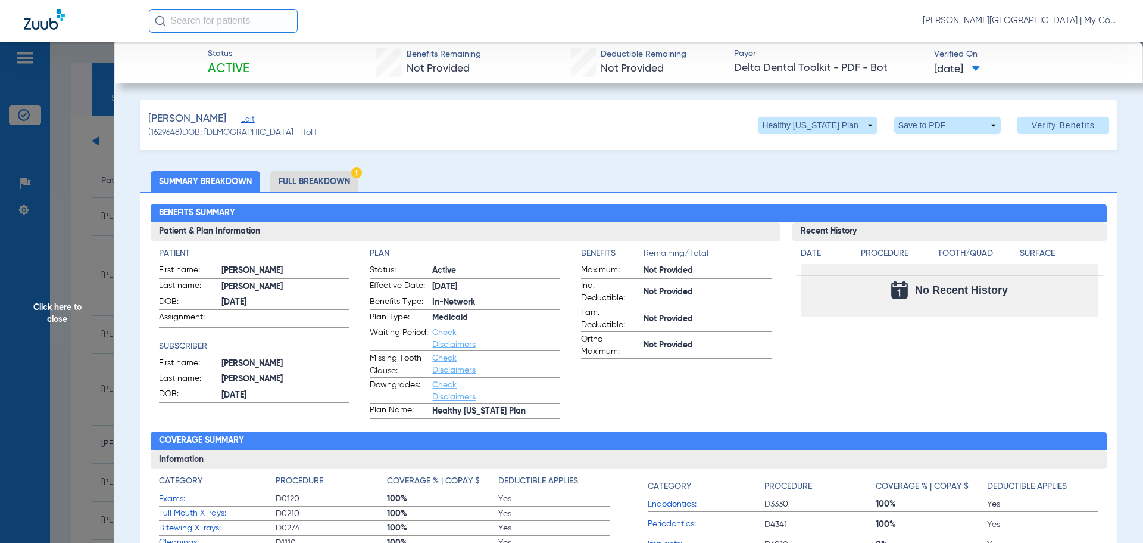
drag, startPoint x: 329, startPoint y: 166, endPoint x: 328, endPoint y: 173, distance: 7.2
drag, startPoint x: 328, startPoint y: 173, endPoint x: 340, endPoint y: 186, distance: 18.1
click at [328, 174] on li "Full Breakdown" at bounding box center [314, 181] width 88 height 21
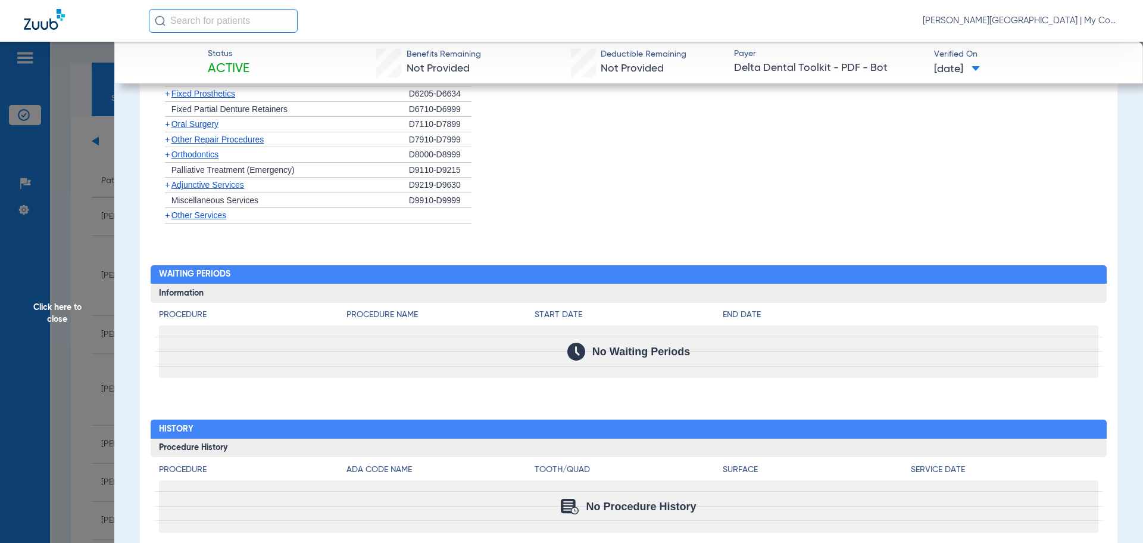
scroll to position [1228, 0]
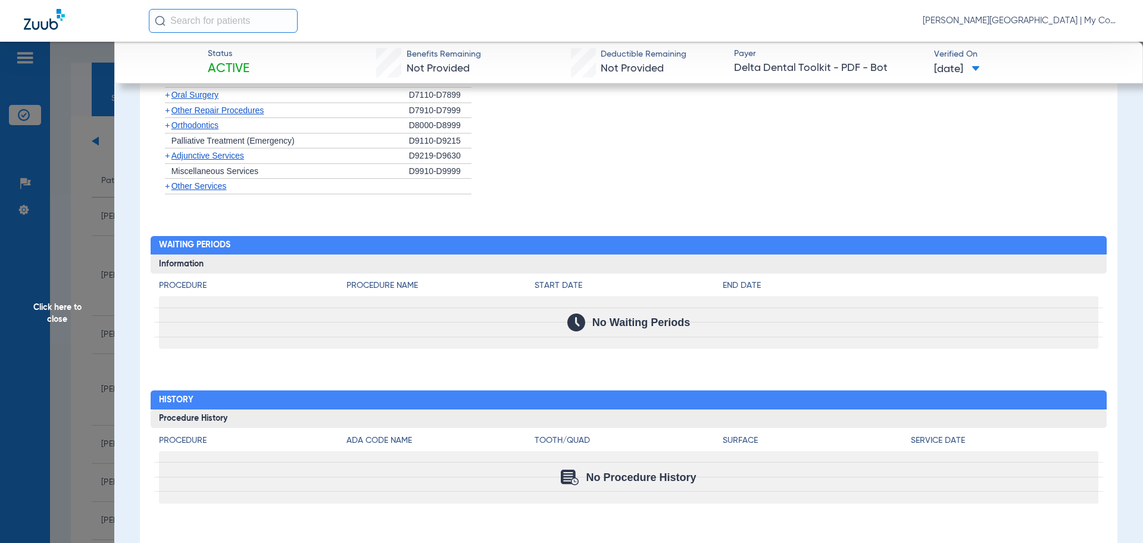
drag, startPoint x: 58, startPoint y: 309, endPoint x: 105, endPoint y: 319, distance: 48.3
click at [58, 309] on span "Click here to close" at bounding box center [57, 313] width 114 height 543
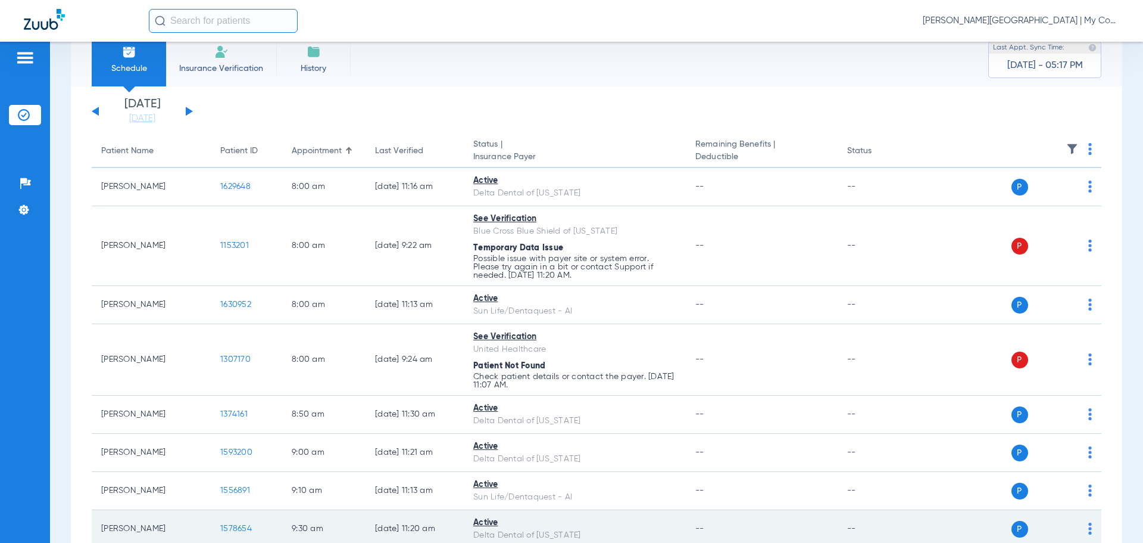
scroll to position [60, 0]
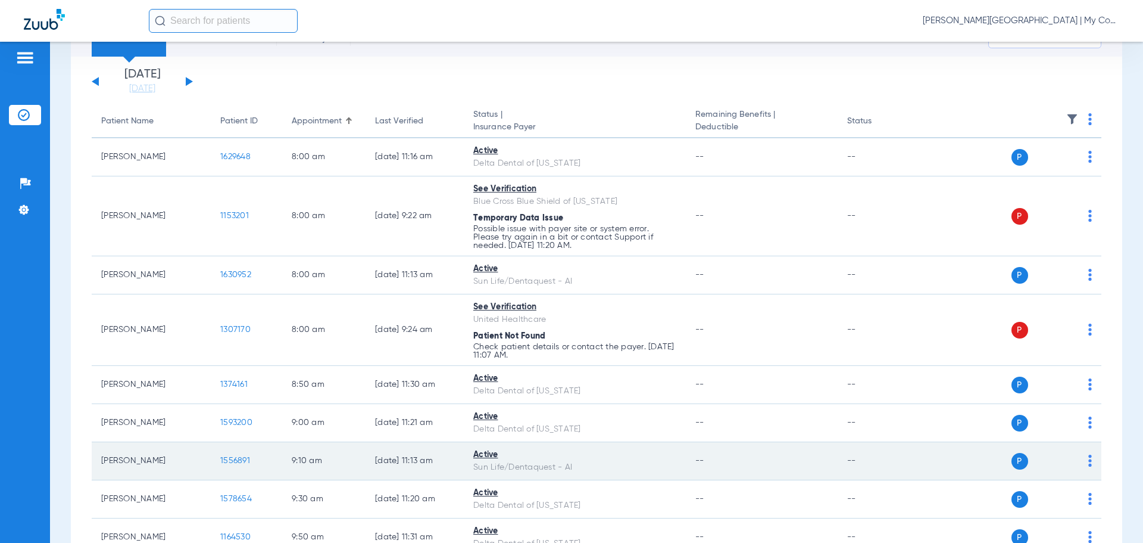
click at [229, 461] on span "1556891" at bounding box center [235, 460] width 30 height 8
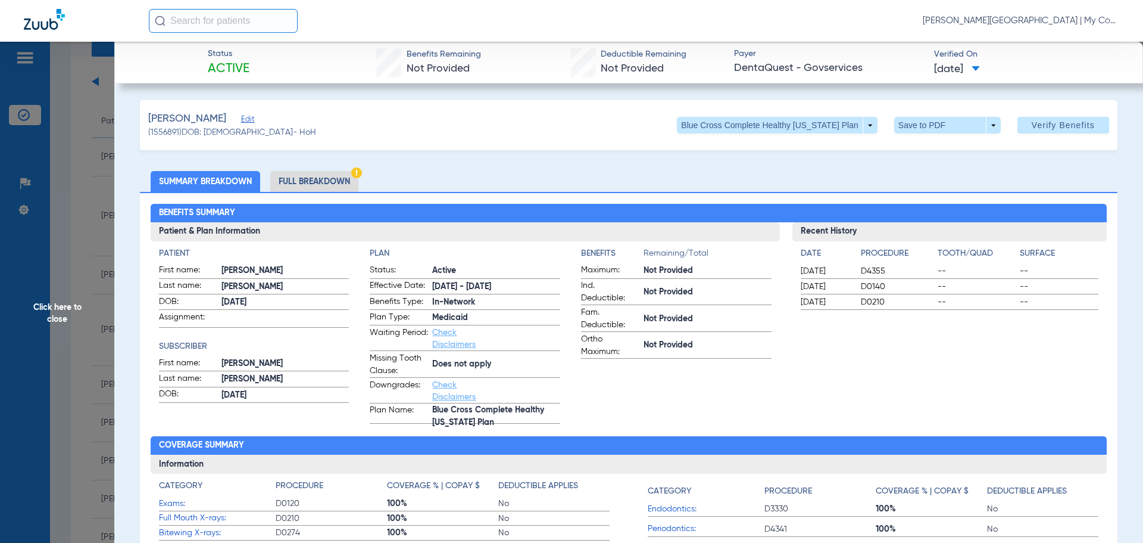
click at [335, 179] on li "Full Breakdown" at bounding box center [314, 181] width 88 height 21
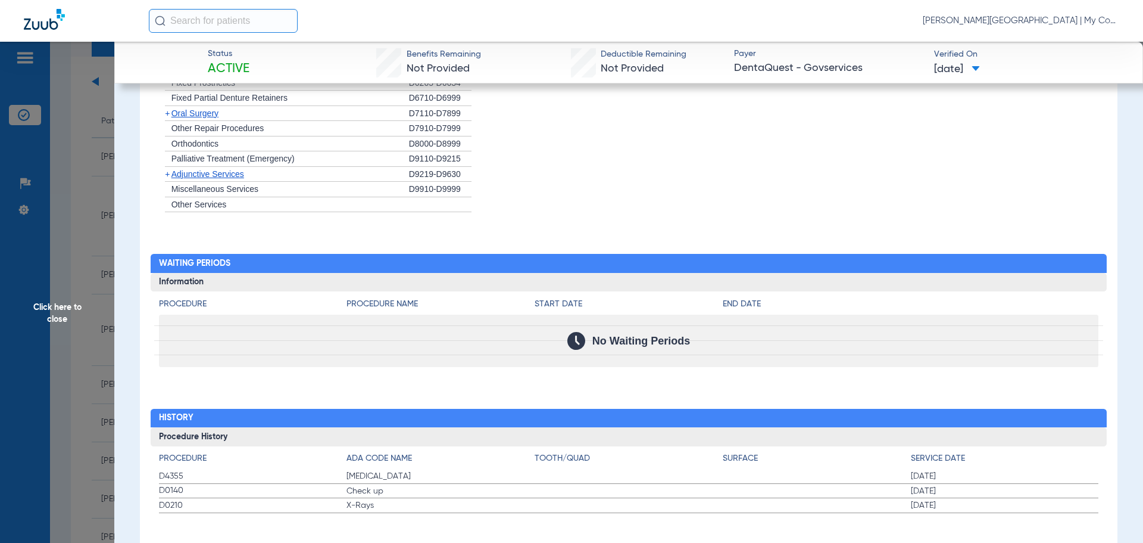
scroll to position [1230, 0]
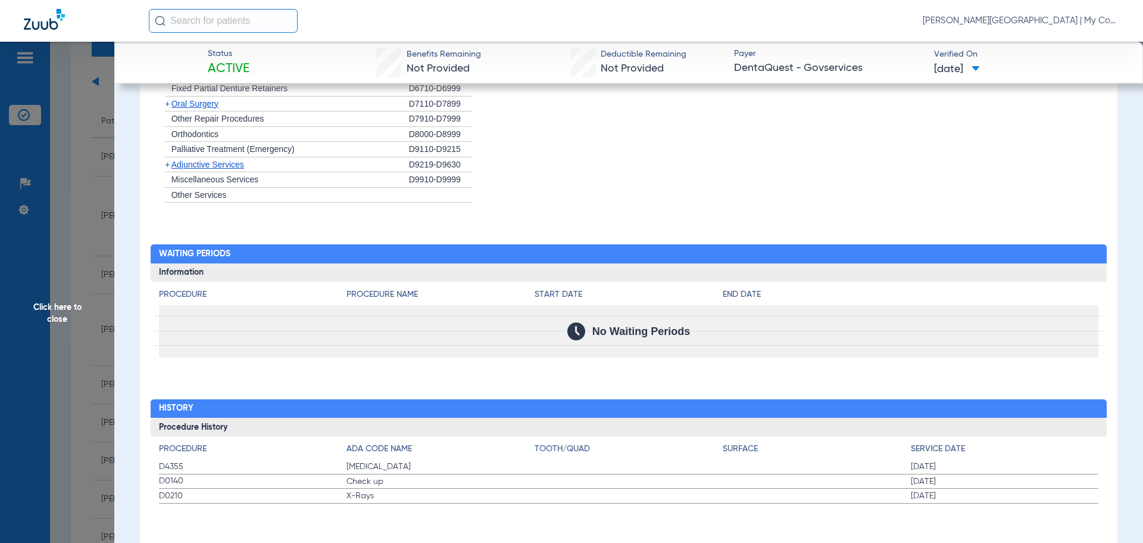
drag, startPoint x: 58, startPoint y: 314, endPoint x: 57, endPoint y: 326, distance: 12.5
click at [53, 313] on span "Click here to close" at bounding box center [57, 313] width 114 height 543
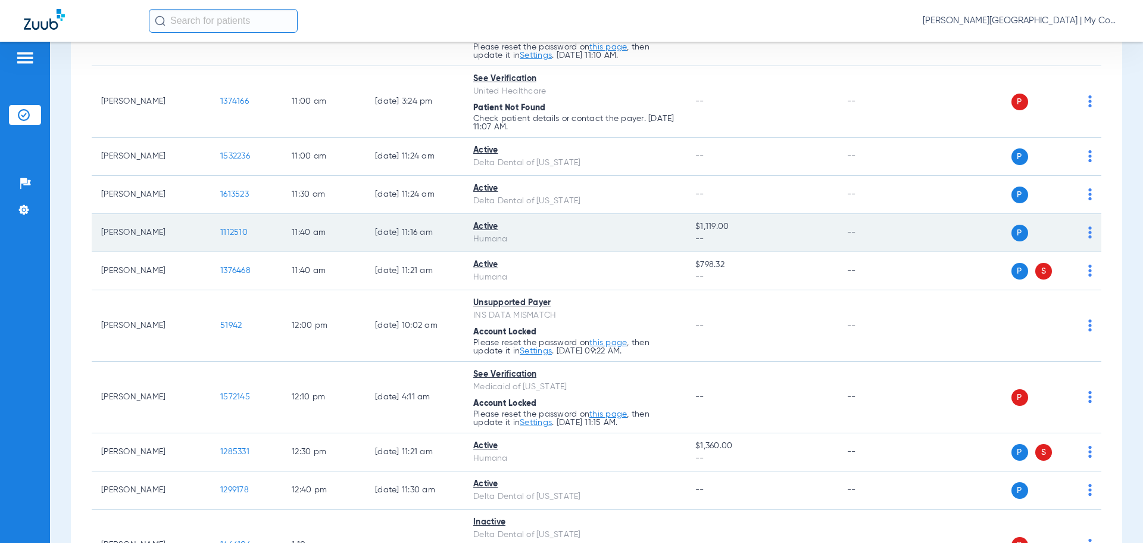
scroll to position [715, 0]
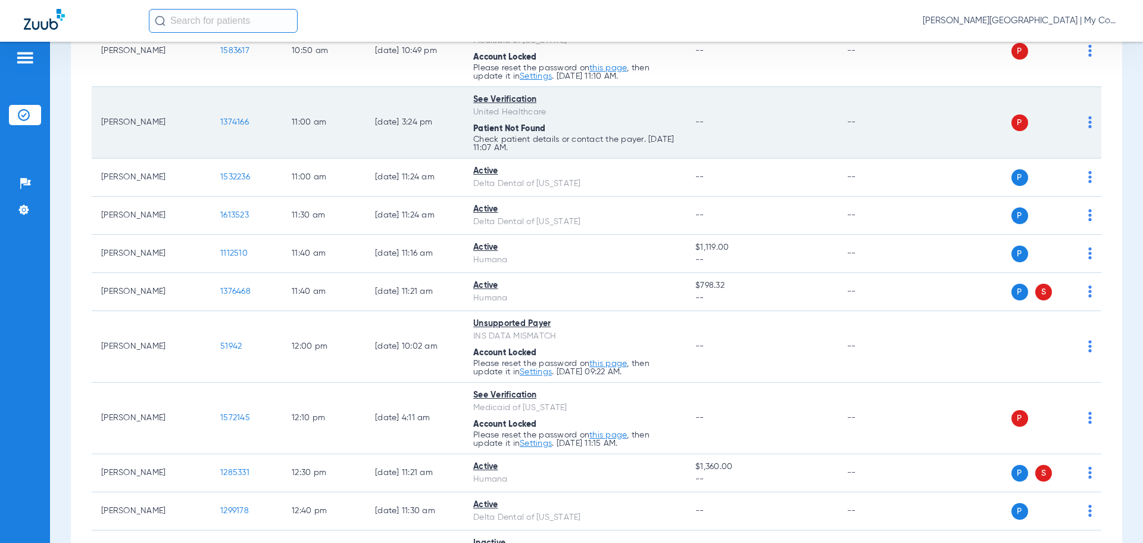
click at [1089, 123] on img at bounding box center [1091, 122] width 4 height 12
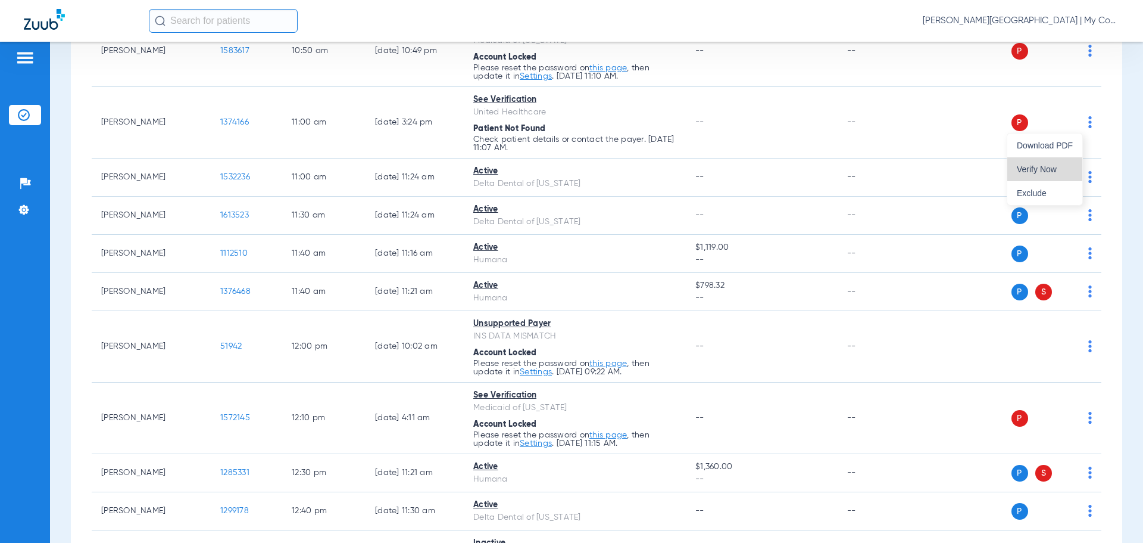
click at [1039, 169] on span "Verify Now" at bounding box center [1045, 169] width 56 height 8
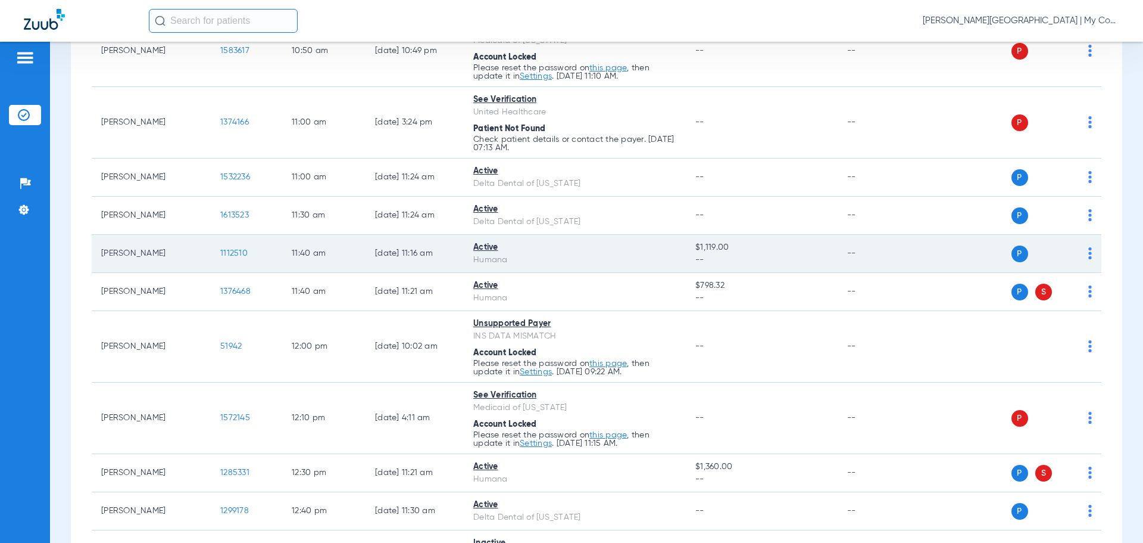
click at [242, 255] on span "1112510" at bounding box center [233, 253] width 27 height 8
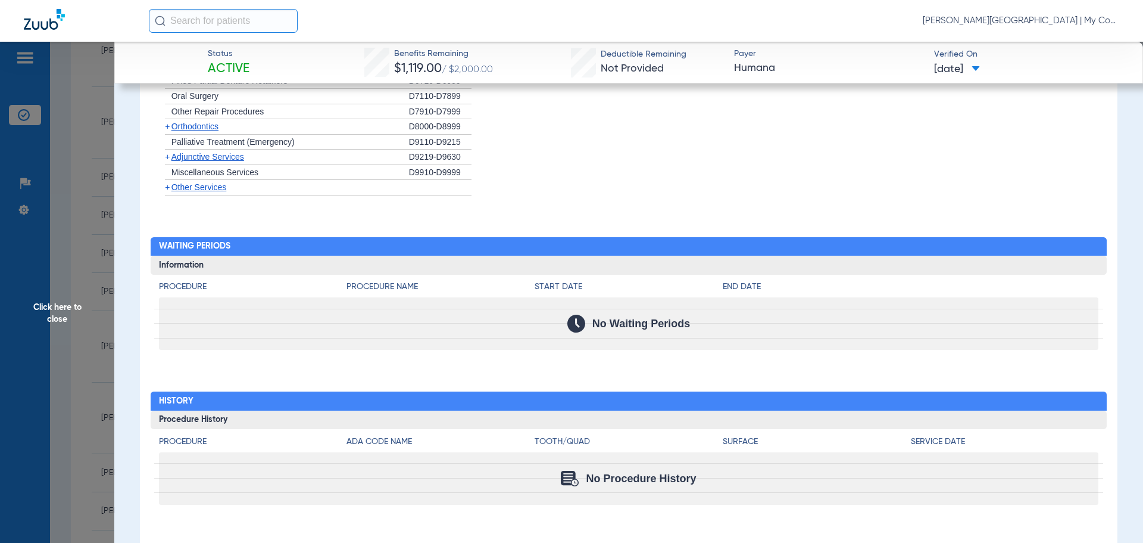
scroll to position [1073, 0]
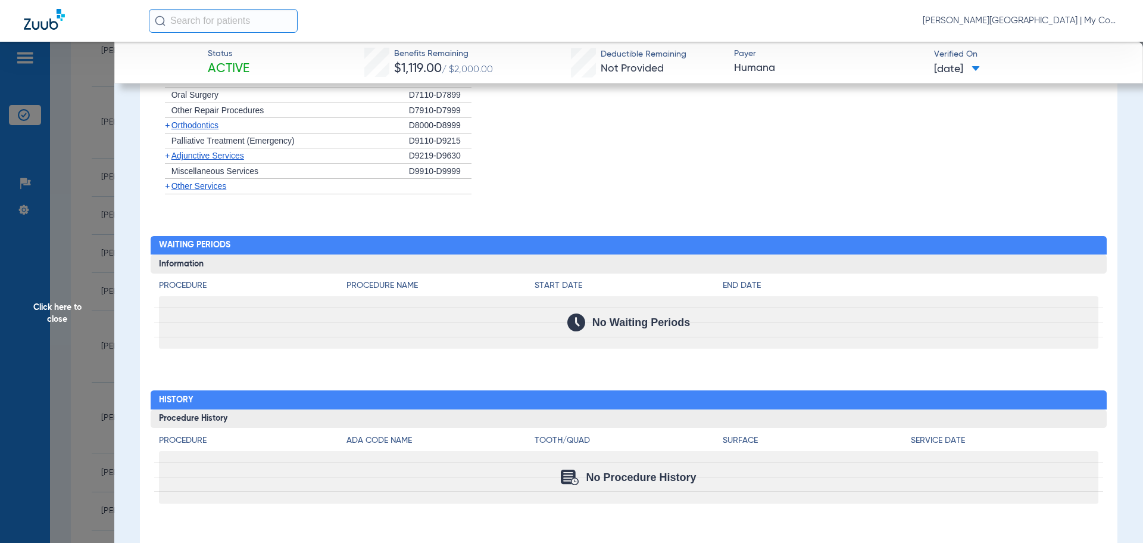
drag, startPoint x: 62, startPoint y: 311, endPoint x: 89, endPoint y: 322, distance: 28.9
click at [62, 312] on span "Click here to close" at bounding box center [57, 313] width 114 height 543
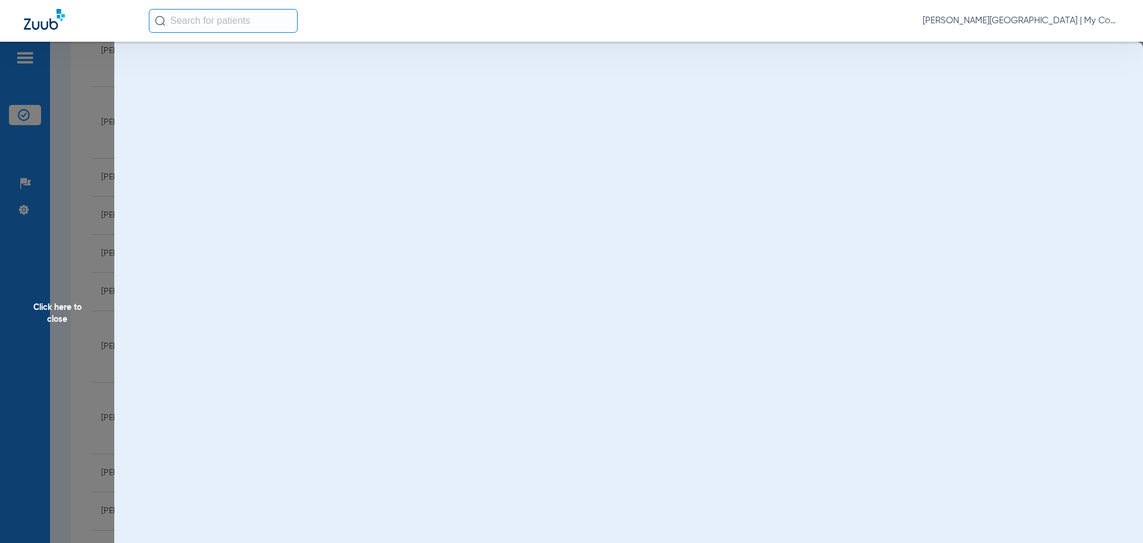
scroll to position [0, 0]
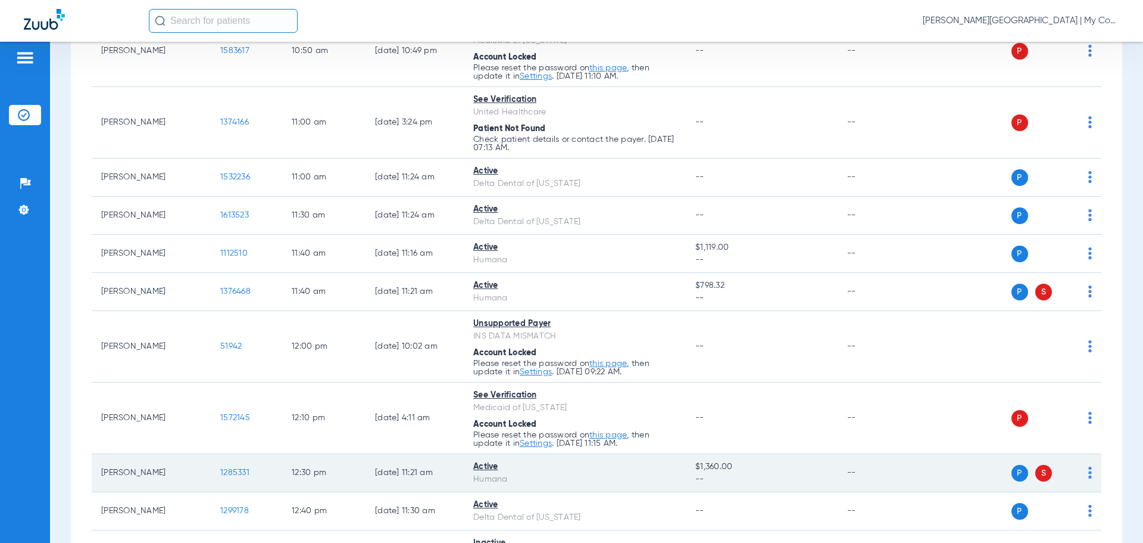
click at [237, 469] on span "1285331" at bounding box center [234, 472] width 29 height 8
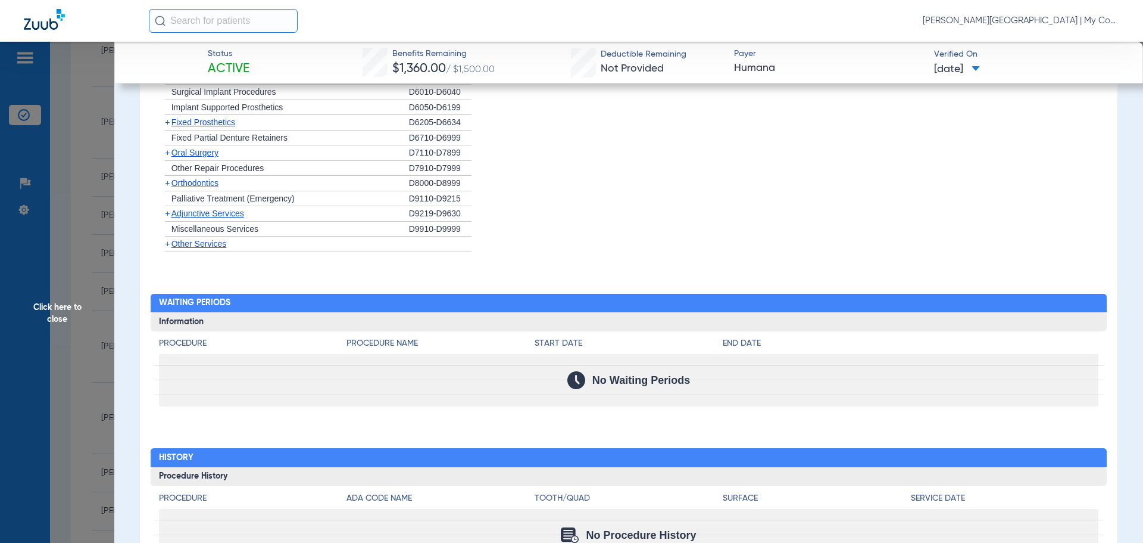
scroll to position [1073, 0]
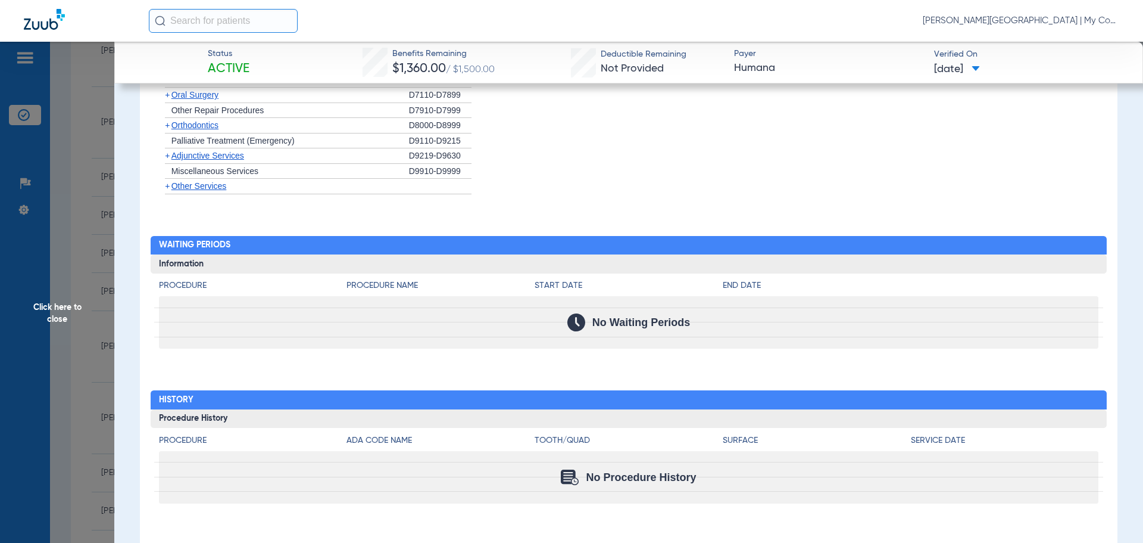
click at [43, 304] on span "Click here to close" at bounding box center [57, 313] width 114 height 543
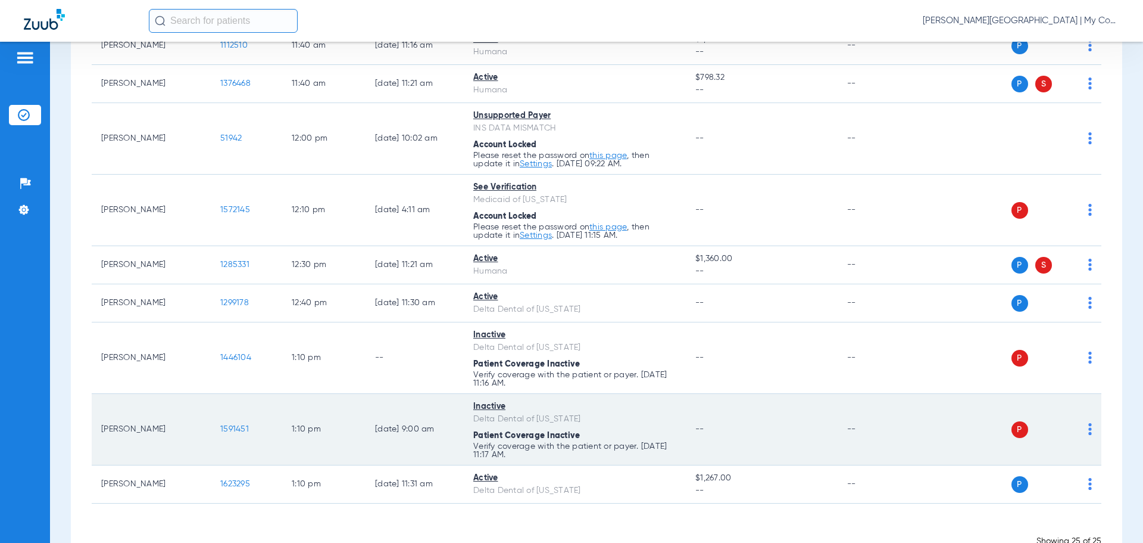
scroll to position [959, 0]
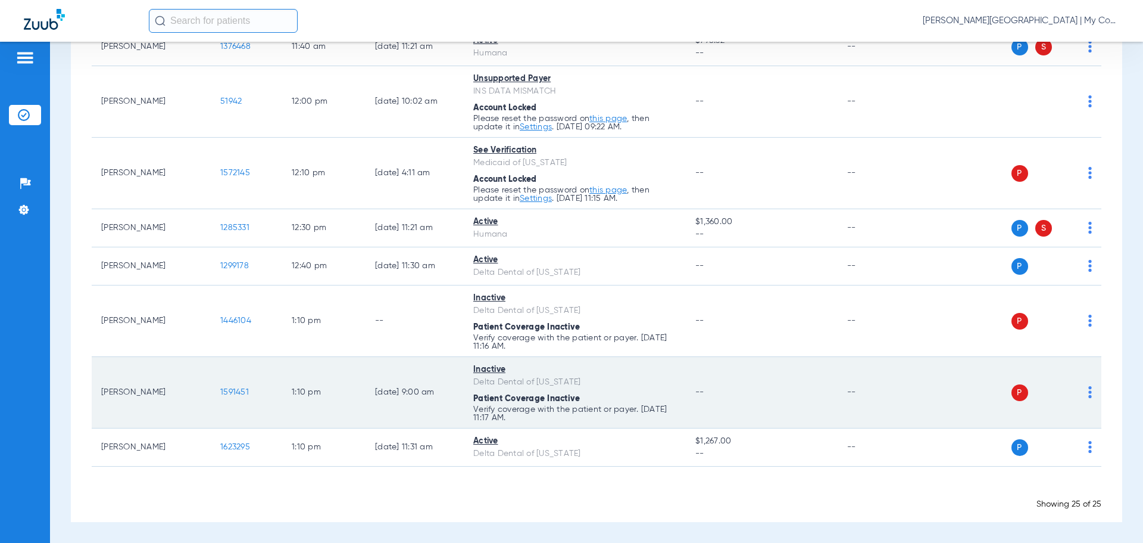
click at [234, 389] on span "1591451" at bounding box center [234, 392] width 29 height 8
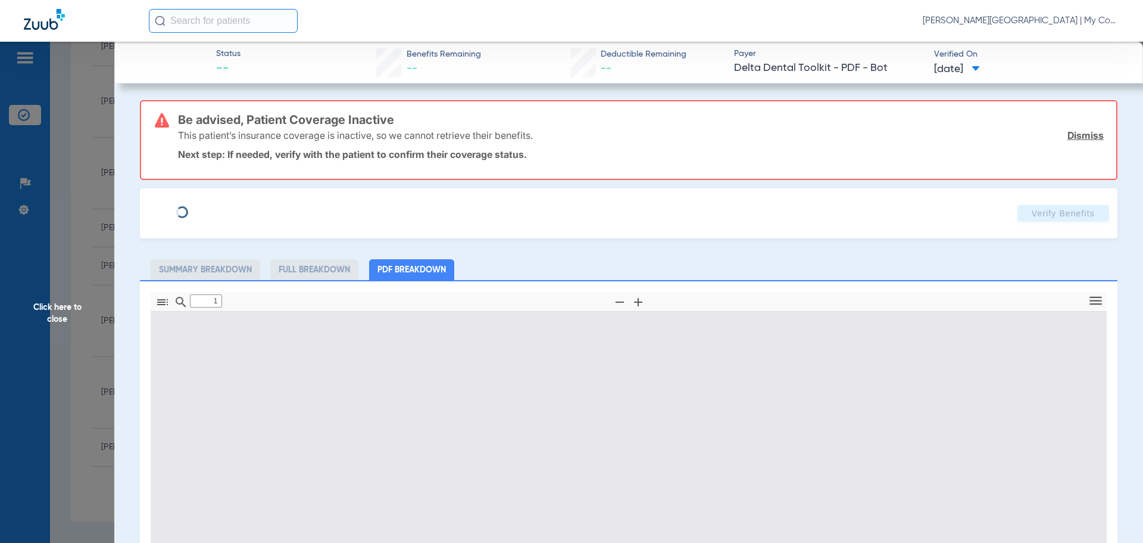
type input "0"
select select "page-width"
type input "1"
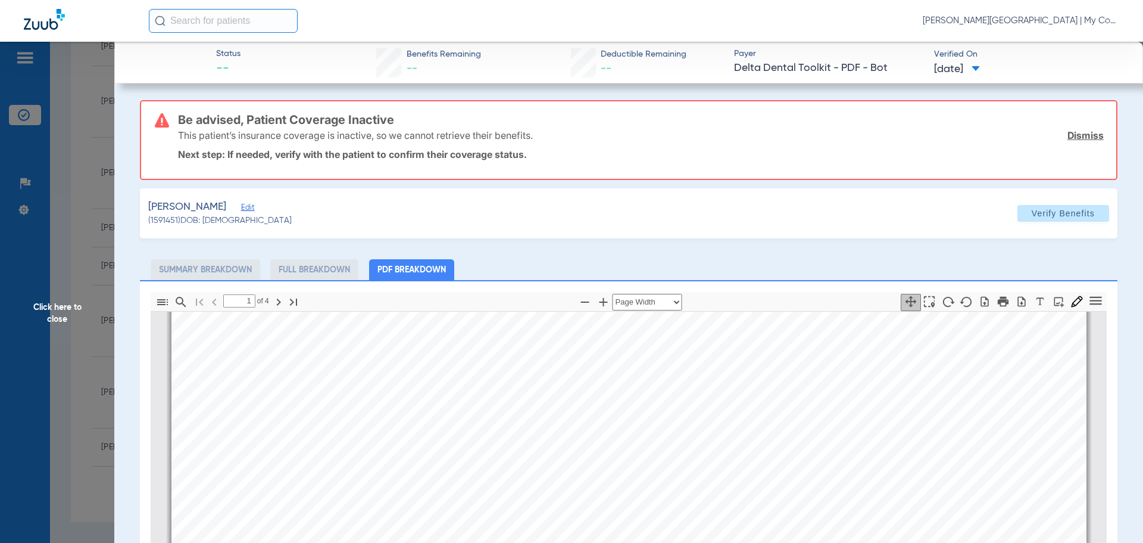
scroll to position [363, 0]
click at [45, 309] on span "Click here to close" at bounding box center [57, 313] width 114 height 543
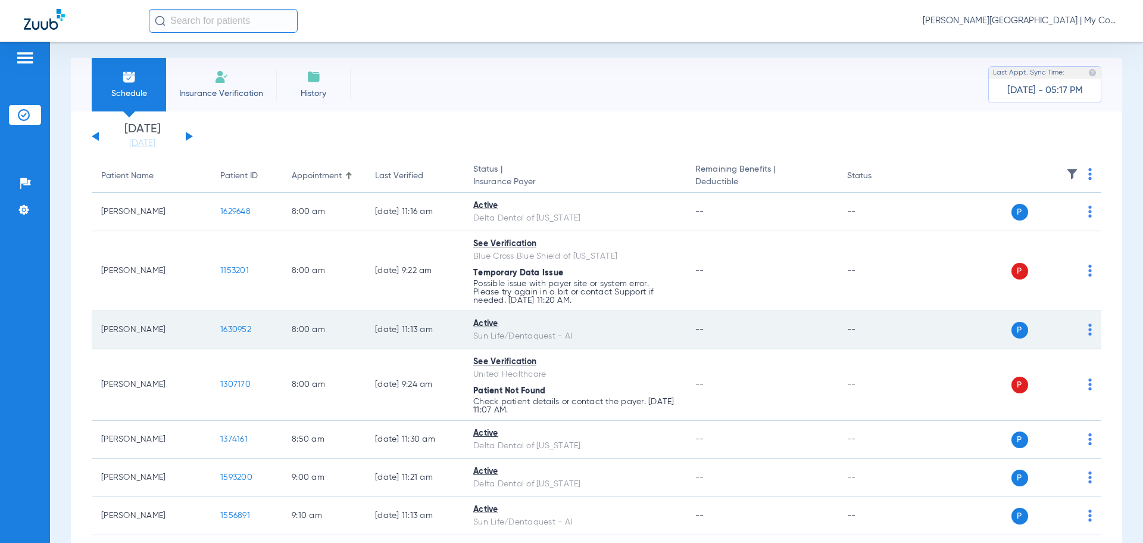
scroll to position [0, 0]
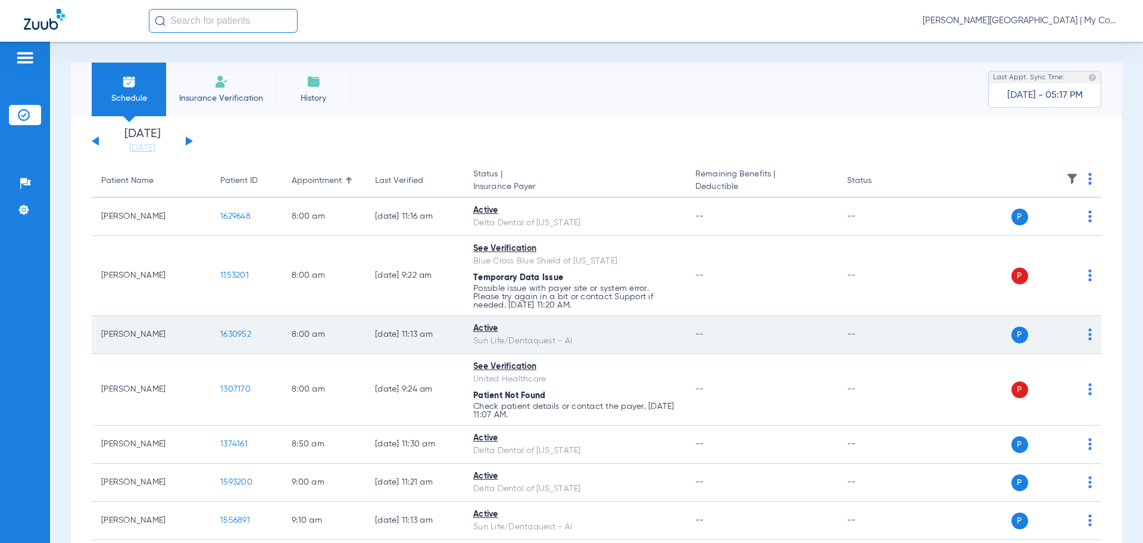
click at [238, 334] on span "1630952" at bounding box center [235, 334] width 31 height 8
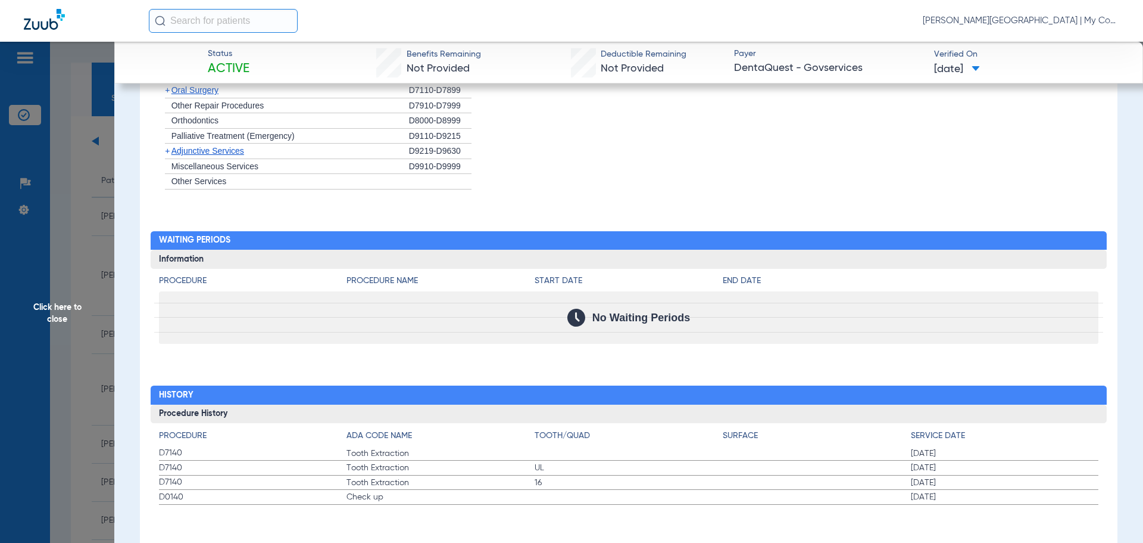
scroll to position [1025, 0]
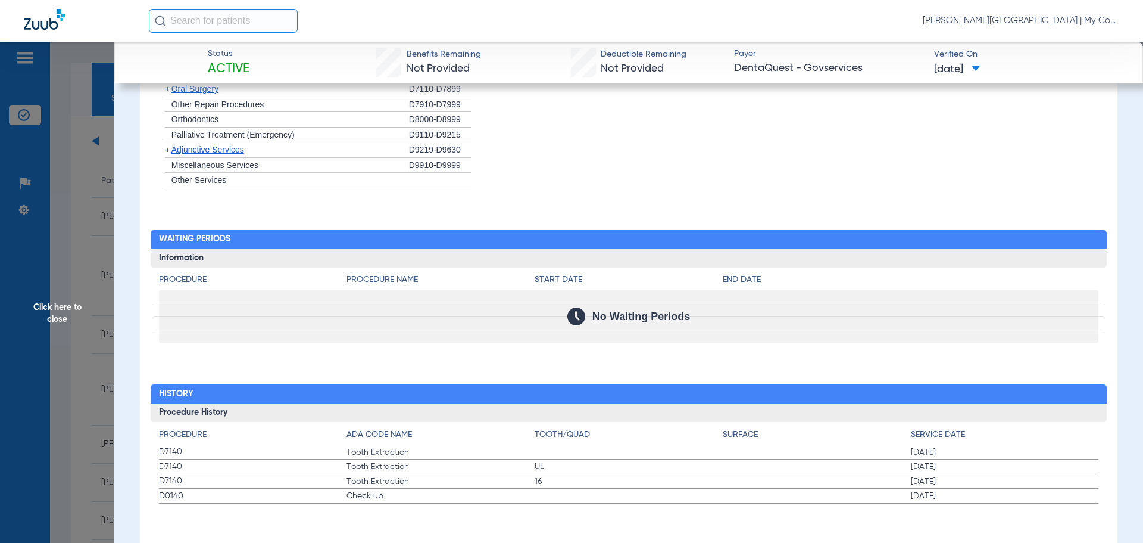
drag, startPoint x: 51, startPoint y: 309, endPoint x: 62, endPoint y: 316, distance: 12.6
click at [60, 307] on span "Click here to close" at bounding box center [57, 313] width 114 height 543
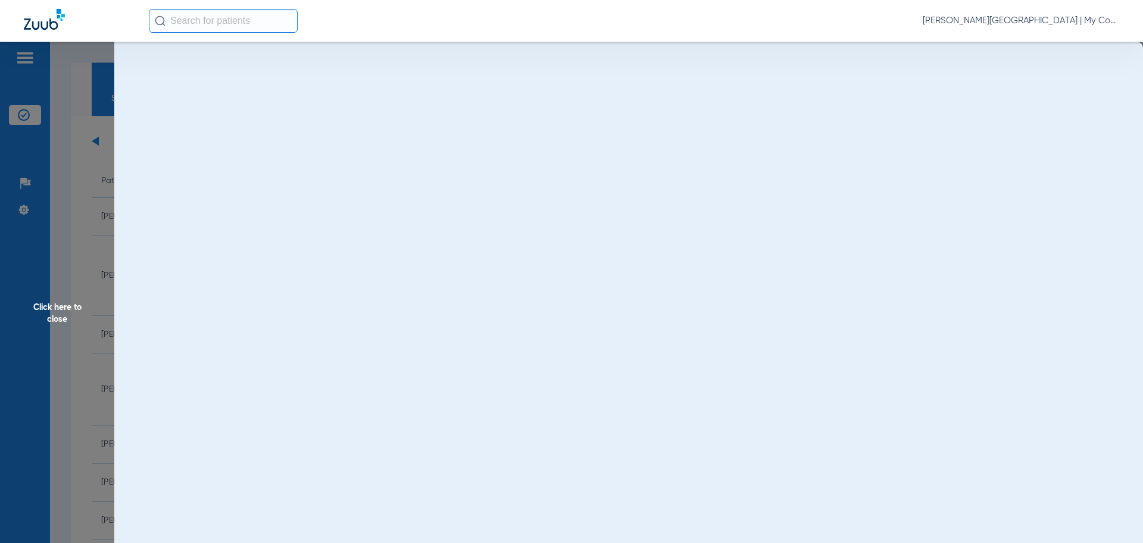
scroll to position [0, 0]
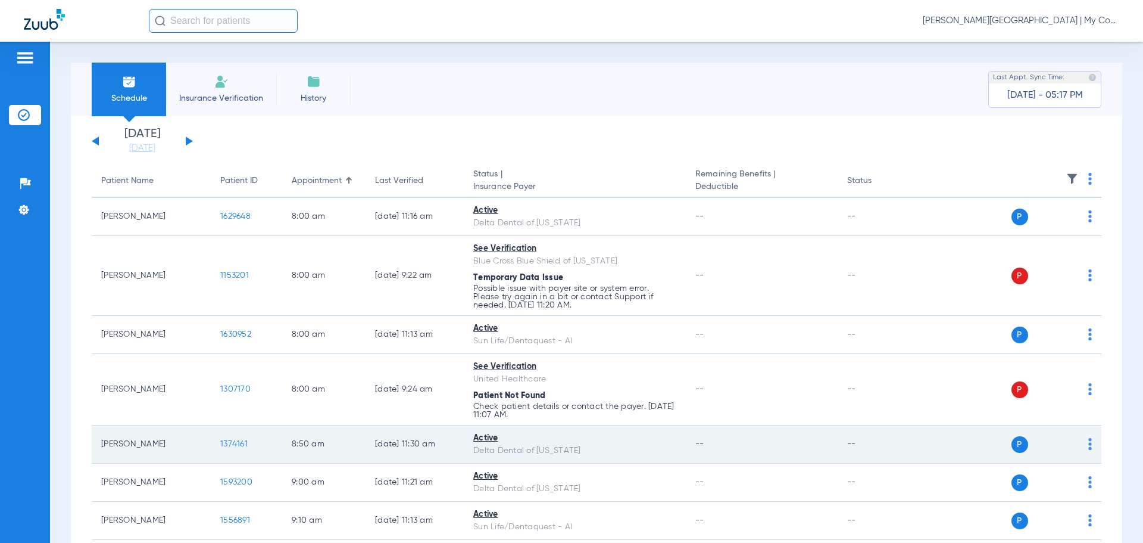
click at [228, 449] on td "1374161" at bounding box center [246, 444] width 71 height 38
click at [236, 446] on span "1374161" at bounding box center [233, 444] width 27 height 8
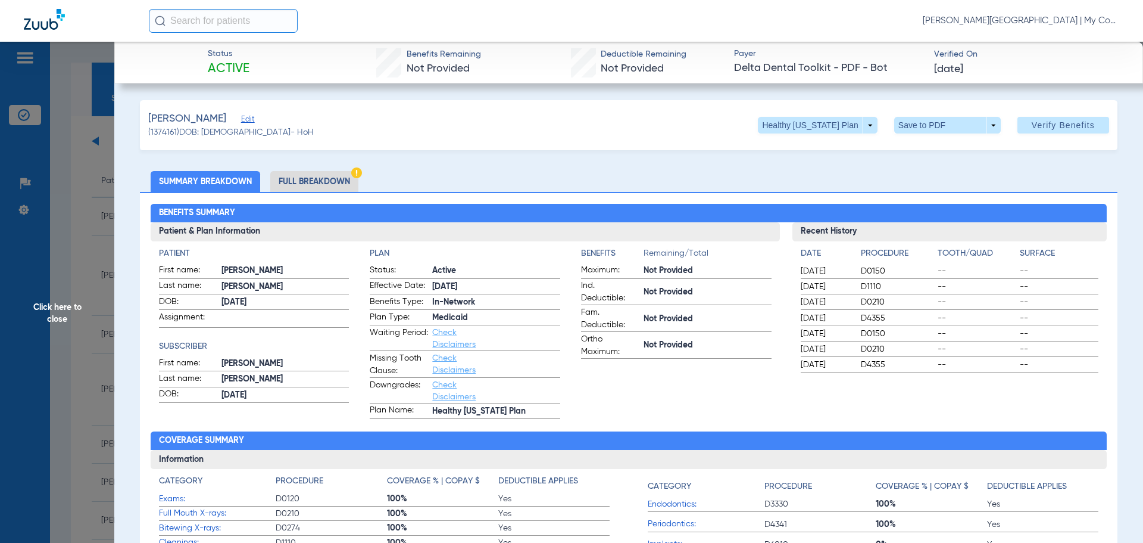
click at [306, 179] on li "Full Breakdown" at bounding box center [314, 181] width 88 height 21
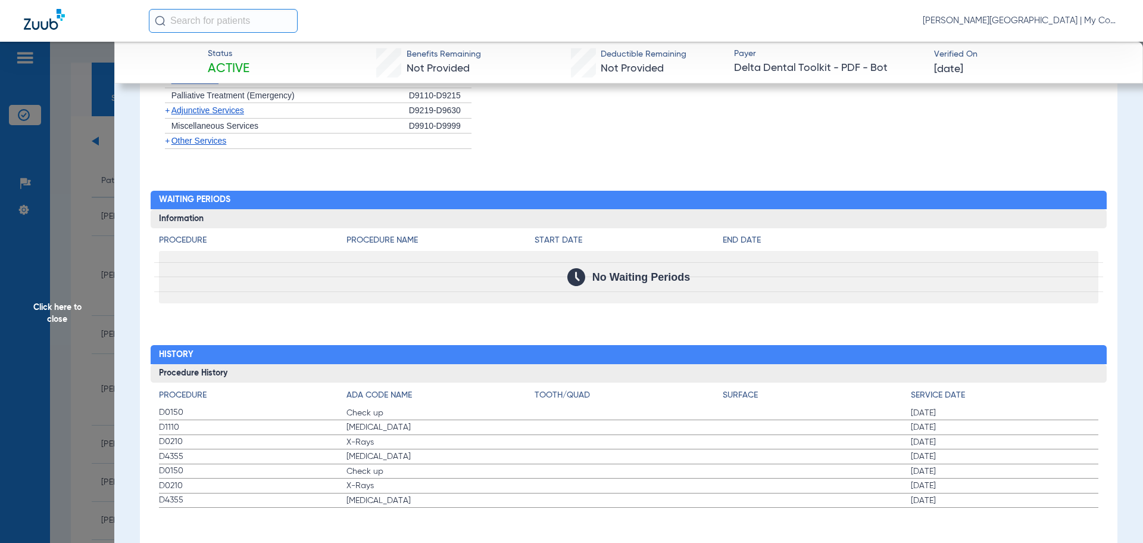
scroll to position [1278, 0]
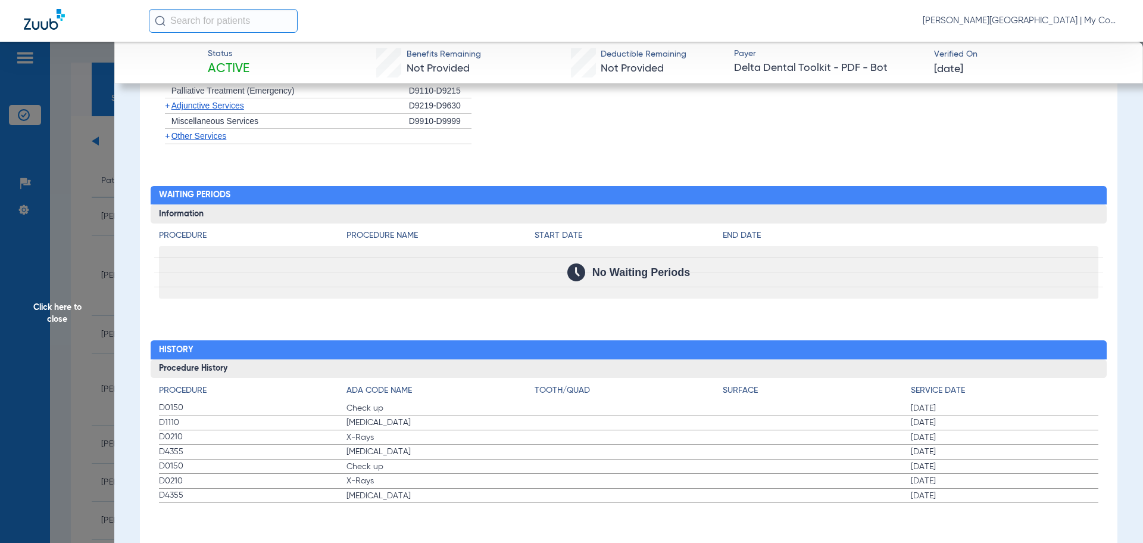
drag, startPoint x: 408, startPoint y: 431, endPoint x: 781, endPoint y: 447, distance: 373.8
click at [781, 447] on app-history-list "Procedure ADA Code Name Tooth/Quad Surface Service Date D0150 Check up 02/06/20…" at bounding box center [629, 443] width 940 height 119
click at [529, 438] on span "X-Rays" at bounding box center [441, 437] width 188 height 12
drag, startPoint x: 370, startPoint y: 434, endPoint x: 949, endPoint y: 434, distance: 578.9
click at [949, 434] on label "D0210 X-Rays 11/14/2019" at bounding box center [629, 437] width 940 height 15
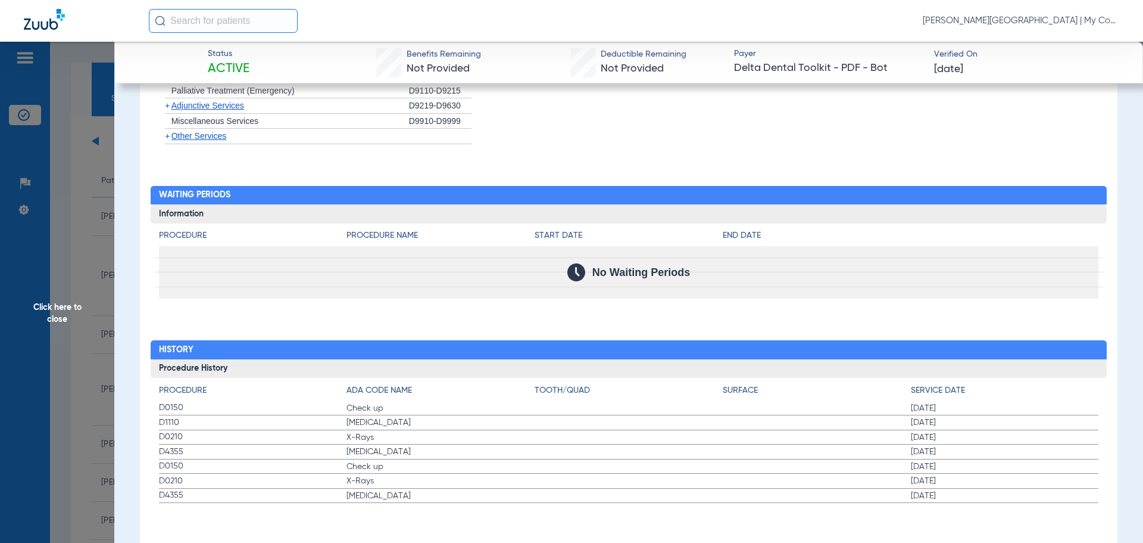
click at [44, 315] on span "Click here to close" at bounding box center [57, 313] width 114 height 543
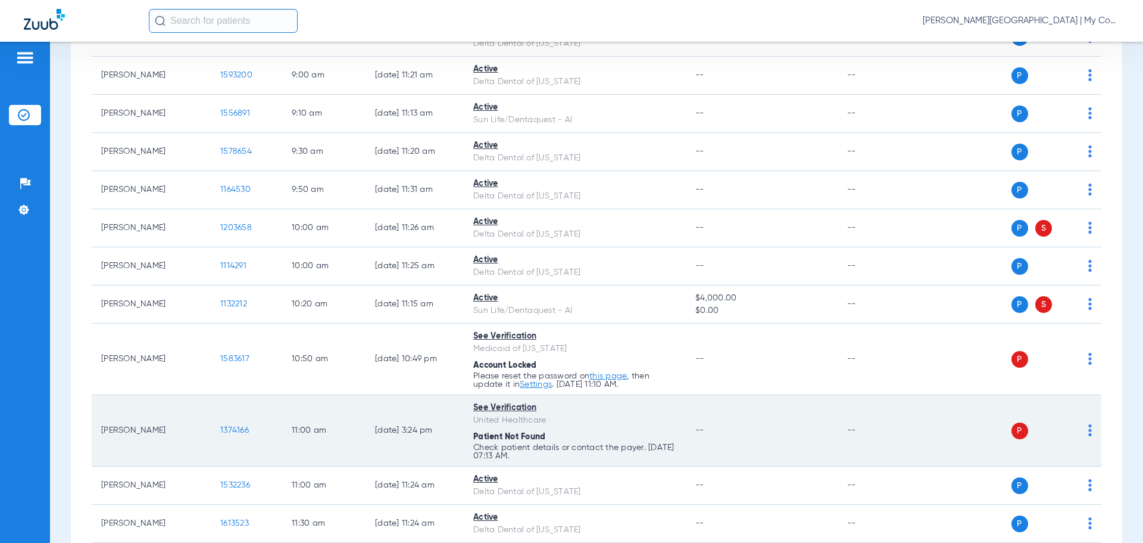
scroll to position [417, 0]
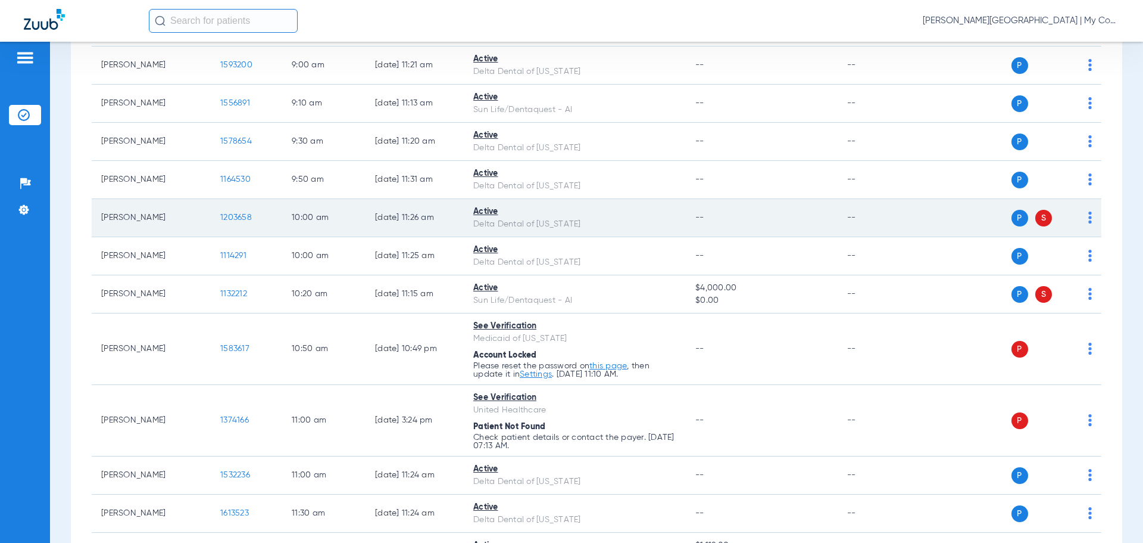
click at [233, 217] on span "1203658" at bounding box center [236, 217] width 32 height 8
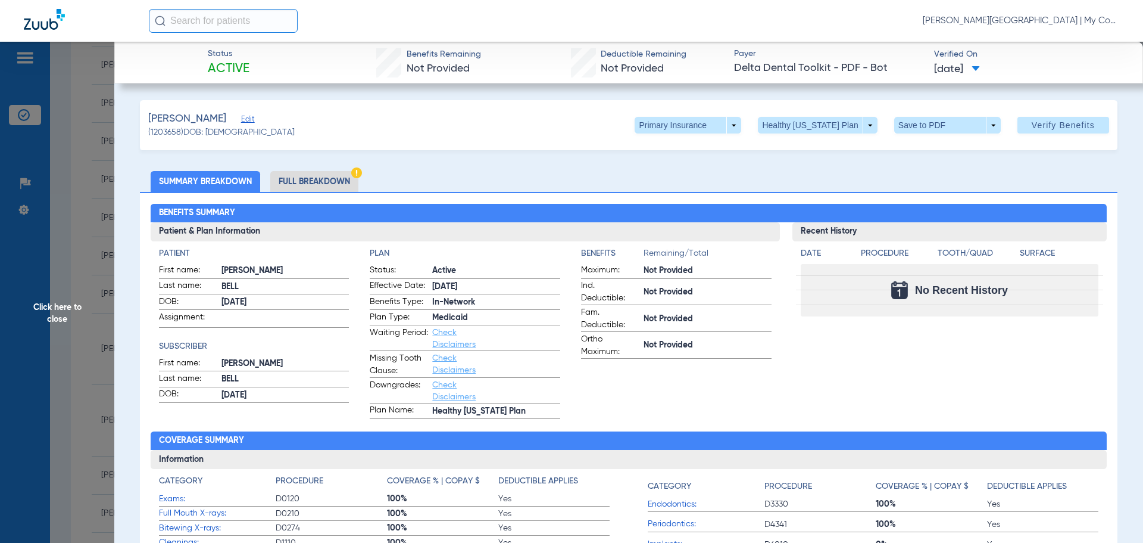
drag, startPoint x: 311, startPoint y: 182, endPoint x: 319, endPoint y: 186, distance: 8.8
click at [312, 180] on li "Full Breakdown" at bounding box center [314, 181] width 88 height 21
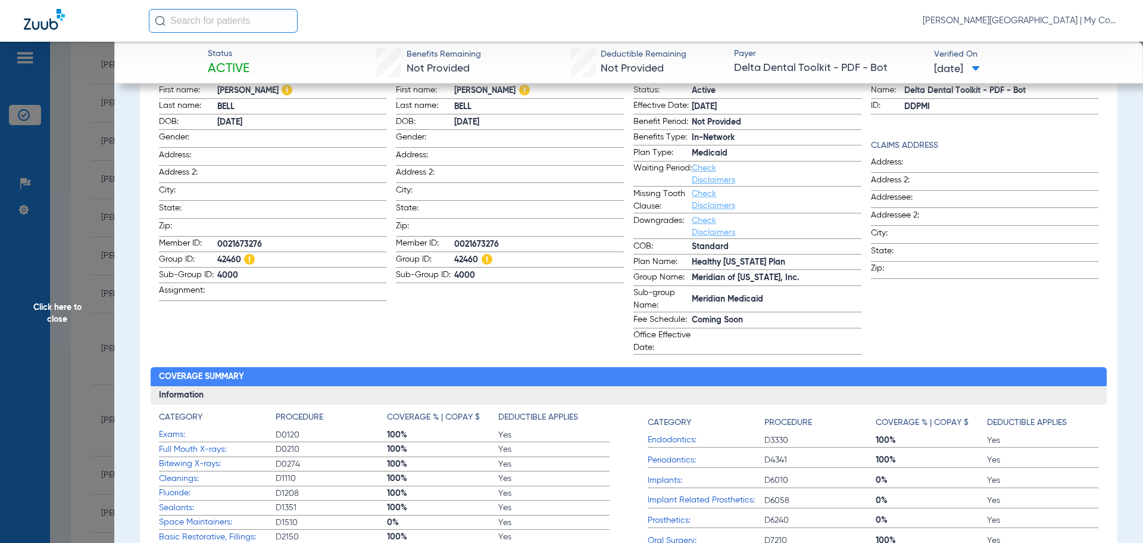
scroll to position [0, 0]
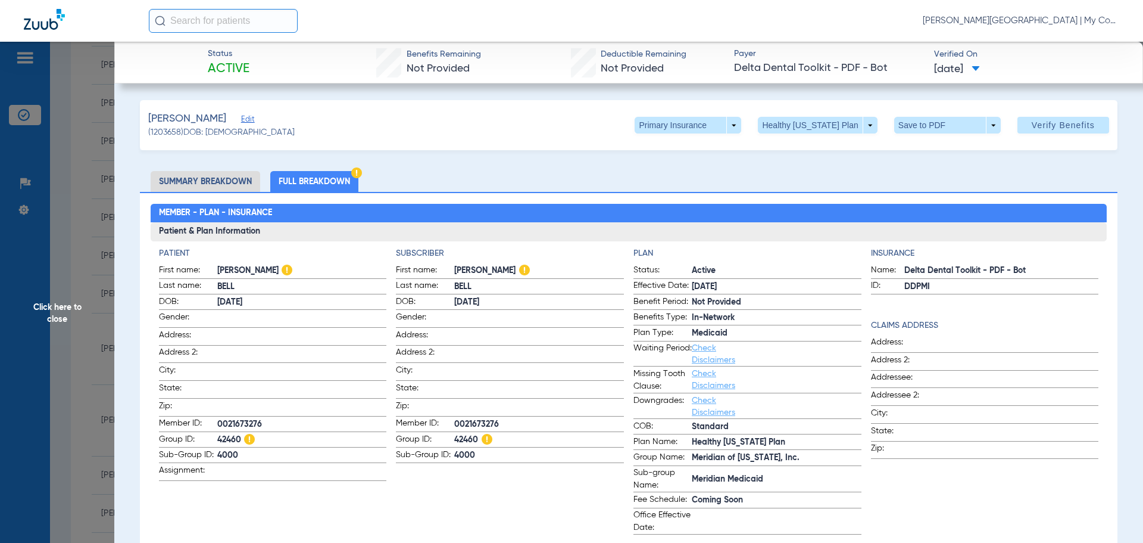
click at [51, 309] on span "Click here to close" at bounding box center [57, 313] width 114 height 543
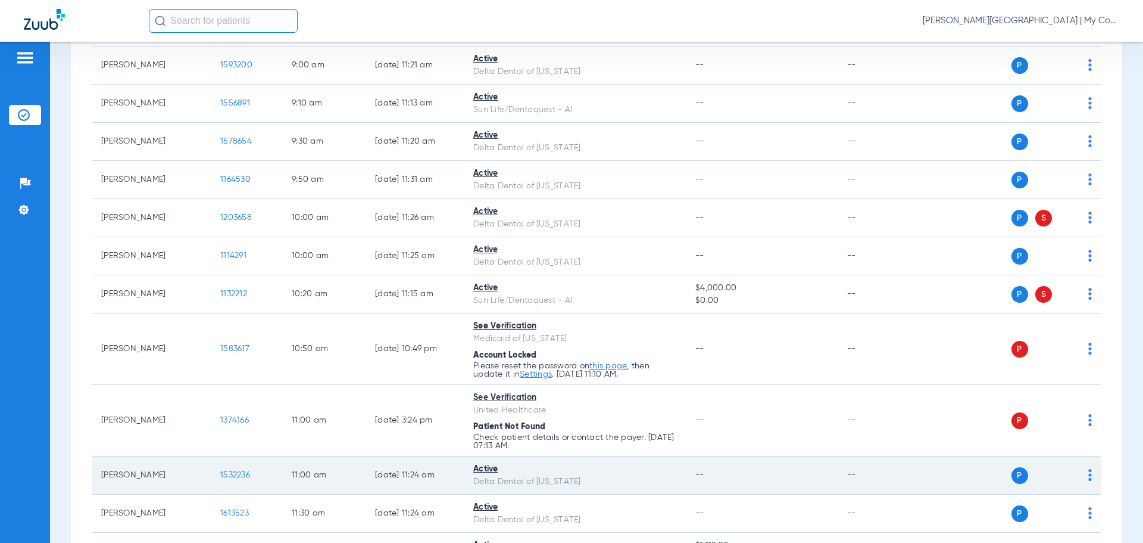
click at [238, 473] on span "1532236" at bounding box center [235, 474] width 30 height 8
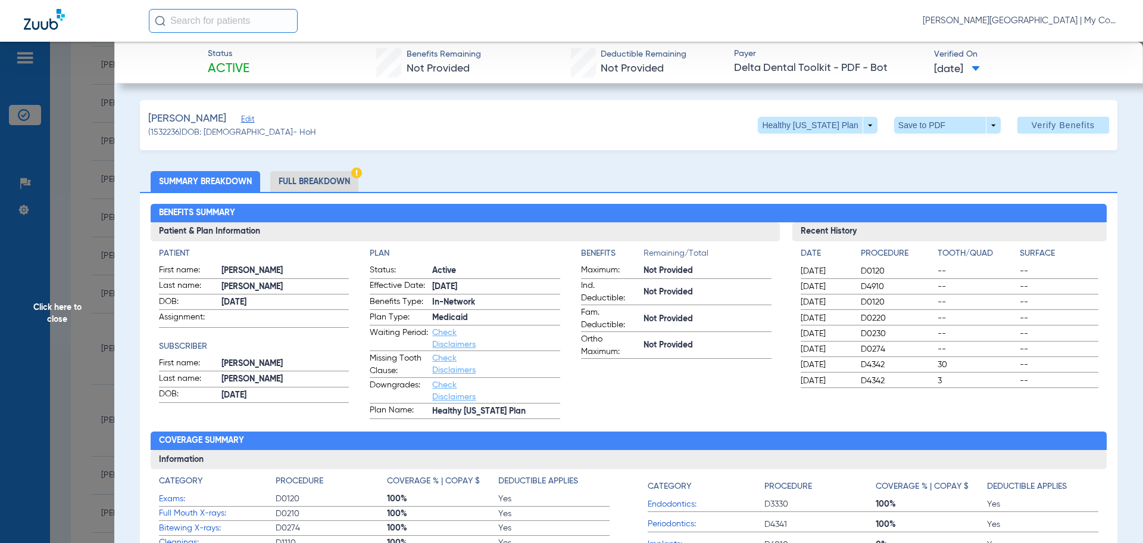
click at [328, 182] on li "Full Breakdown" at bounding box center [314, 181] width 88 height 21
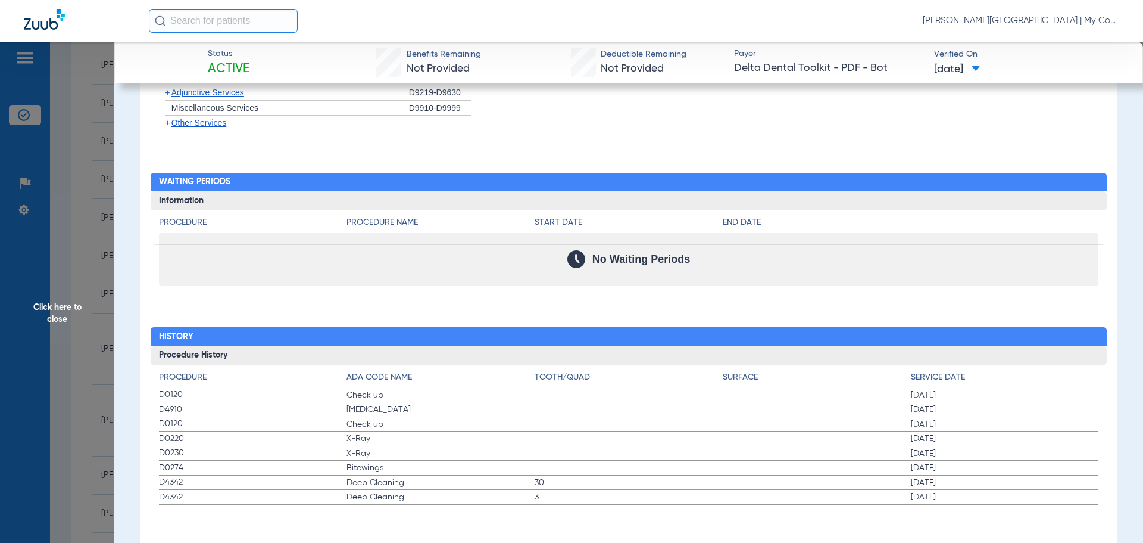
scroll to position [1292, 0]
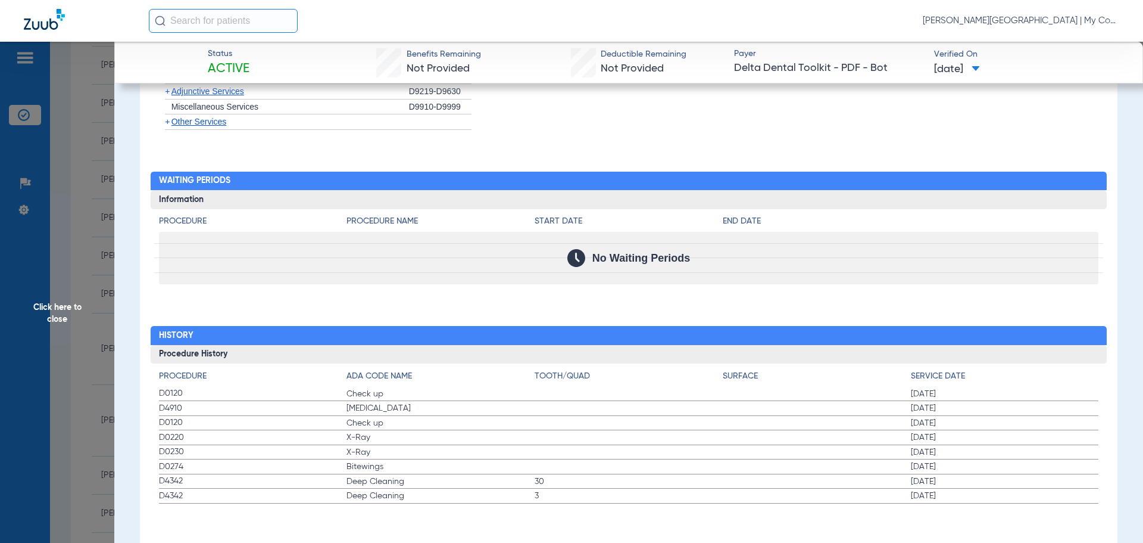
click at [65, 310] on span "Click here to close" at bounding box center [57, 313] width 114 height 543
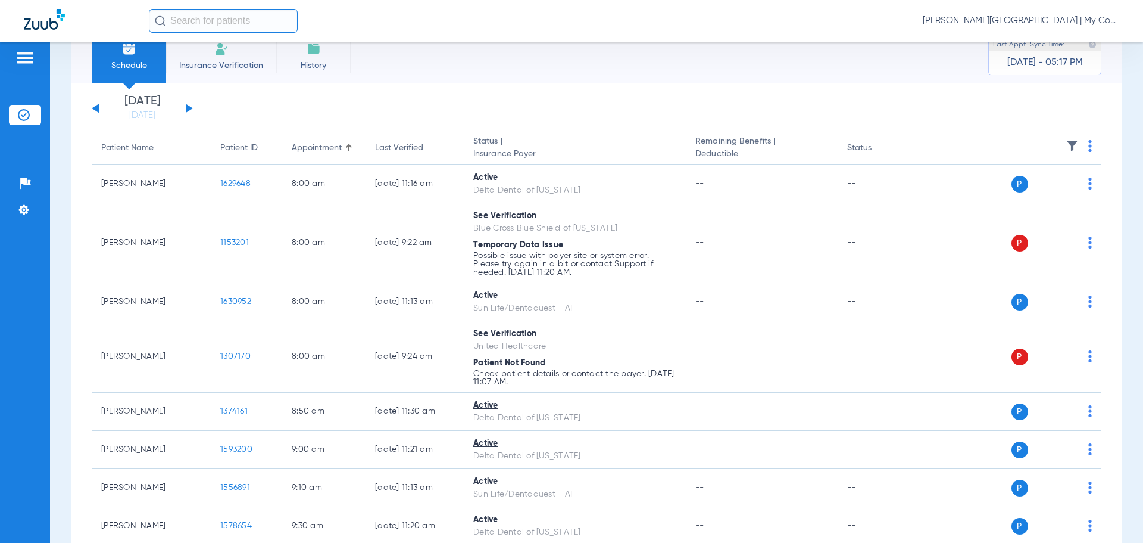
scroll to position [0, 0]
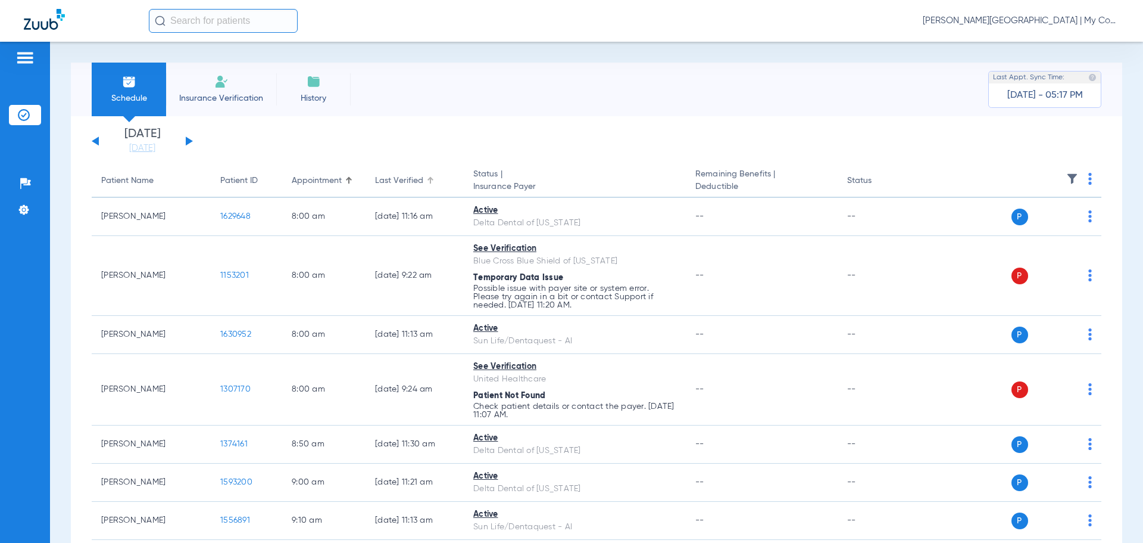
click at [430, 179] on div at bounding box center [430, 180] width 1 height 6
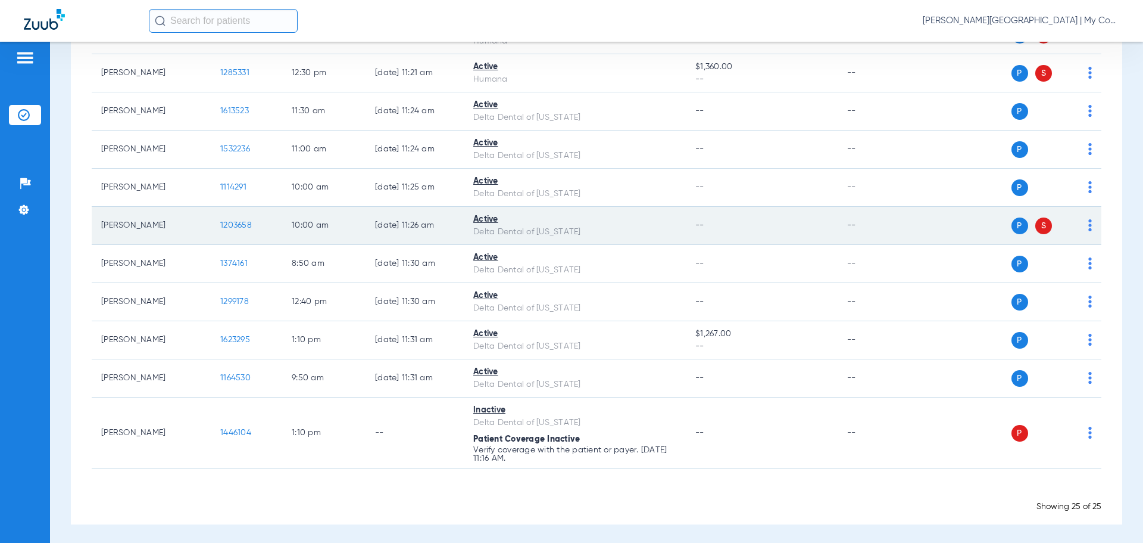
scroll to position [959, 0]
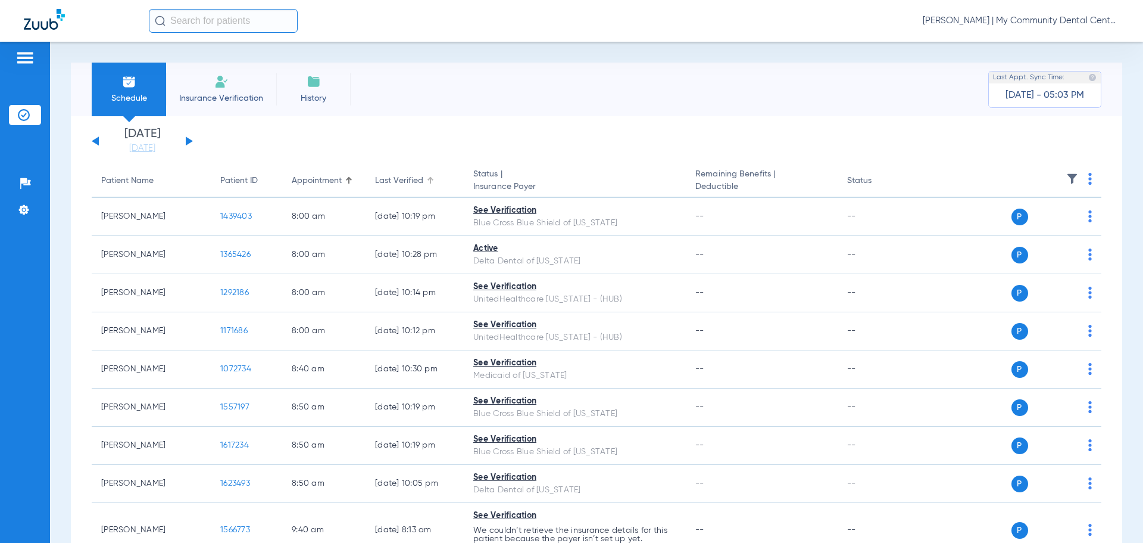
click at [430, 180] on div at bounding box center [430, 180] width 1 height 6
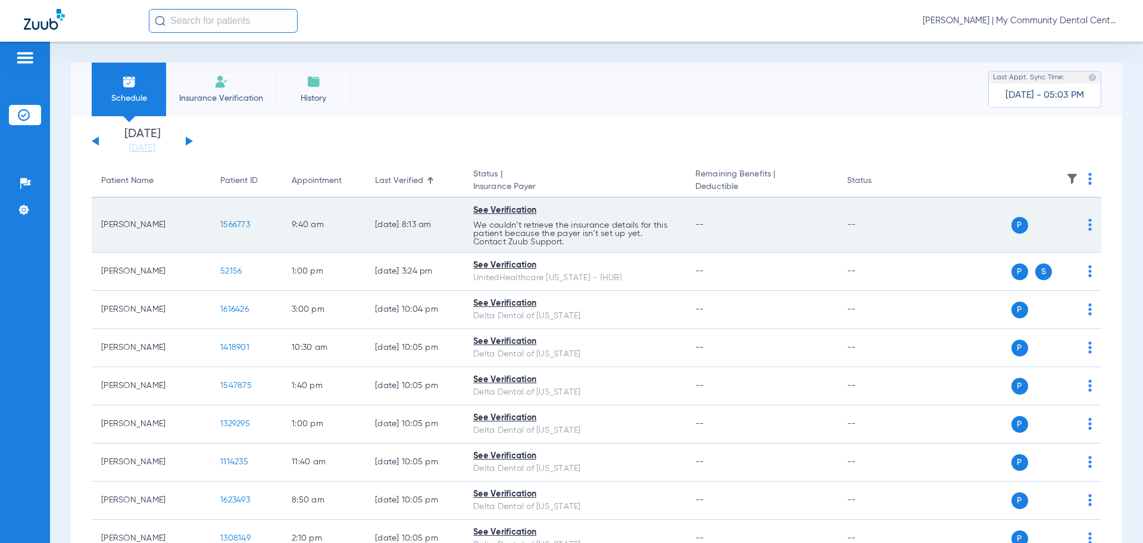
drag, startPoint x: 101, startPoint y: 225, endPoint x: 145, endPoint y: 222, distance: 43.6
click at [145, 222] on td "[PERSON_NAME]" at bounding box center [151, 225] width 119 height 55
copy td "[PERSON_NAME]"
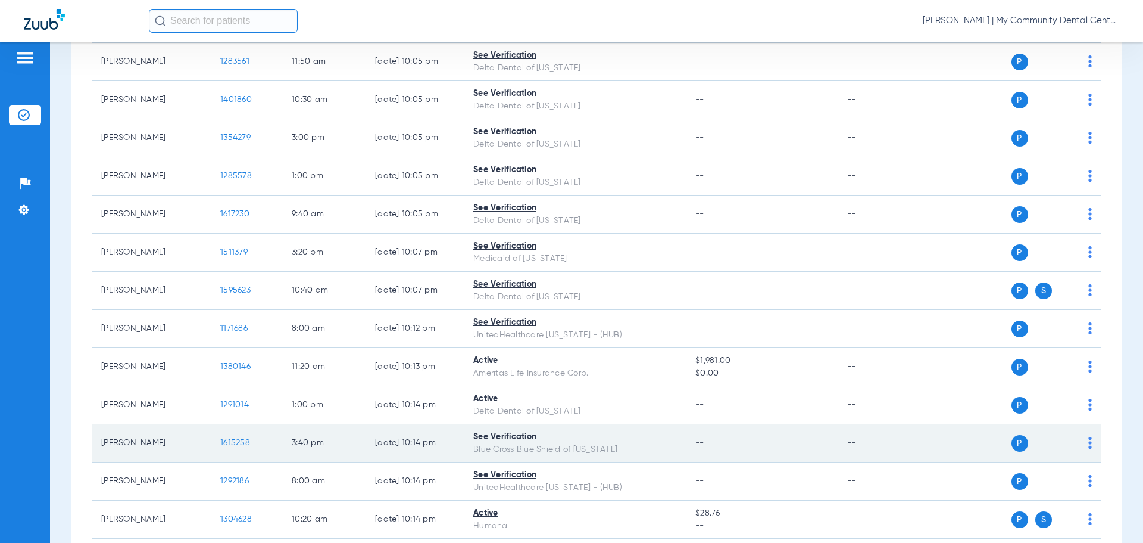
scroll to position [536, 0]
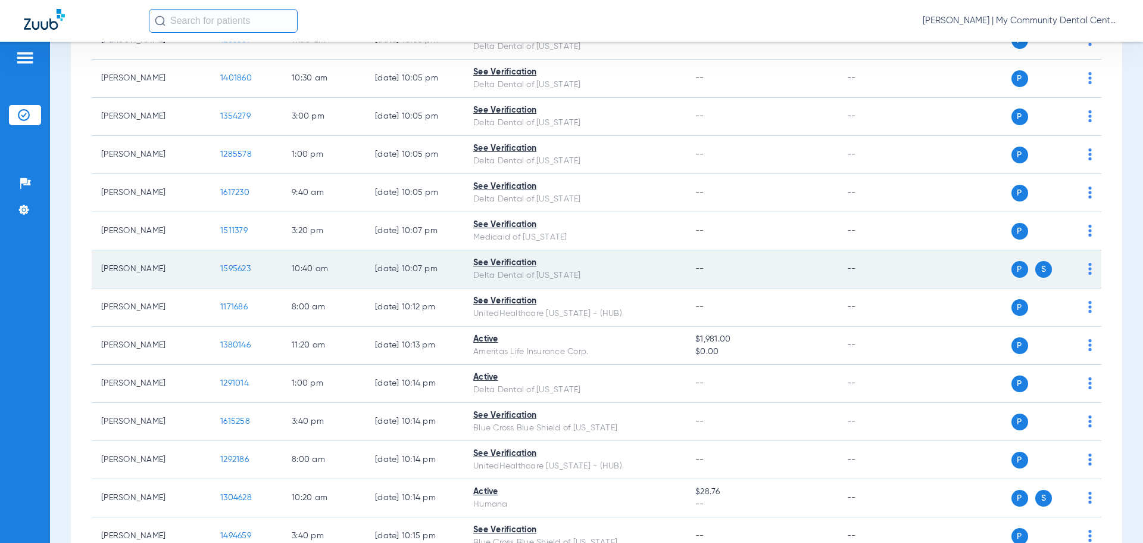
click at [240, 267] on span "1595623" at bounding box center [235, 268] width 30 height 8
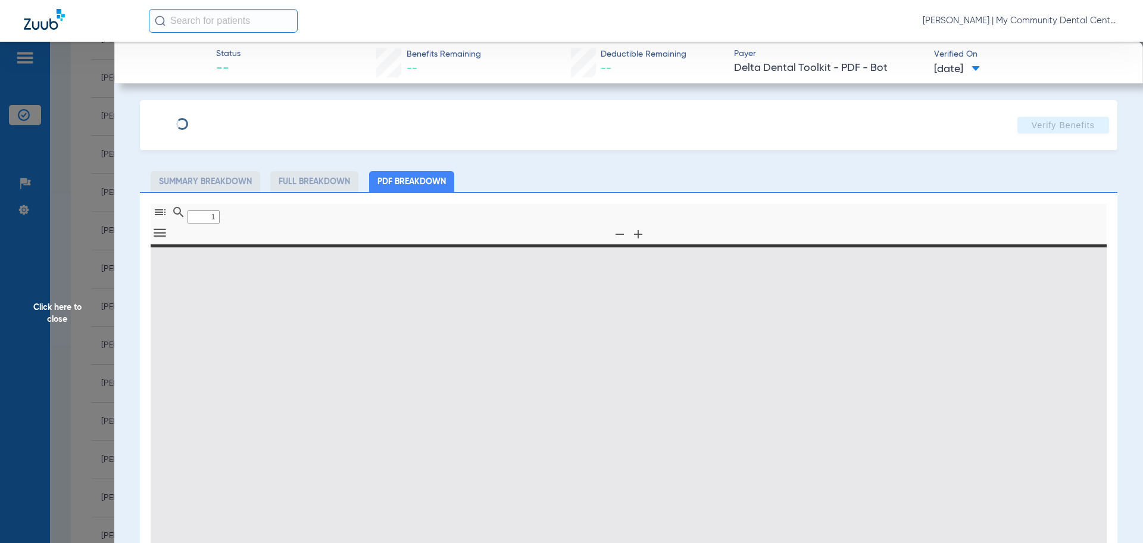
type input "0"
select select "page-width"
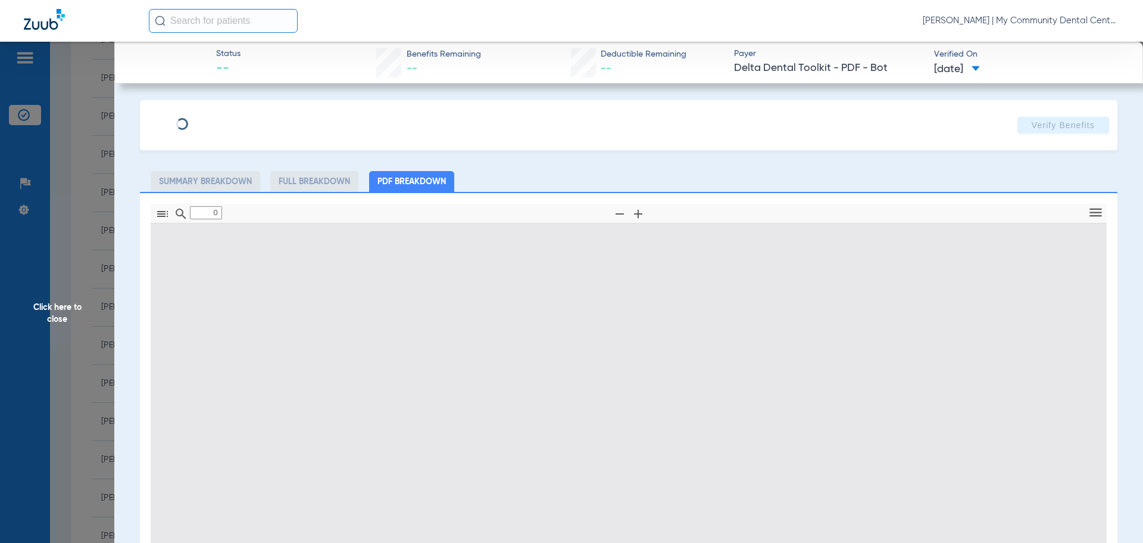
type input "1"
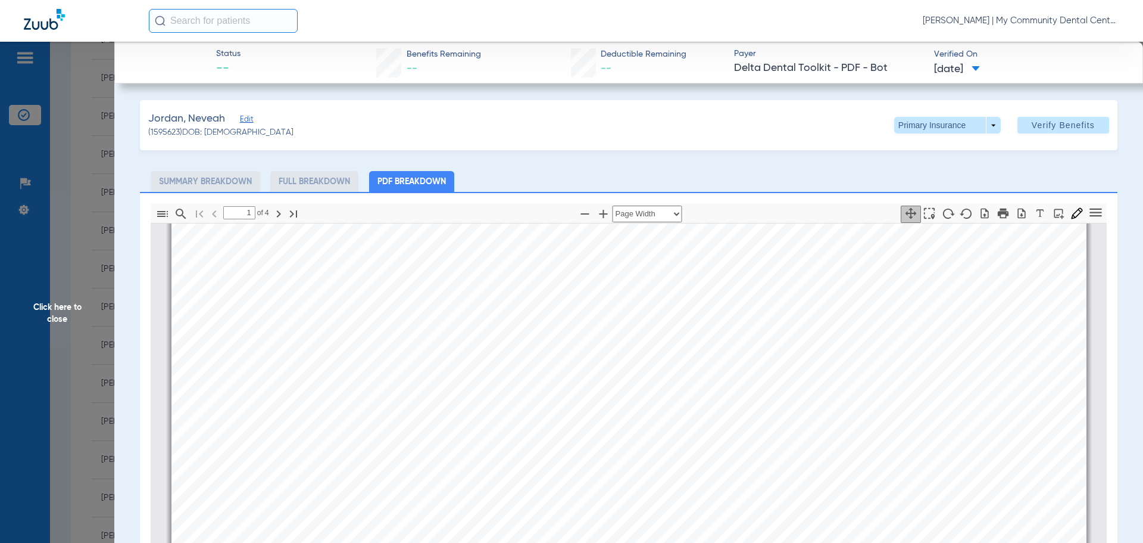
scroll to position [244, 0]
click at [50, 318] on span "Click here to close" at bounding box center [57, 313] width 114 height 543
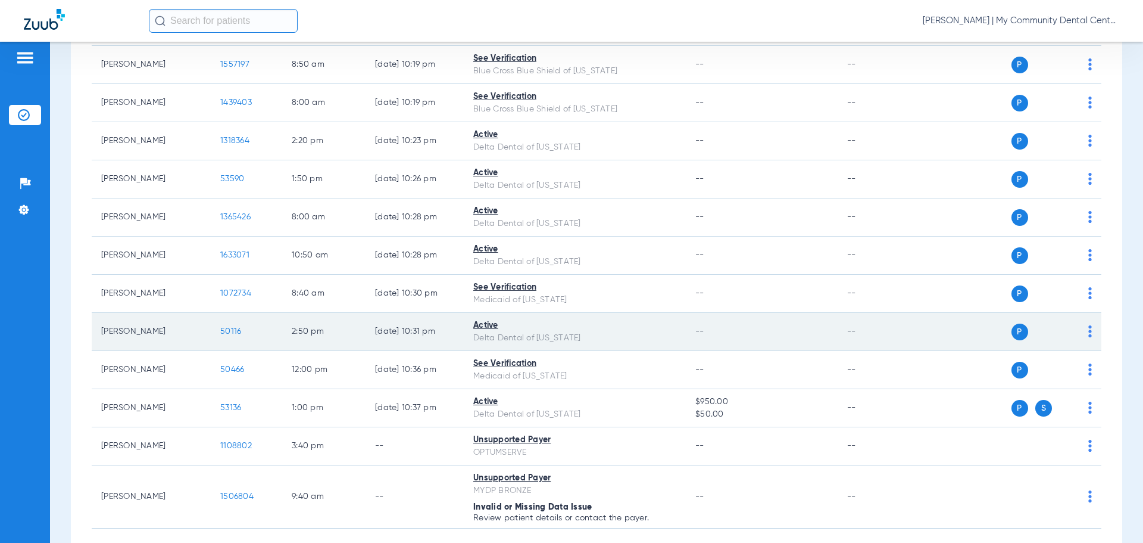
scroll to position [1221, 0]
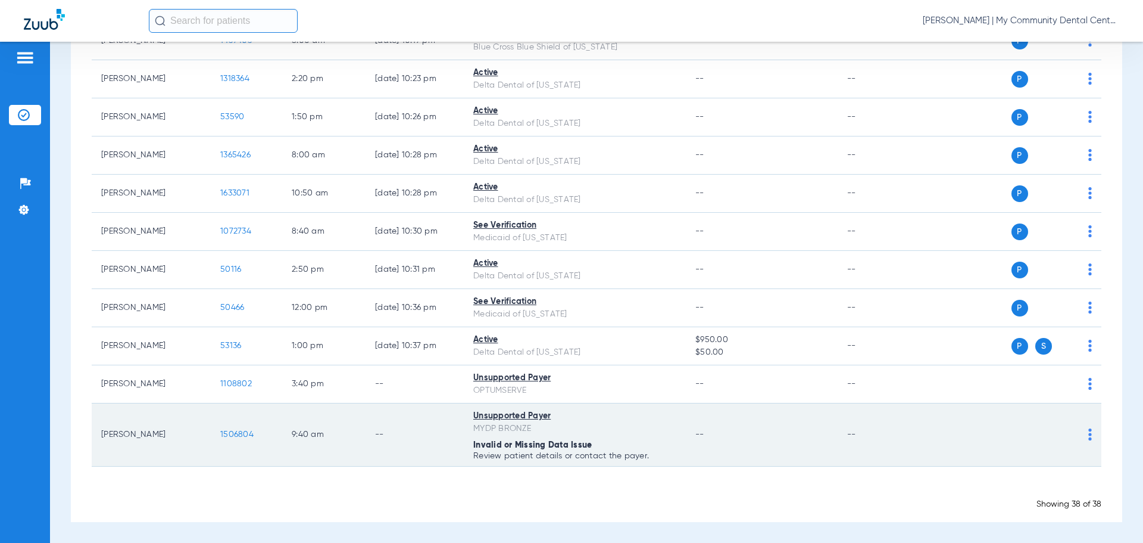
drag, startPoint x: 99, startPoint y: 434, endPoint x: 162, endPoint y: 443, distance: 63.2
click at [162, 444] on td "[PERSON_NAME]" at bounding box center [151, 434] width 119 height 63
copy td "[PERSON_NAME]"
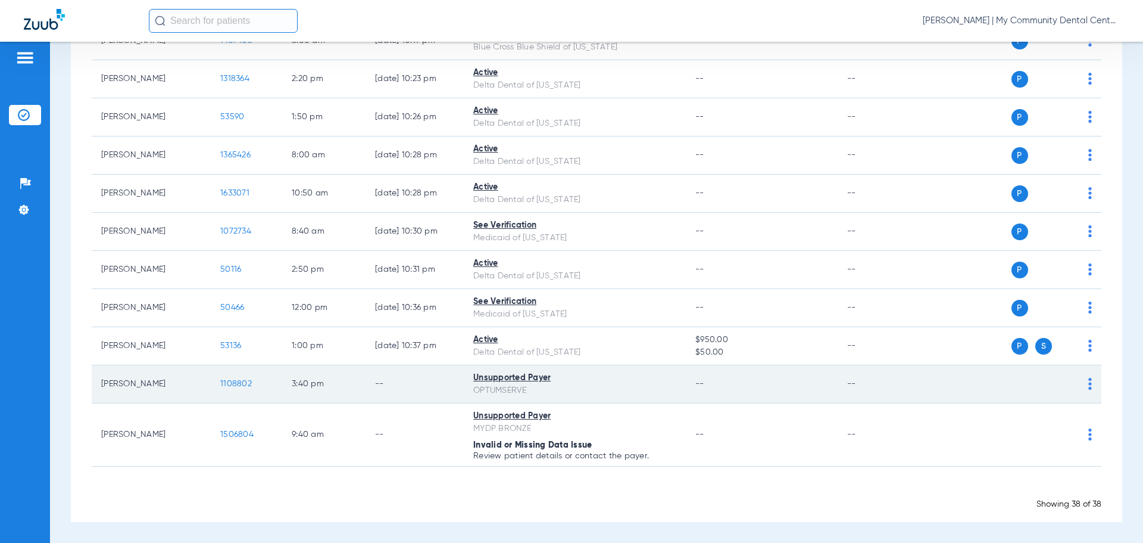
drag, startPoint x: 102, startPoint y: 384, endPoint x: 179, endPoint y: 393, distance: 77.4
click at [179, 393] on td "[PERSON_NAME]" at bounding box center [151, 384] width 119 height 38
copy td "[PERSON_NAME]"
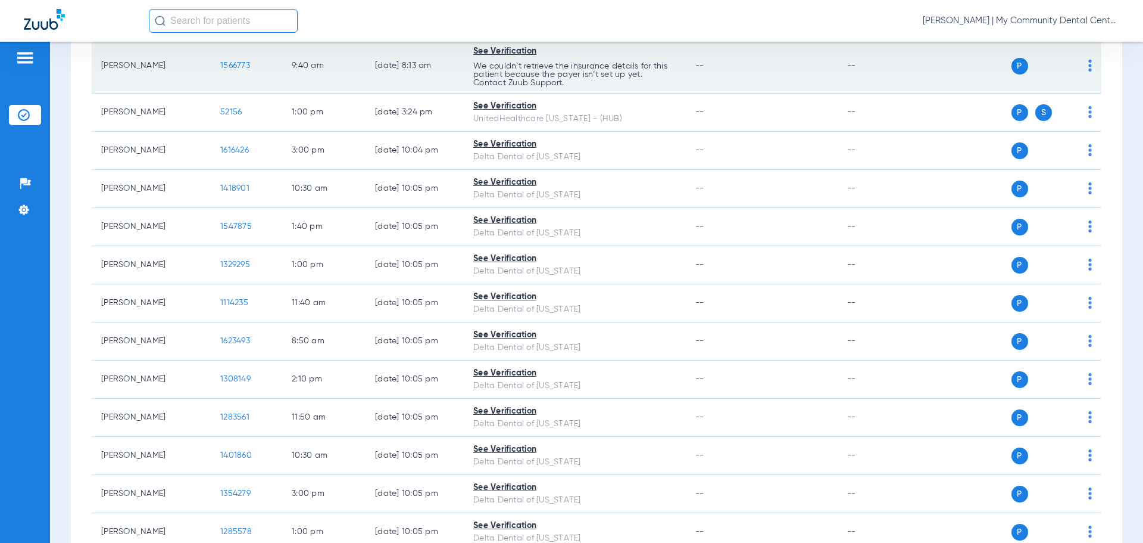
scroll to position [0, 0]
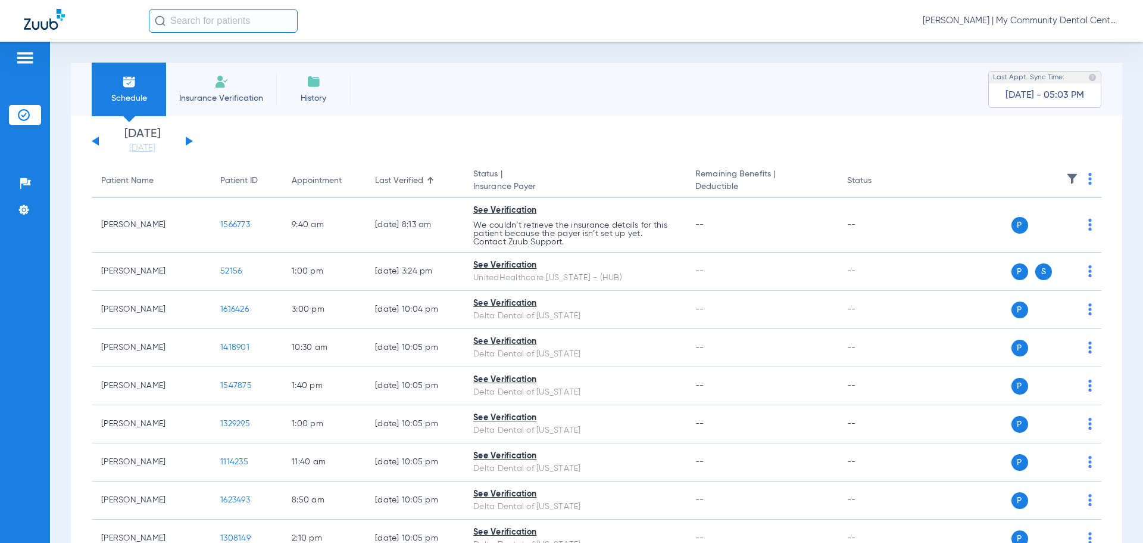
click at [1005, 18] on span "[PERSON_NAME] | My Community Dental Centers" at bounding box center [1021, 21] width 197 height 12
click at [1063, 47] on button "Account Selection" at bounding box center [1075, 42] width 86 height 24
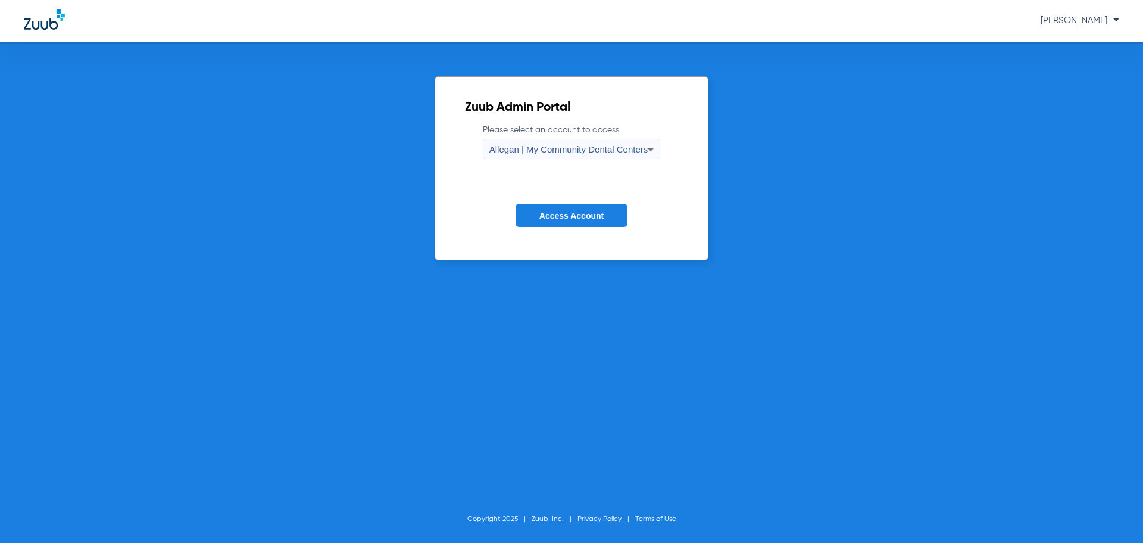
click at [596, 151] on span "Allegan | My Community Dental Centers" at bounding box center [569, 149] width 159 height 10
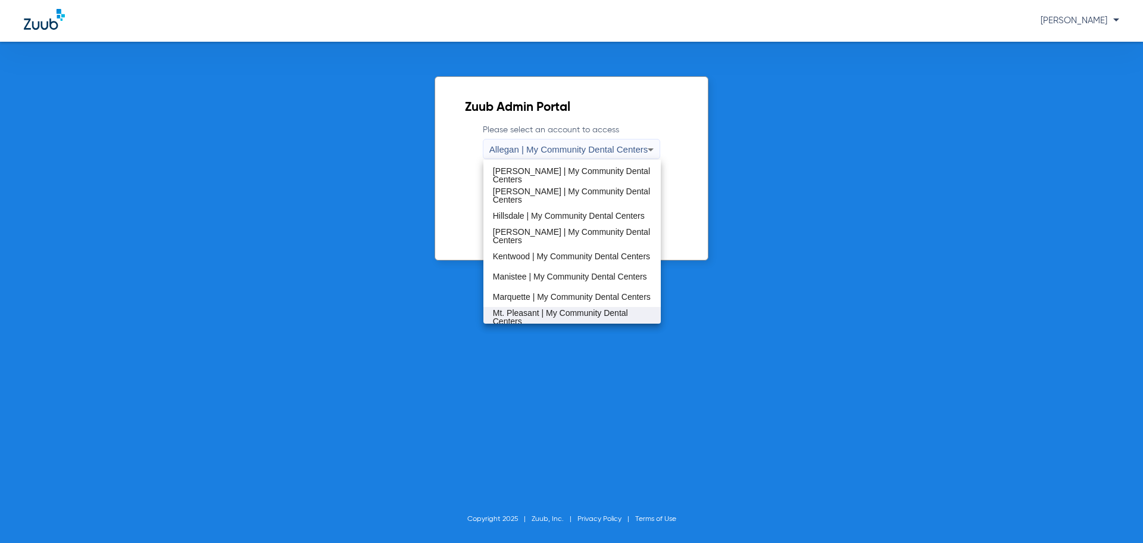
scroll to position [238, 0]
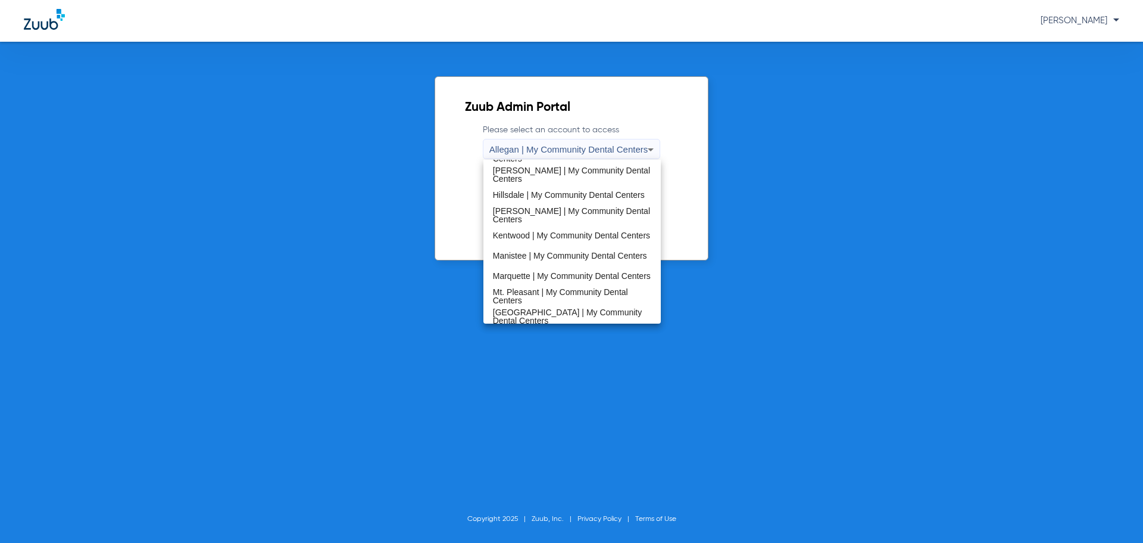
click at [510, 251] on span "Manistee | My Community Dental Centers" at bounding box center [570, 255] width 154 height 8
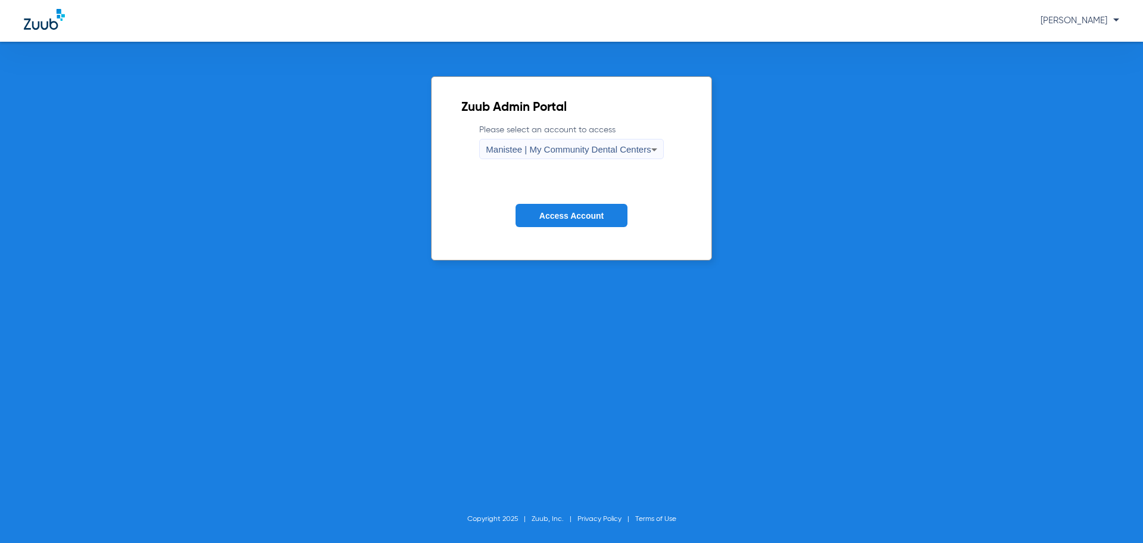
drag, startPoint x: 550, startPoint y: 205, endPoint x: 541, endPoint y: 212, distance: 11.4
click at [550, 204] on button "Access Account" at bounding box center [572, 215] width 112 height 23
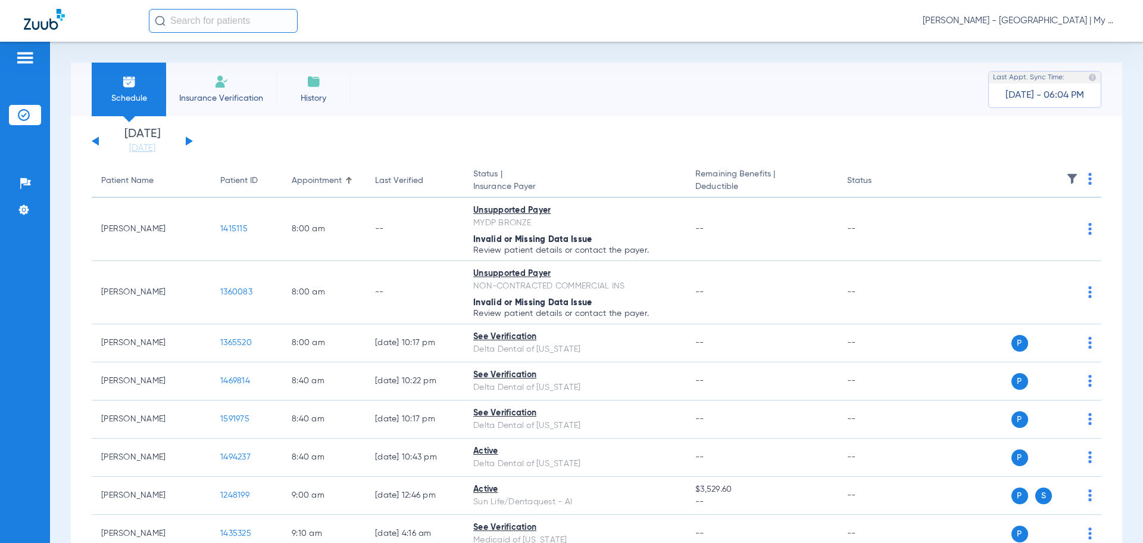
drag, startPoint x: 130, startPoint y: 147, endPoint x: 148, endPoint y: 163, distance: 24.0
click at [132, 147] on link "[DATE]" at bounding box center [142, 148] width 71 height 12
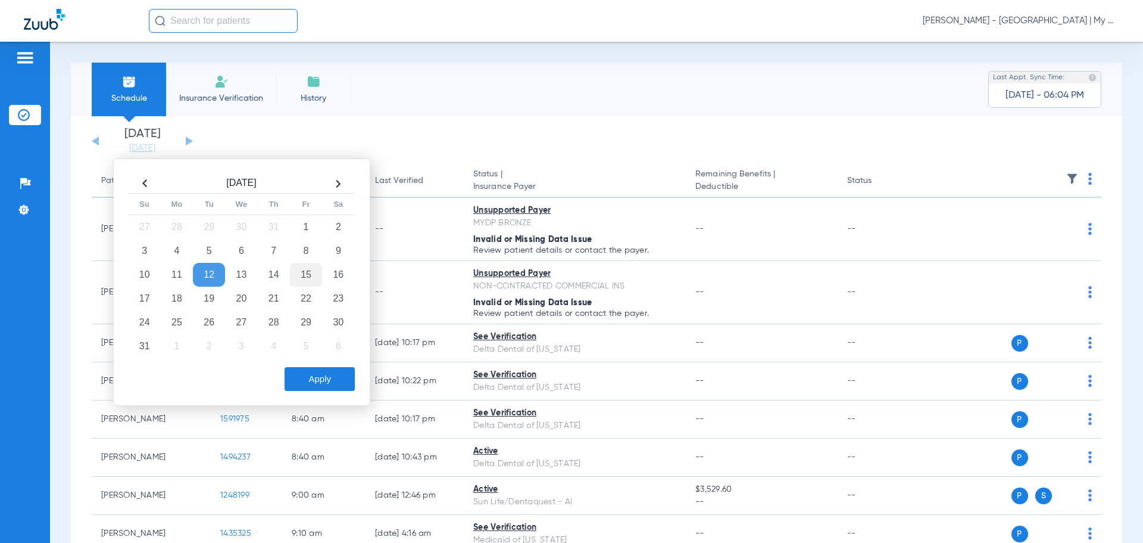
click at [301, 270] on td "15" at bounding box center [306, 275] width 32 height 24
click at [319, 375] on button "Apply" at bounding box center [320, 379] width 70 height 24
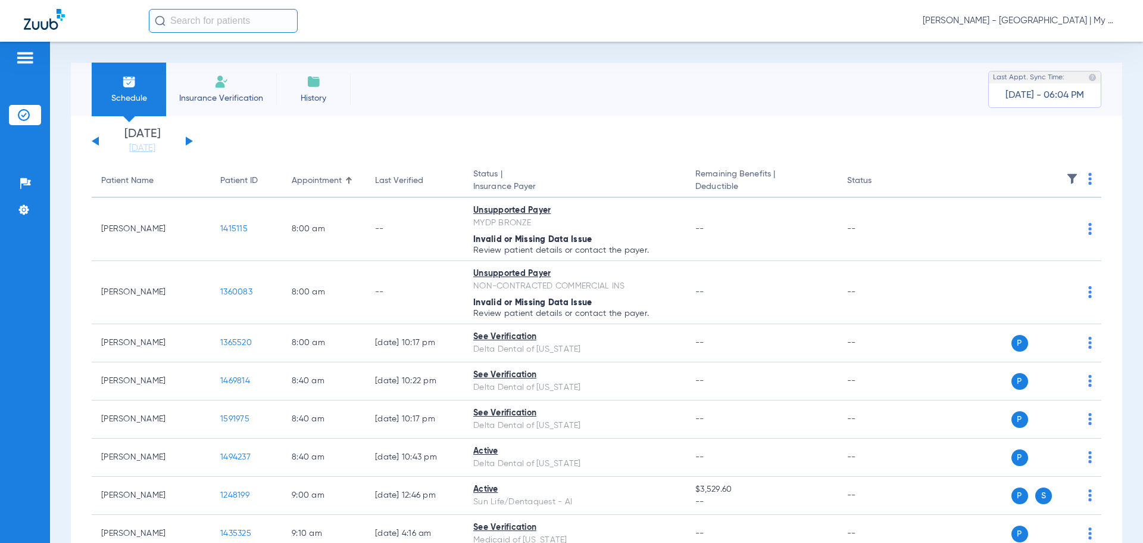
click at [1022, 22] on span "[PERSON_NAME] - [GEOGRAPHIC_DATA] | My Community Dental Centers" at bounding box center [1021, 21] width 197 height 12
click at [1046, 42] on span "Account Selection" at bounding box center [1075, 42] width 67 height 8
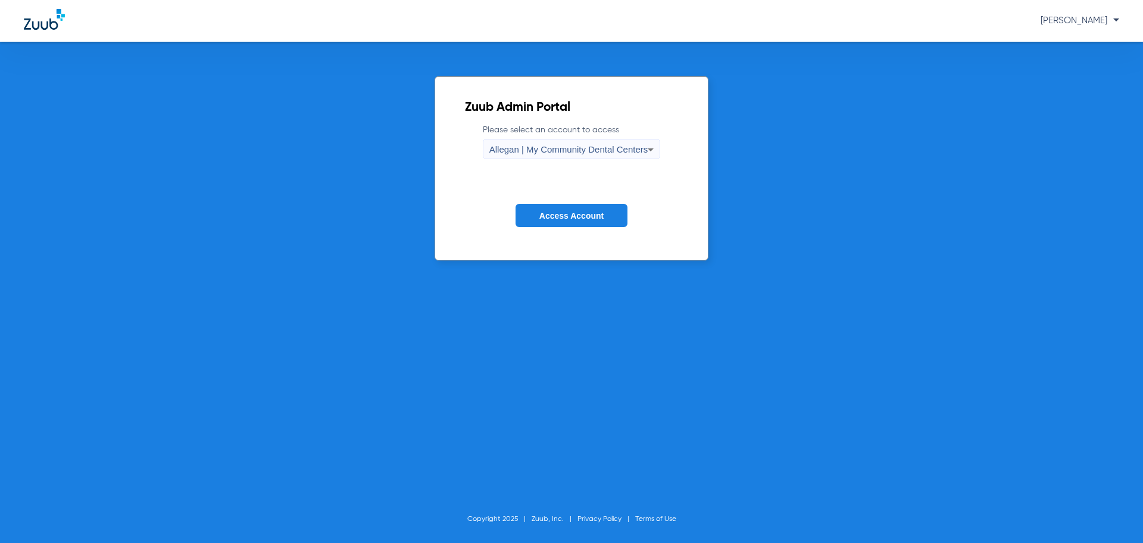
drag, startPoint x: 543, startPoint y: 140, endPoint x: 539, endPoint y: 147, distance: 7.5
click at [541, 142] on div "Allegan | My Community Dental Centers" at bounding box center [569, 149] width 159 height 20
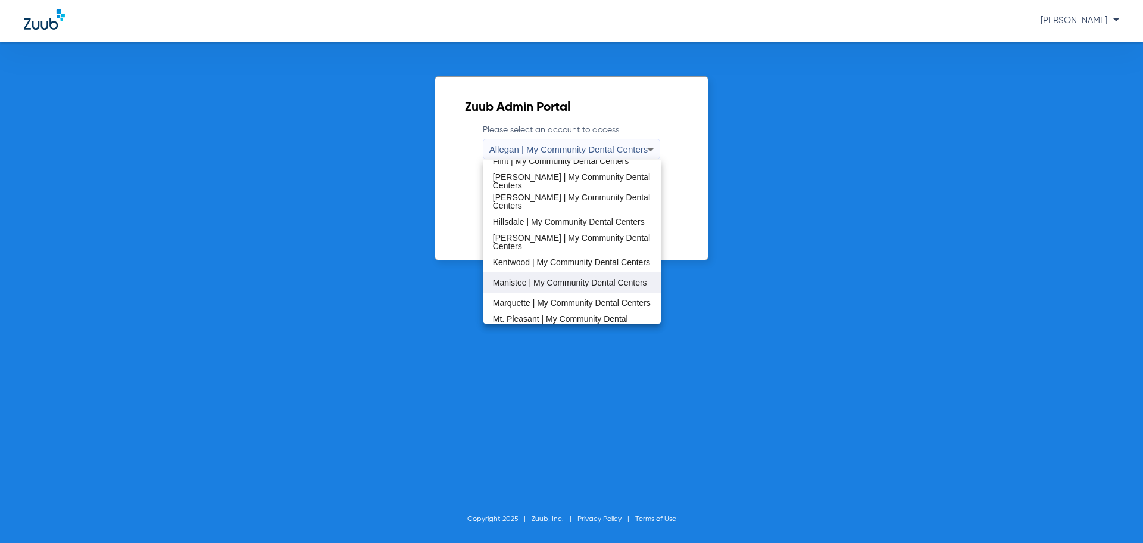
scroll to position [238, 0]
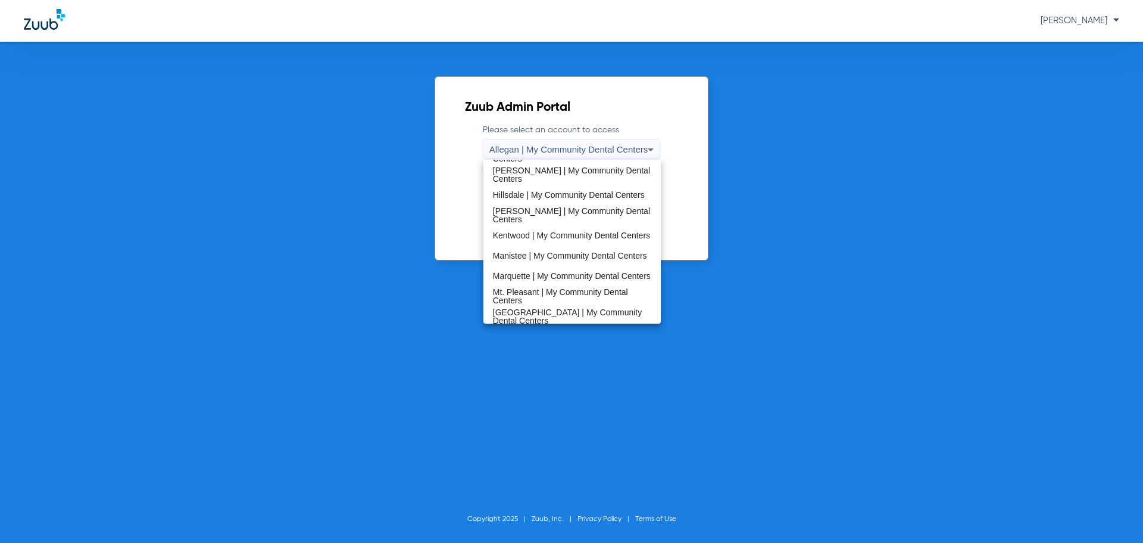
click at [537, 276] on span "Marquette | My Community Dental Centers" at bounding box center [572, 276] width 158 height 8
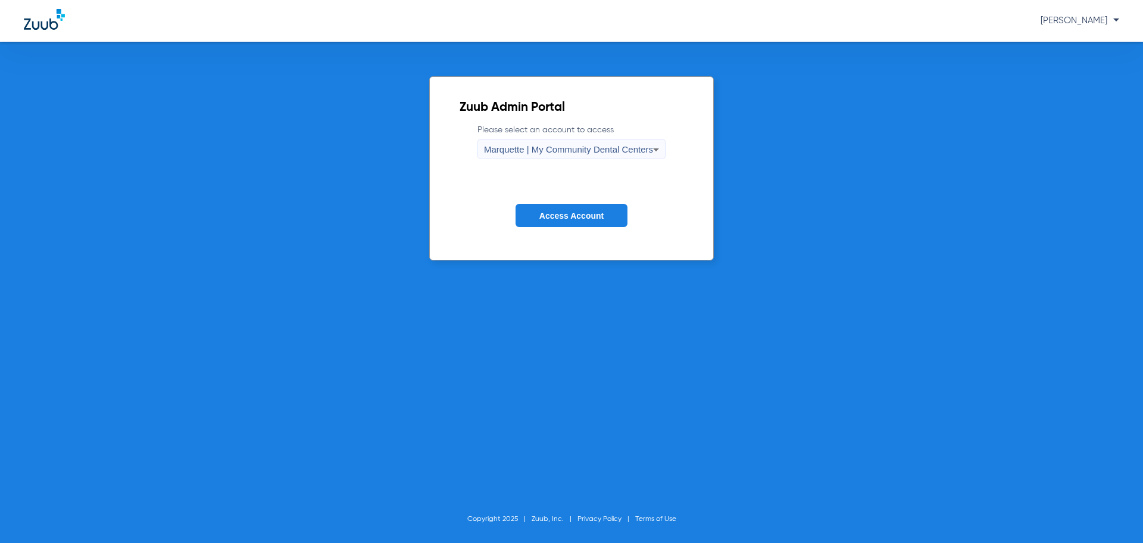
drag, startPoint x: 560, startPoint y: 223, endPoint x: 568, endPoint y: 221, distance: 8.1
click at [560, 223] on button "Access Account" at bounding box center [572, 215] width 112 height 23
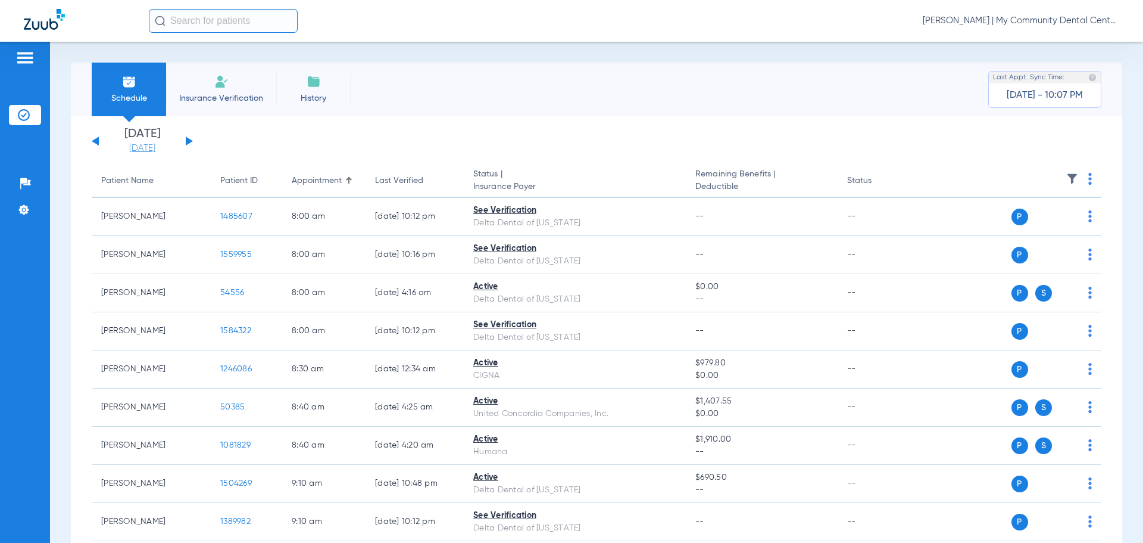
click at [137, 148] on link "[DATE]" at bounding box center [142, 148] width 71 height 12
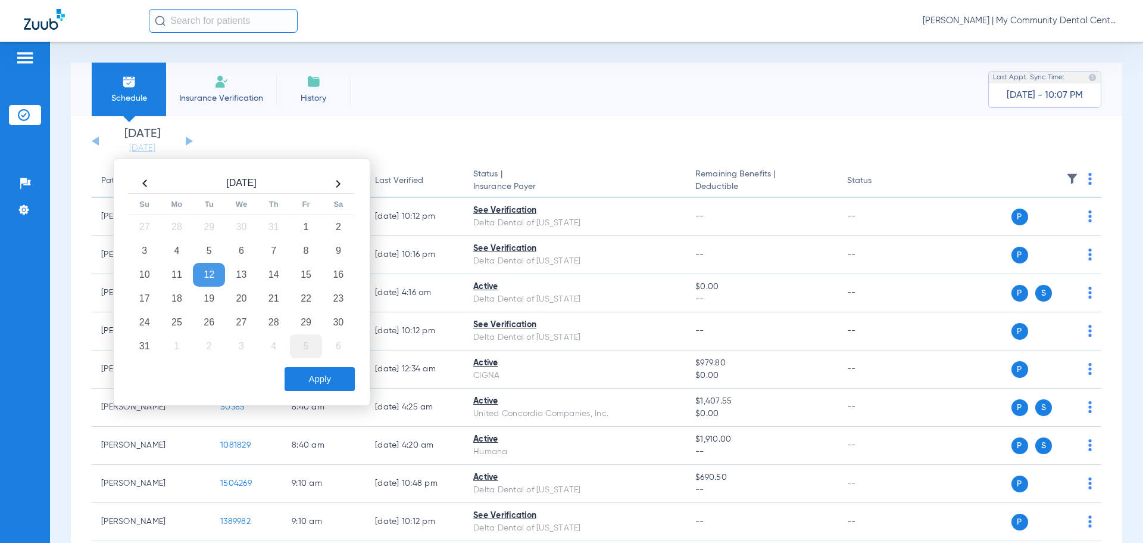
drag, startPoint x: 306, startPoint y: 276, endPoint x: 317, endPoint y: 341, distance: 65.2
click at [304, 281] on td "15" at bounding box center [306, 275] width 32 height 24
click at [316, 381] on button "Apply" at bounding box center [320, 379] width 70 height 24
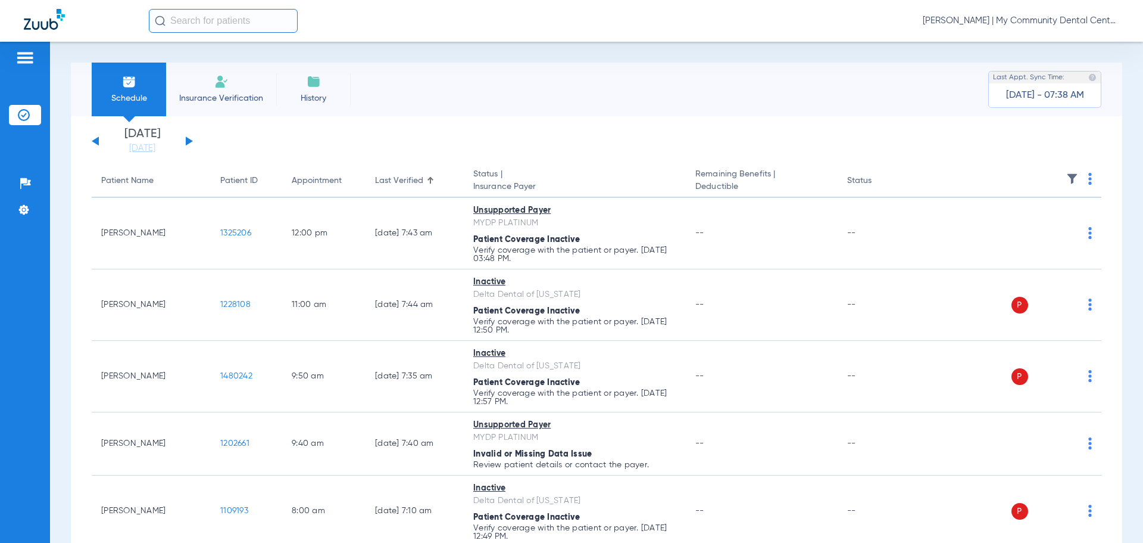
drag, startPoint x: 148, startPoint y: 147, endPoint x: 172, endPoint y: 172, distance: 34.1
click at [149, 148] on link "[DATE]" at bounding box center [142, 148] width 71 height 12
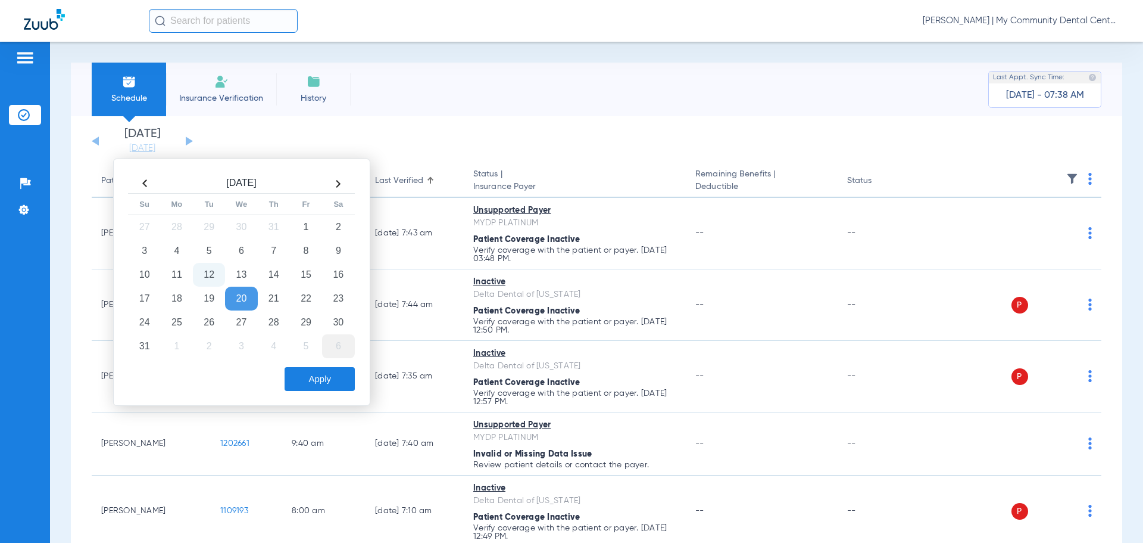
drag, startPoint x: 300, startPoint y: 276, endPoint x: 323, endPoint y: 351, distance: 78.6
click at [300, 277] on td "15" at bounding box center [306, 275] width 32 height 24
click at [313, 380] on button "Apply" at bounding box center [320, 379] width 70 height 24
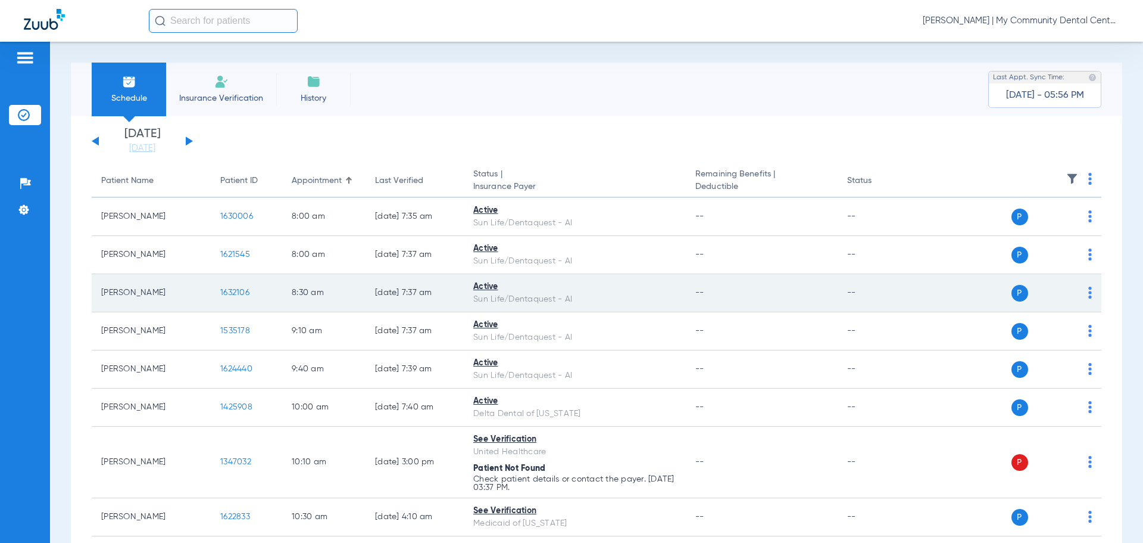
click at [232, 294] on span "1632106" at bounding box center [234, 292] width 29 height 8
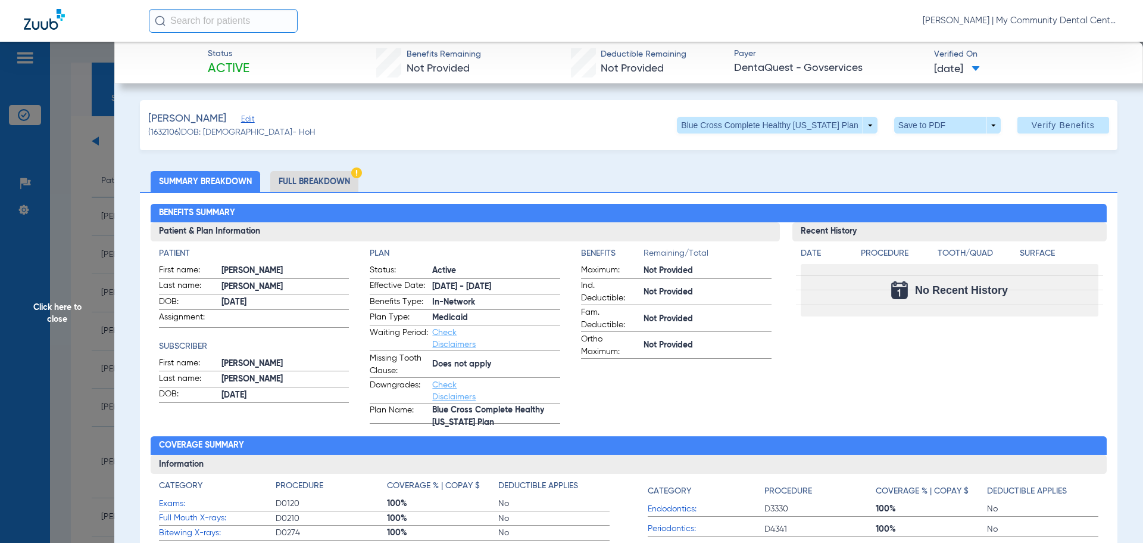
click at [317, 182] on li "Full Breakdown" at bounding box center [314, 181] width 88 height 21
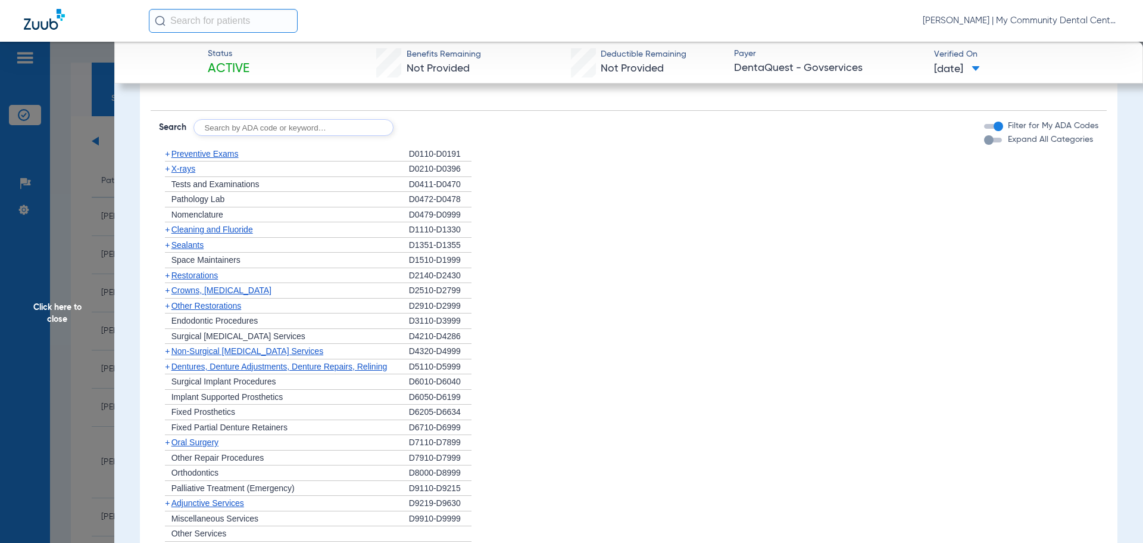
scroll to position [893, 0]
click at [46, 306] on span "Click here to close" at bounding box center [57, 313] width 114 height 543
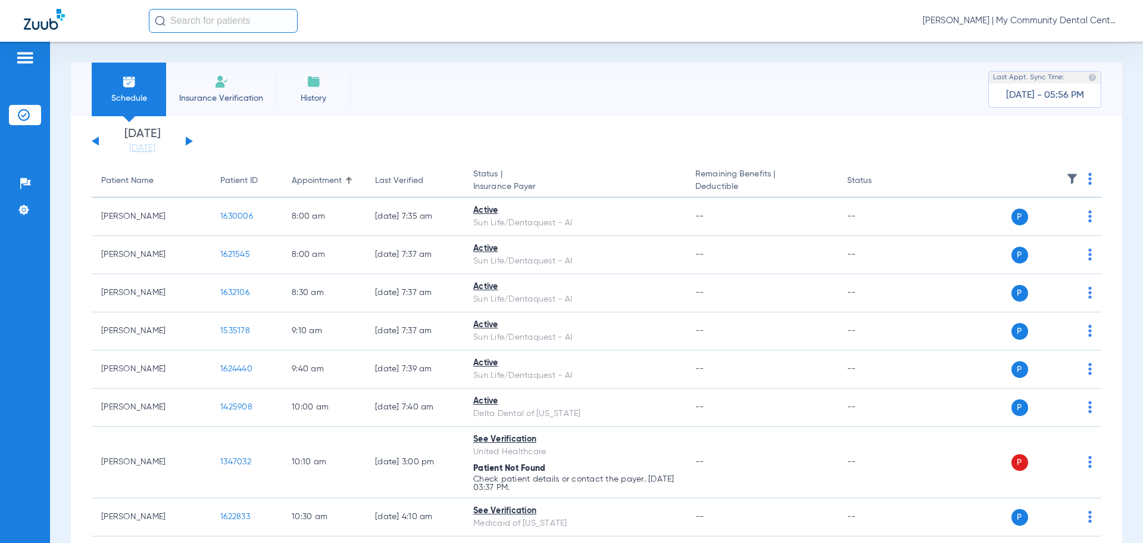
scroll to position [0, 0]
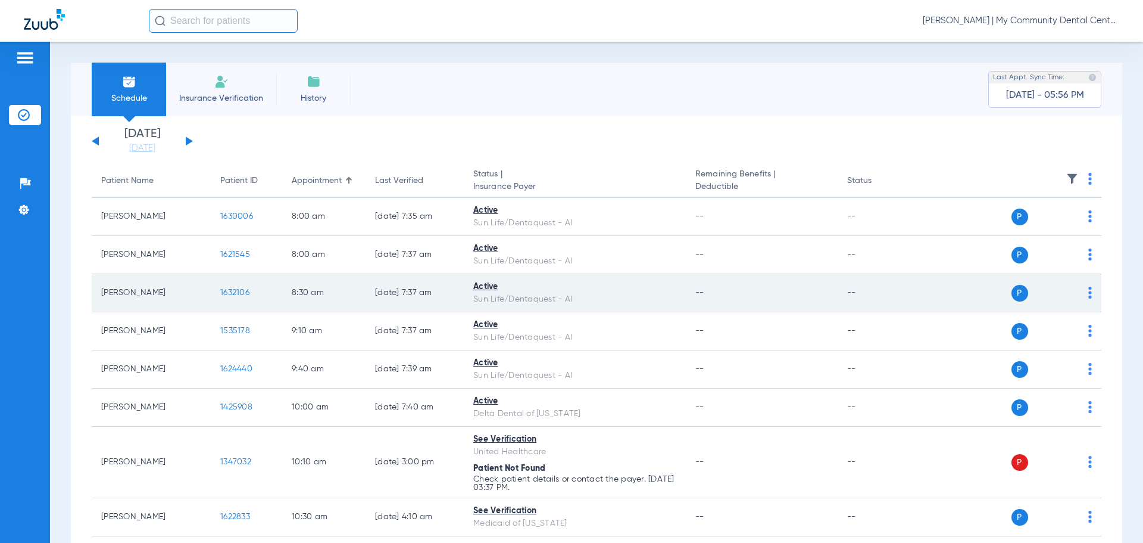
click at [229, 292] on span "1632106" at bounding box center [234, 292] width 29 height 8
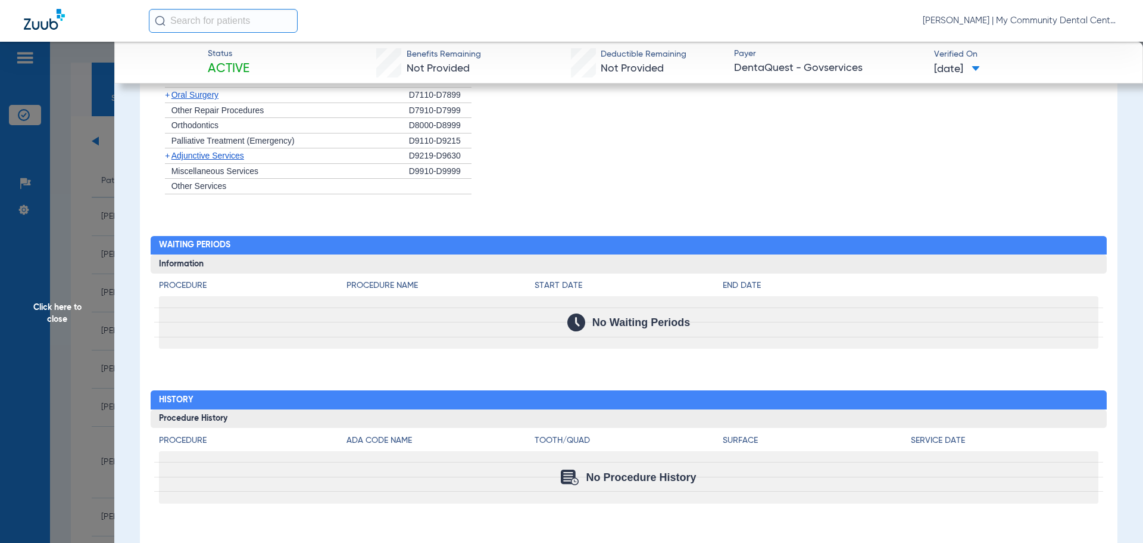
scroll to position [1019, 0]
click at [61, 306] on span "Click here to close" at bounding box center [57, 313] width 114 height 543
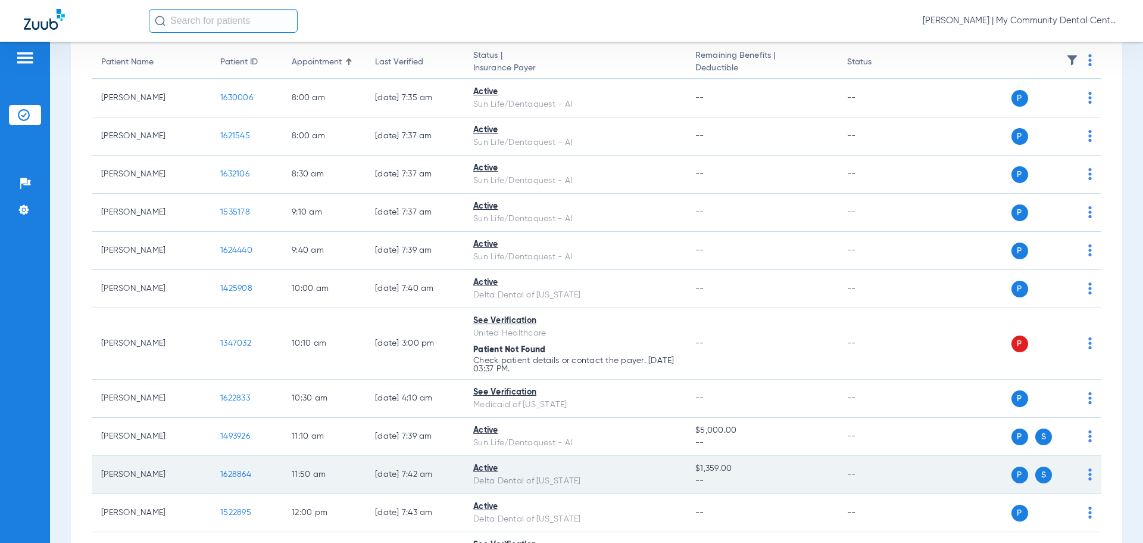
scroll to position [119, 0]
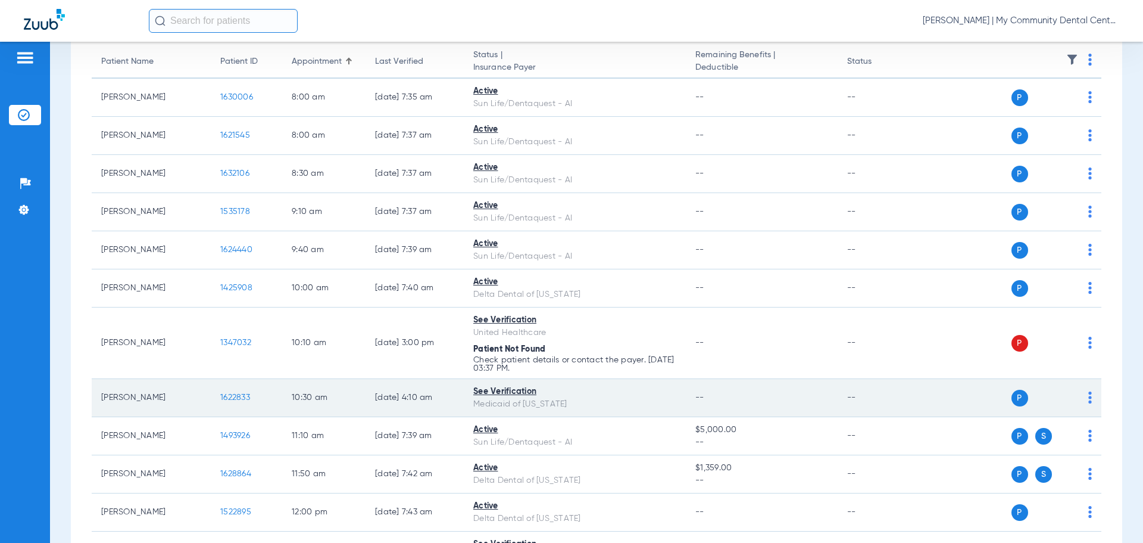
click at [234, 397] on span "1622833" at bounding box center [235, 397] width 30 height 8
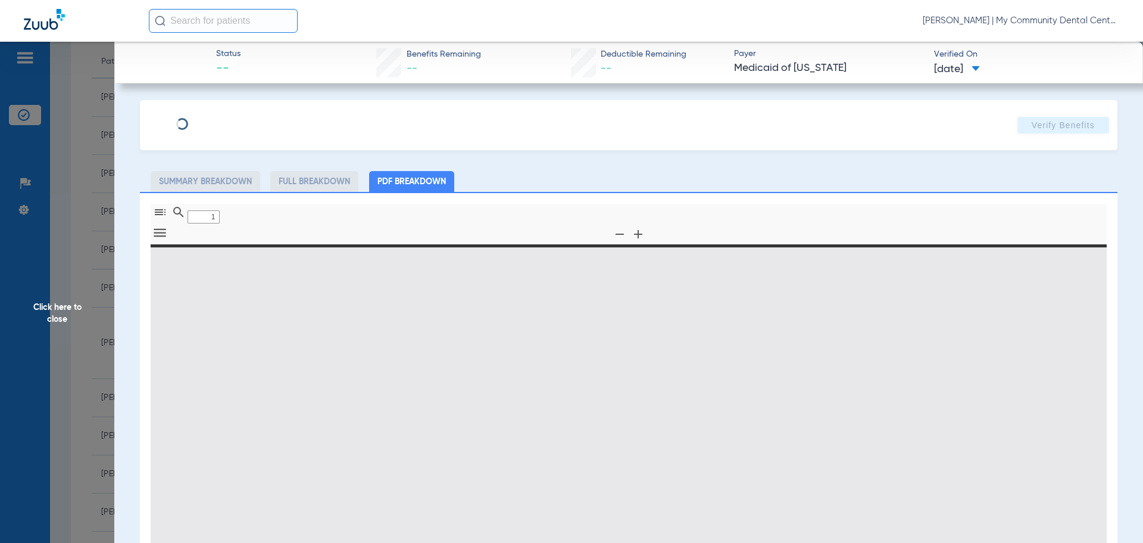
type input "0"
select select "page-width"
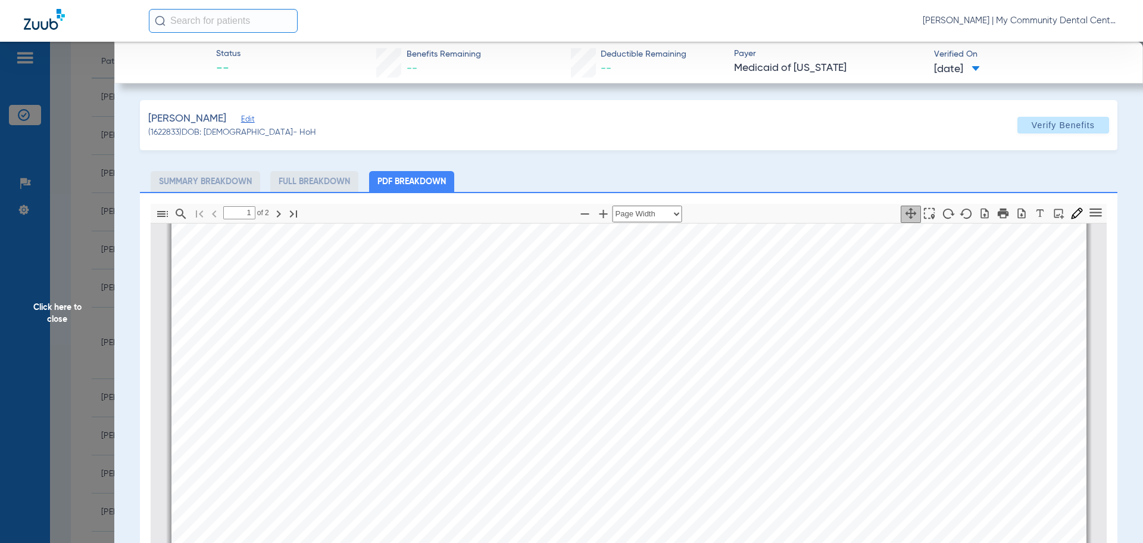
scroll to position [482, 0]
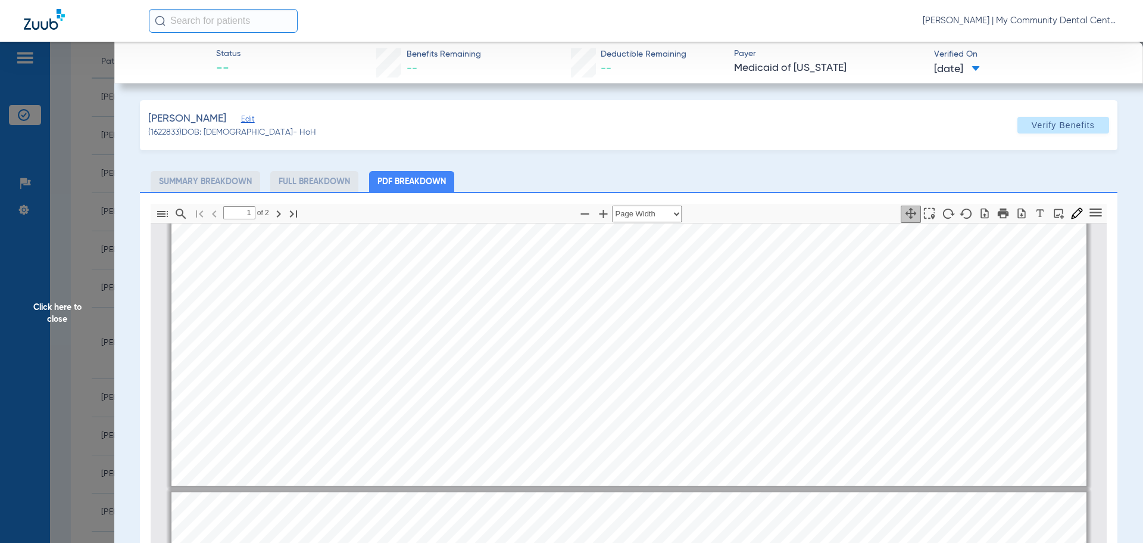
type input "2"
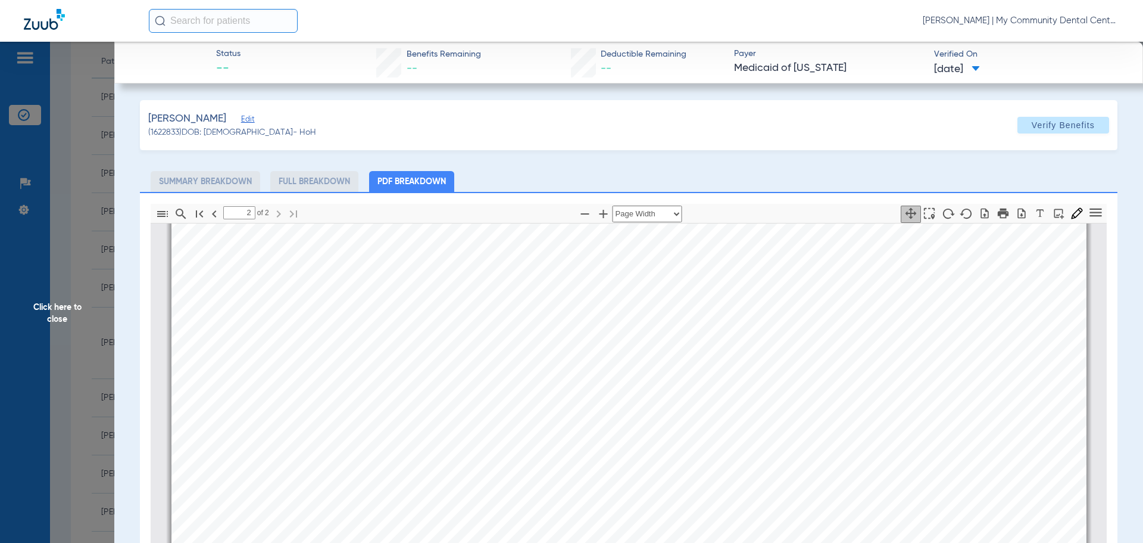
scroll to position [1733, 0]
drag, startPoint x: 70, startPoint y: 314, endPoint x: 111, endPoint y: 328, distance: 43.5
click at [70, 313] on span "Click here to close" at bounding box center [57, 313] width 114 height 543
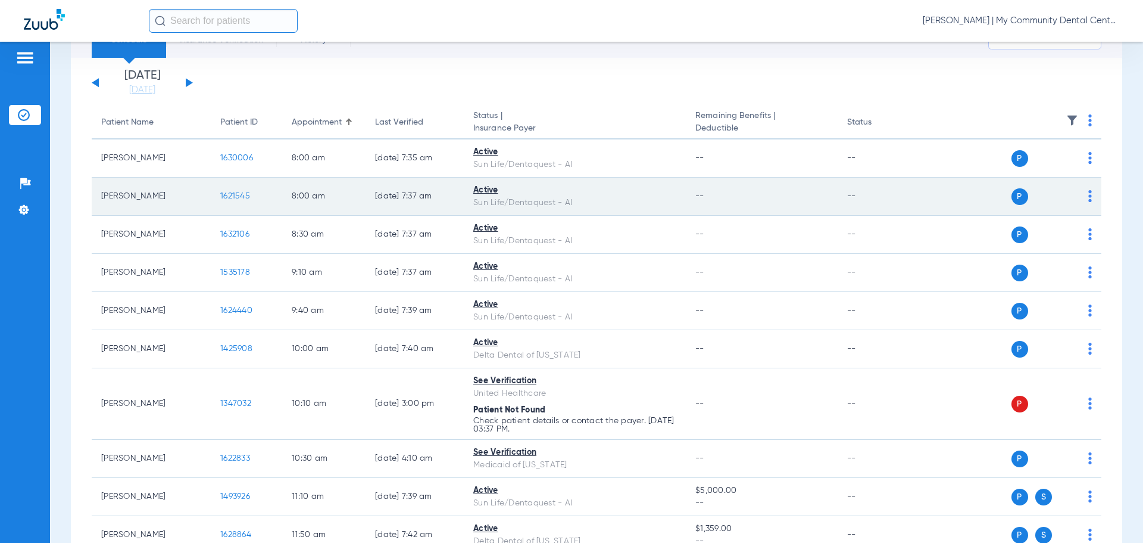
scroll to position [0, 0]
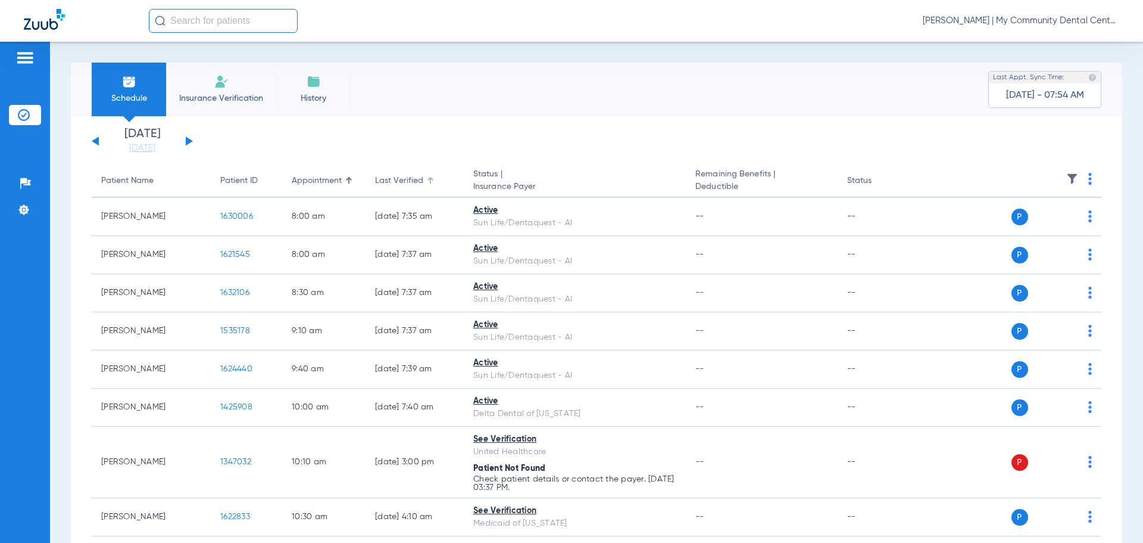
click at [432, 177] on div at bounding box center [430, 177] width 7 height 1
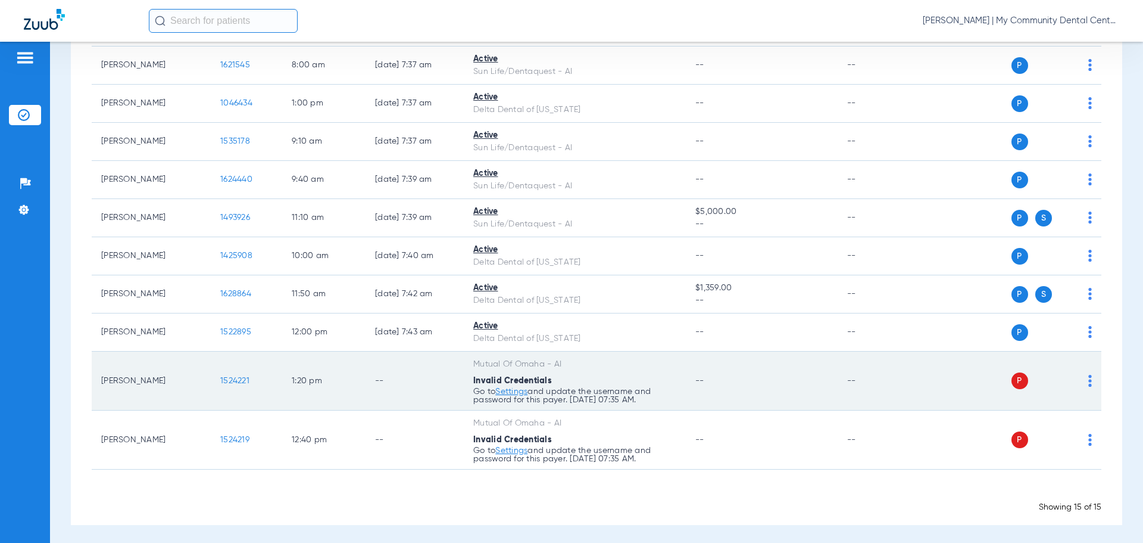
scroll to position [412, 0]
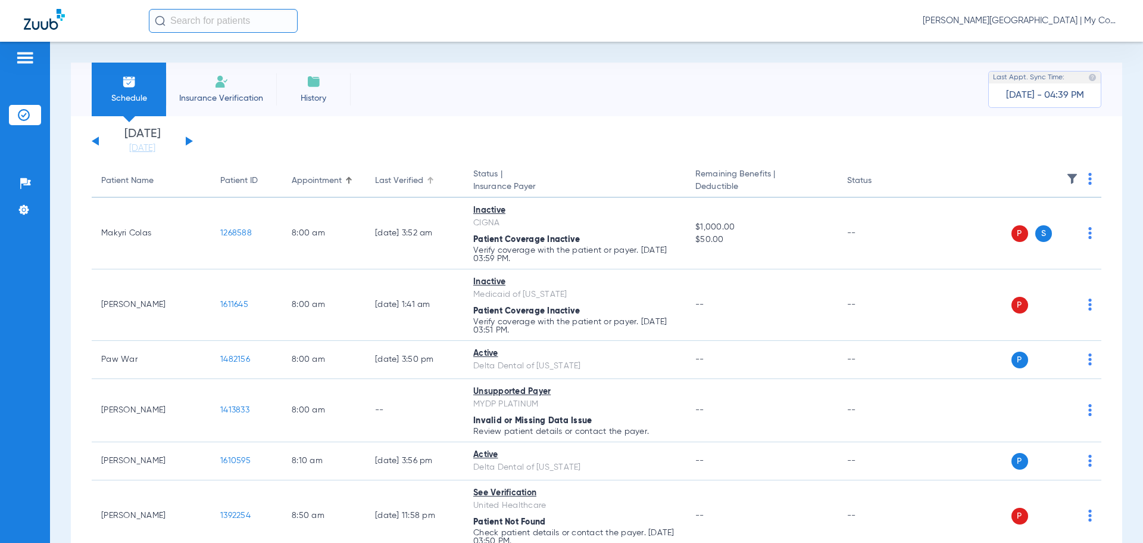
click at [428, 179] on div at bounding box center [430, 179] width 4 height 4
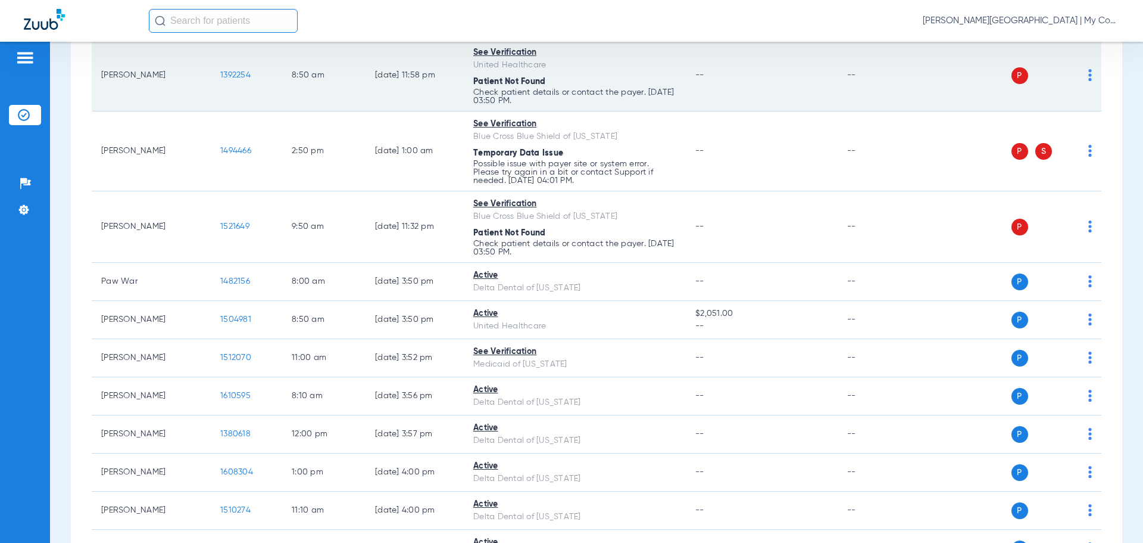
scroll to position [417, 0]
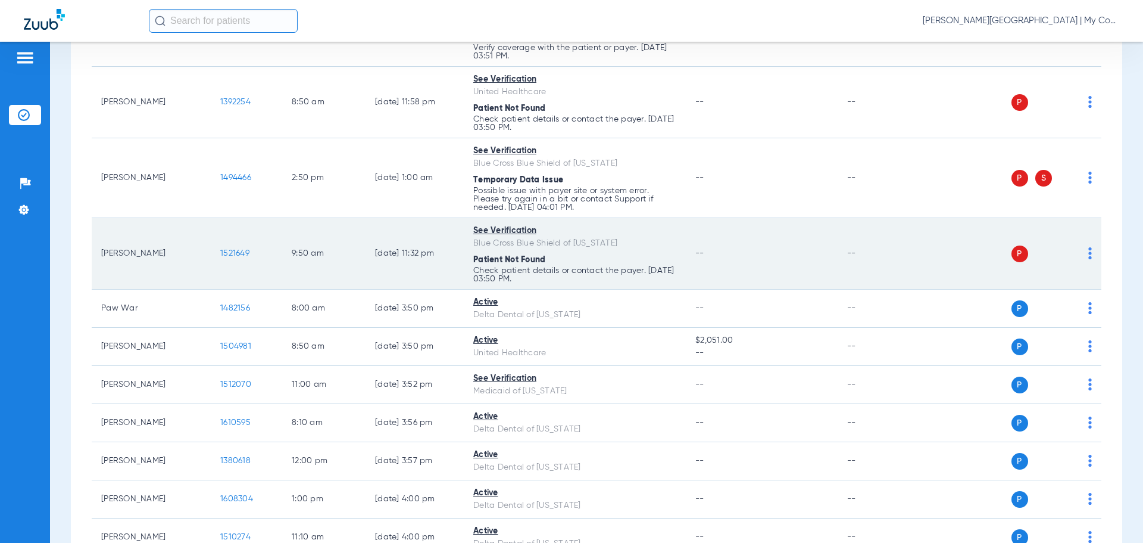
drag, startPoint x: 138, startPoint y: 262, endPoint x: 142, endPoint y: 269, distance: 8.1
click at [138, 263] on td "[PERSON_NAME]" at bounding box center [151, 253] width 119 height 71
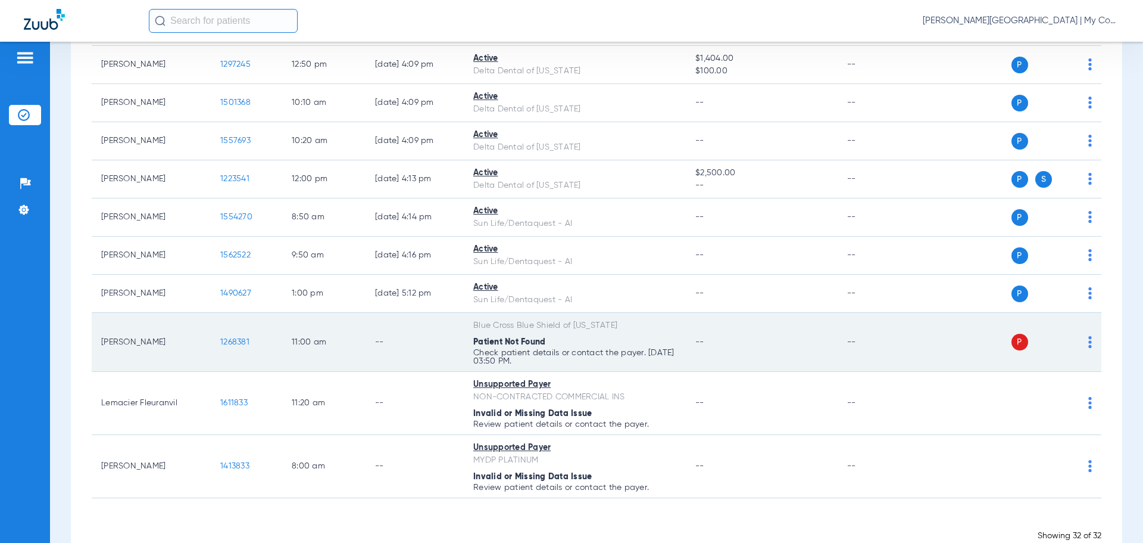
scroll to position [1264, 0]
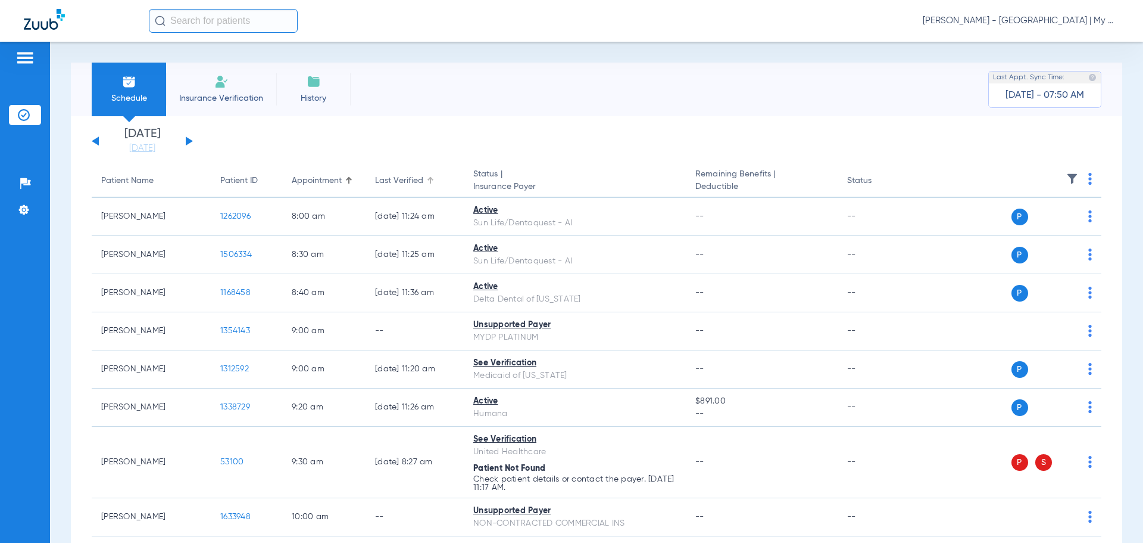
click at [431, 177] on div at bounding box center [431, 178] width 2 height 2
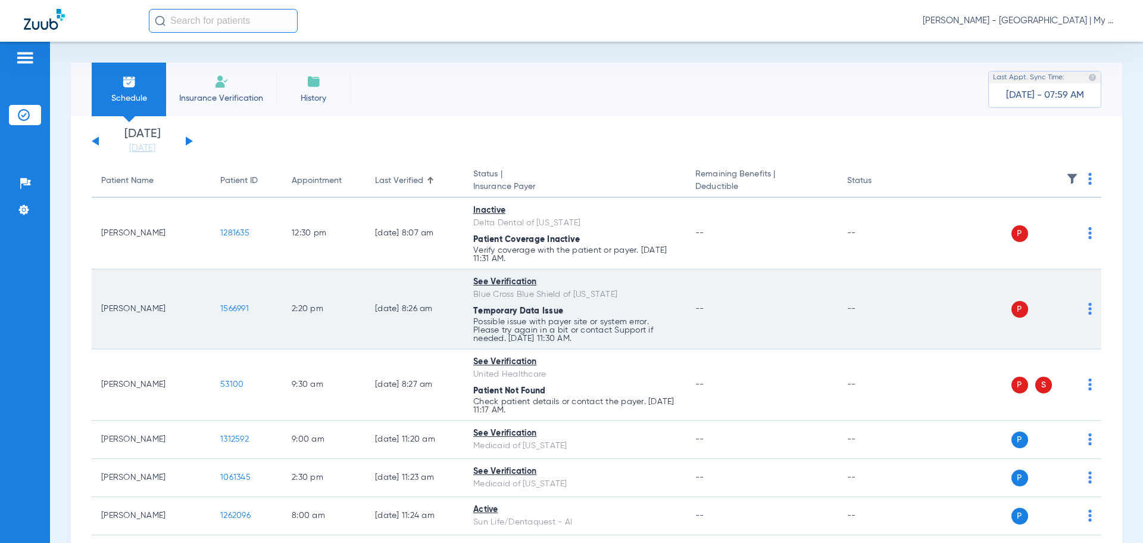
drag, startPoint x: 98, startPoint y: 309, endPoint x: 174, endPoint y: 312, distance: 76.3
click at [187, 314] on td "Enzo Torres-wilson" at bounding box center [151, 309] width 119 height 80
copy td "Enzo Torres-wilson"
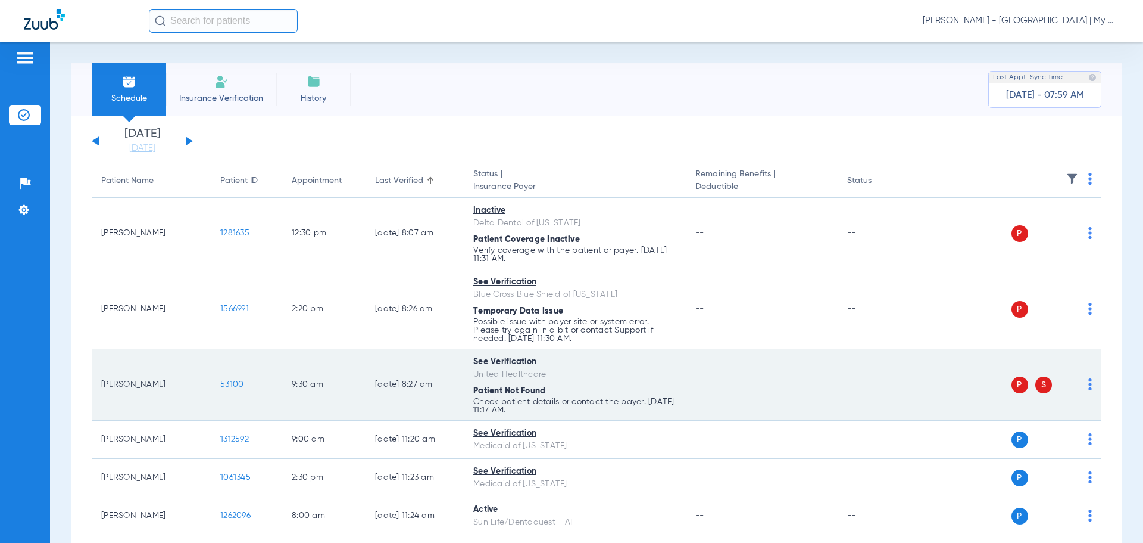
drag, startPoint x: 119, startPoint y: 401, endPoint x: 163, endPoint y: 404, distance: 43.6
click at [119, 401] on td "Ashley Fox" at bounding box center [151, 384] width 119 height 71
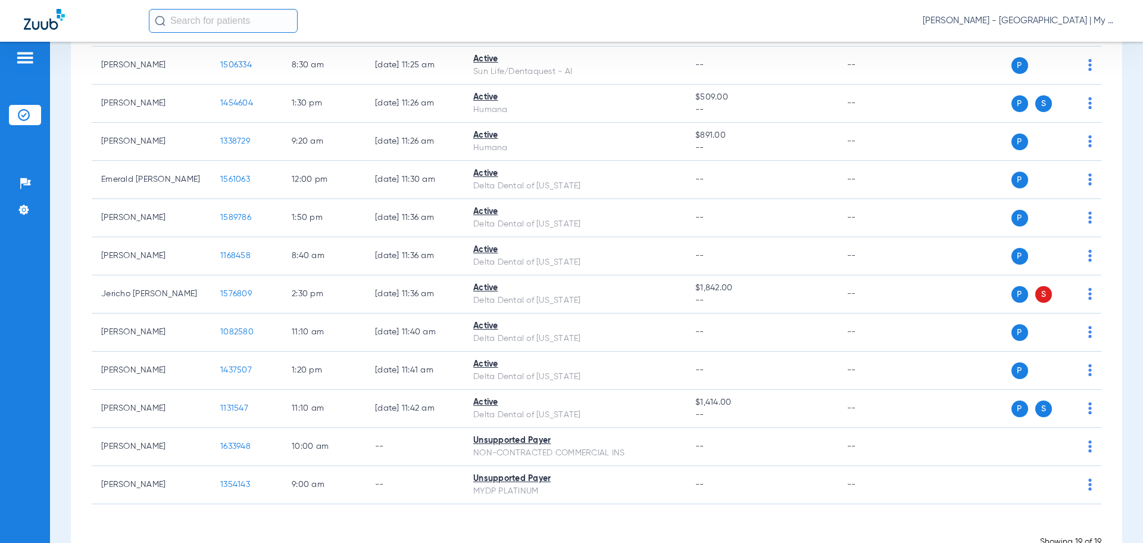
scroll to position [564, 0]
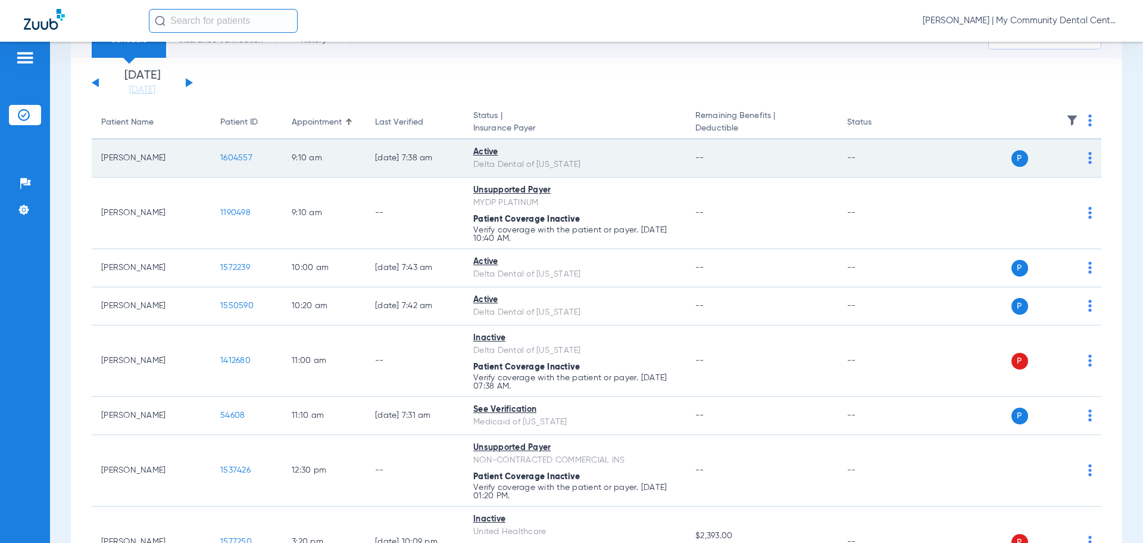
scroll to position [29, 0]
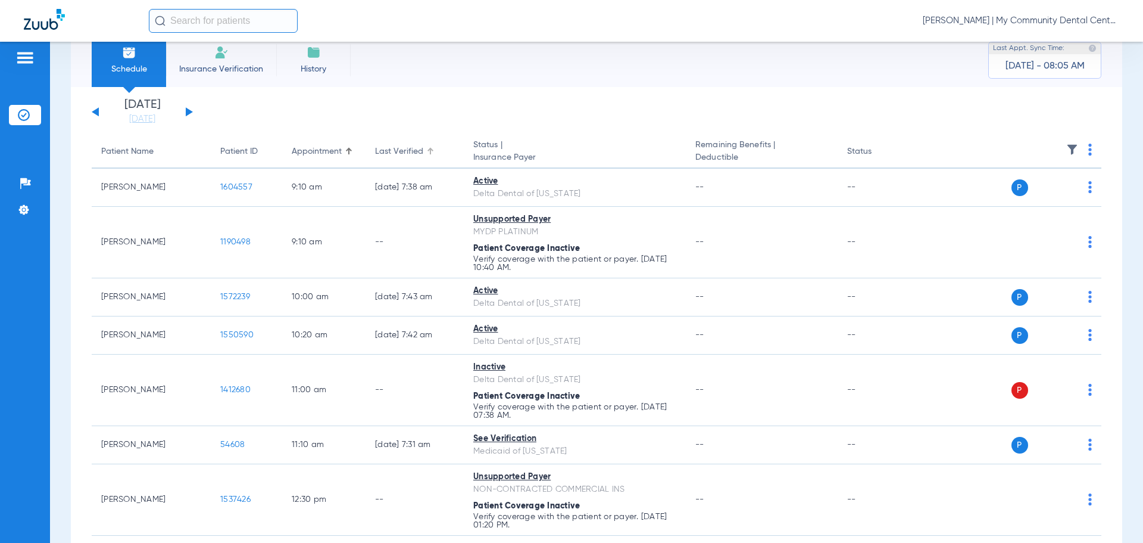
click at [430, 148] on div at bounding box center [431, 149] width 2 height 2
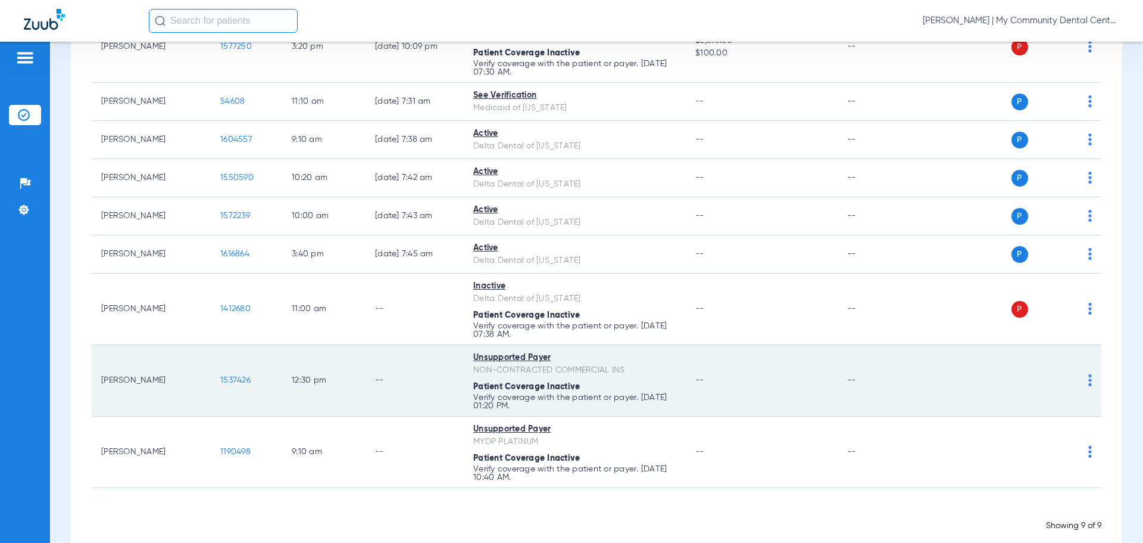
scroll to position [208, 0]
